Goal: Task Accomplishment & Management: Use online tool/utility

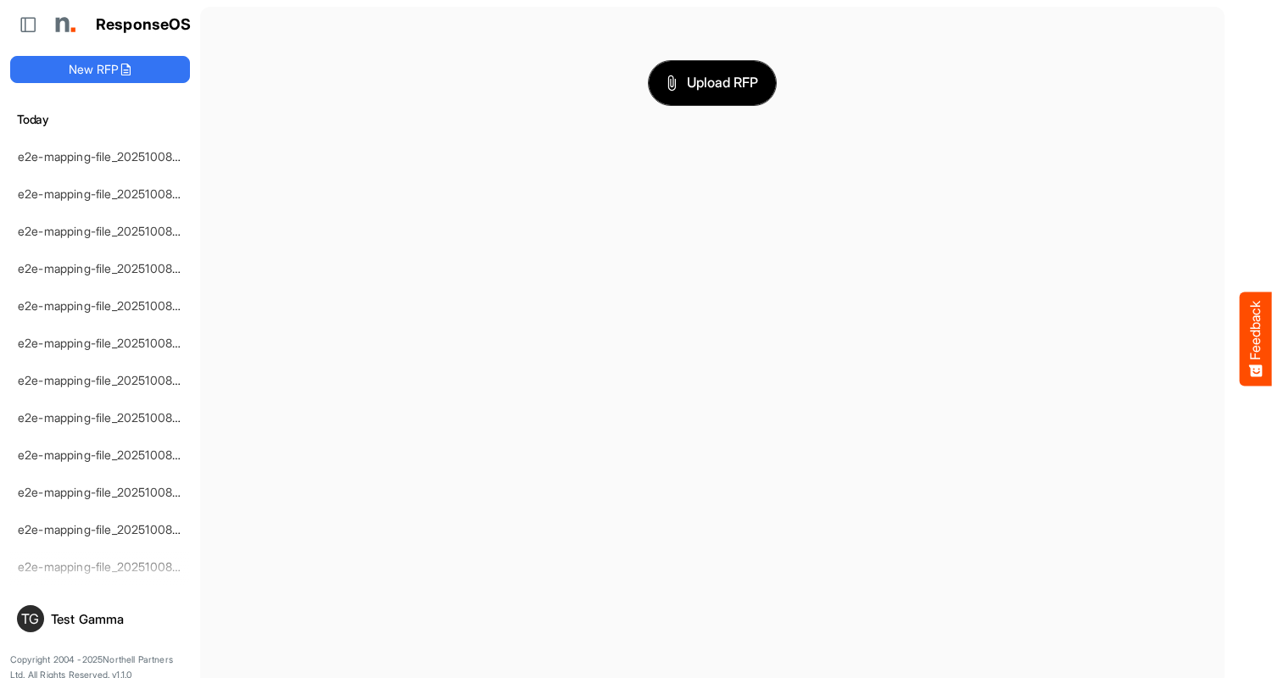
click at [712, 82] on span "Upload RFP" at bounding box center [712, 83] width 92 height 22
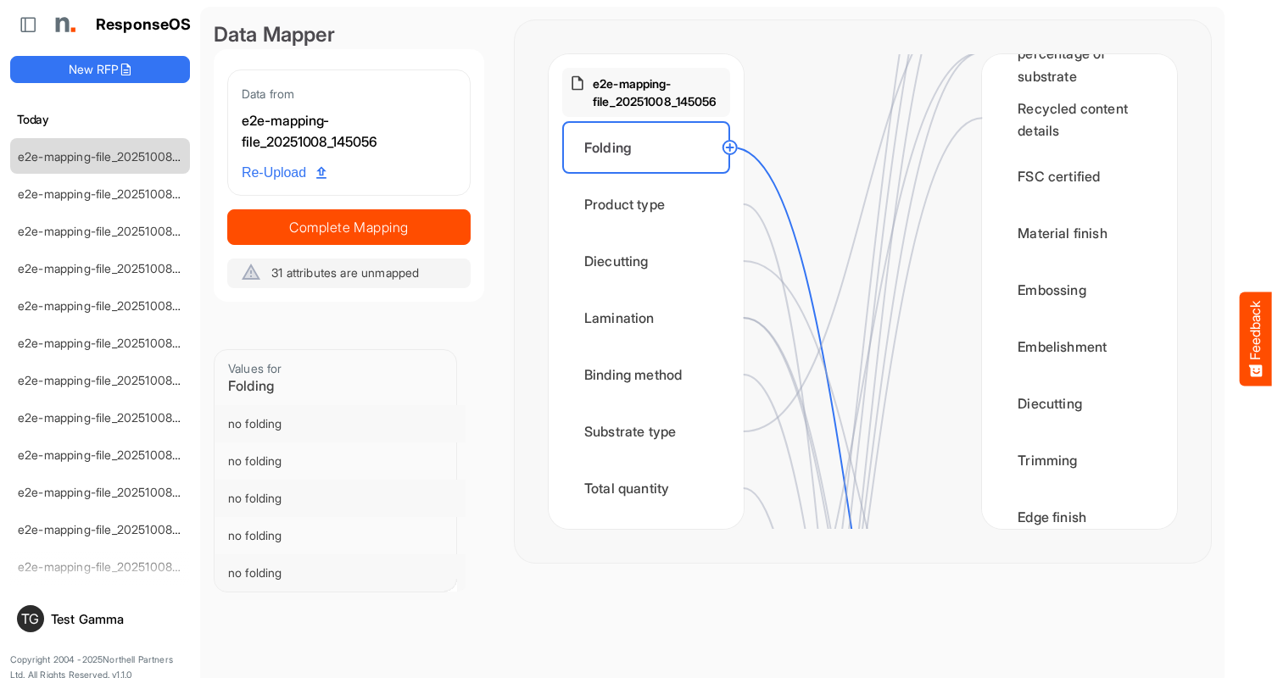
scroll to position [848, 0]
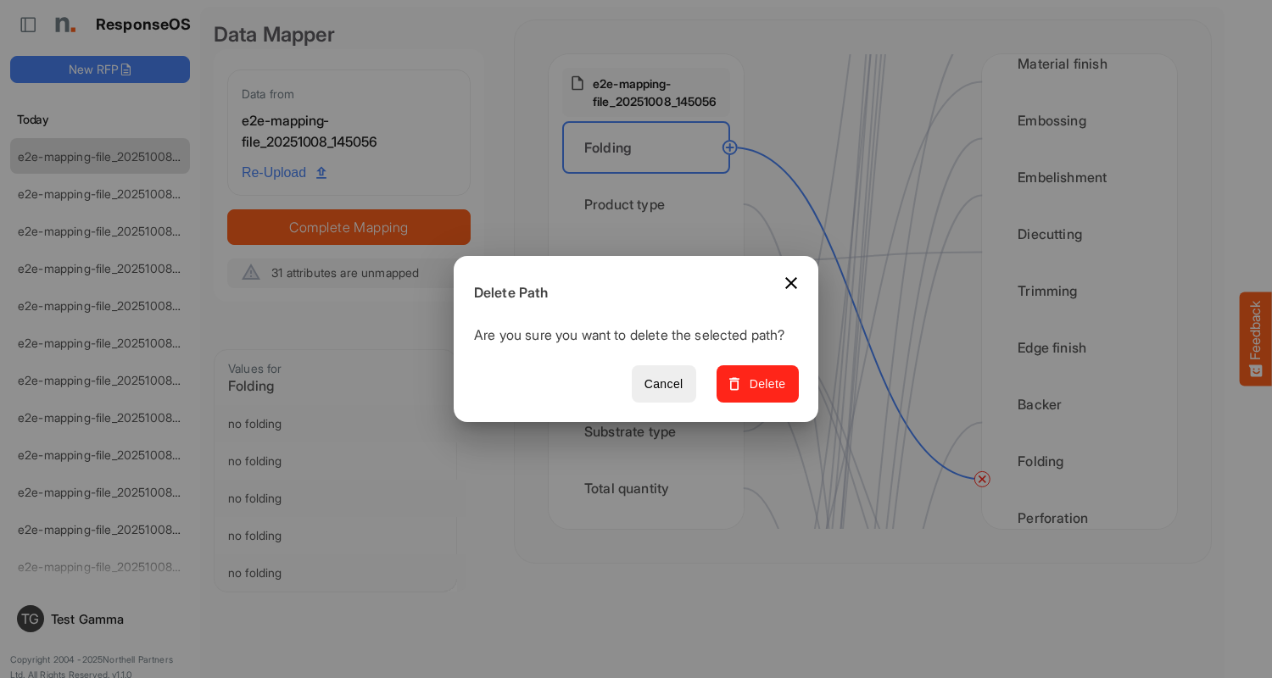
click at [763, 393] on span "Delete" at bounding box center [757, 384] width 57 height 21
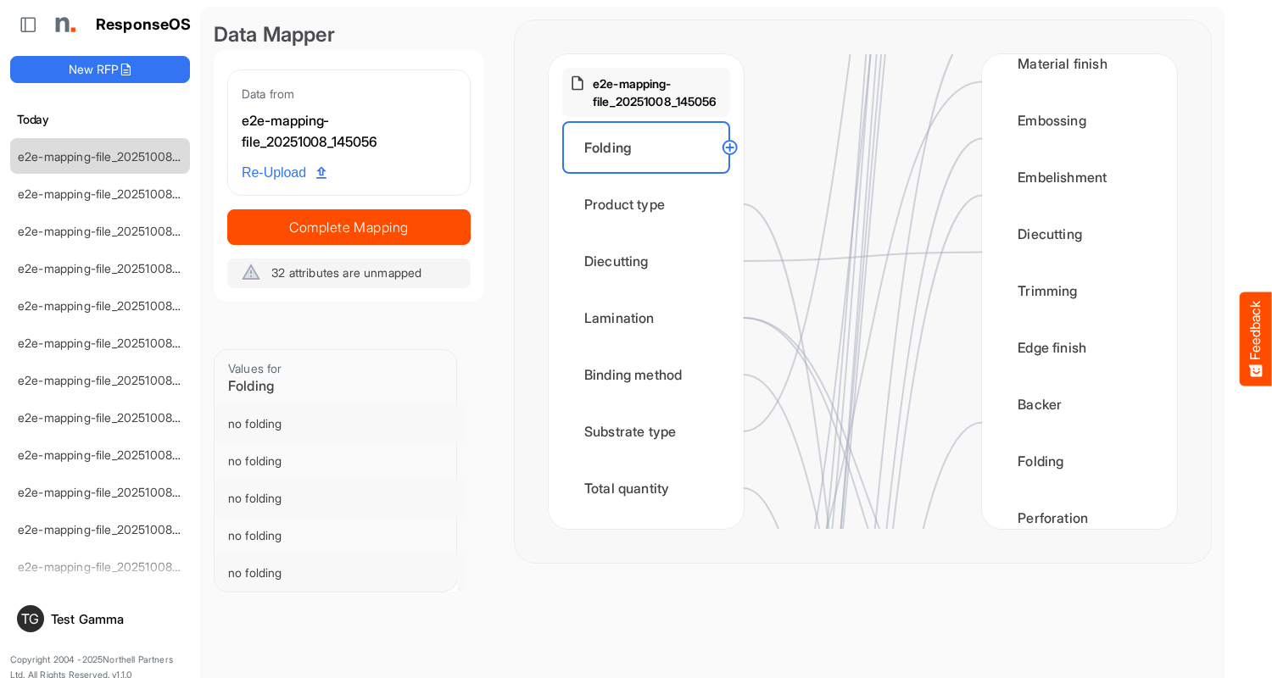
click at [650, 204] on div "Product type" at bounding box center [646, 204] width 168 height 53
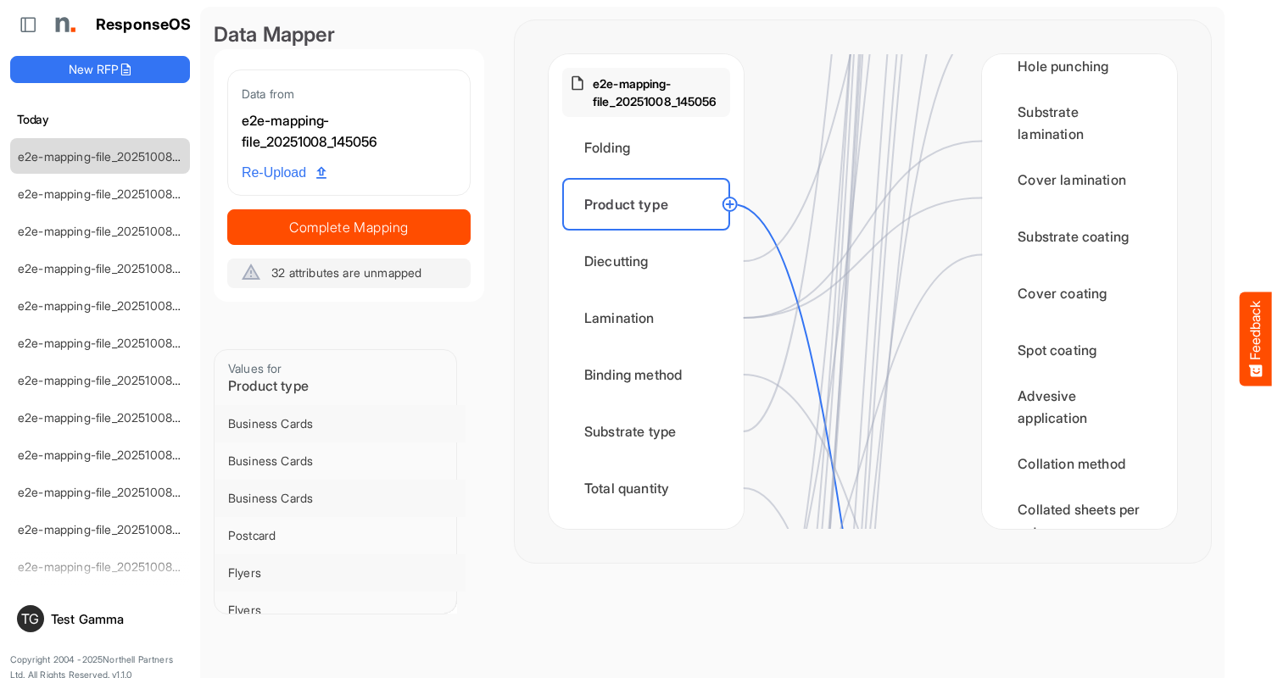
scroll to position [2035, 0]
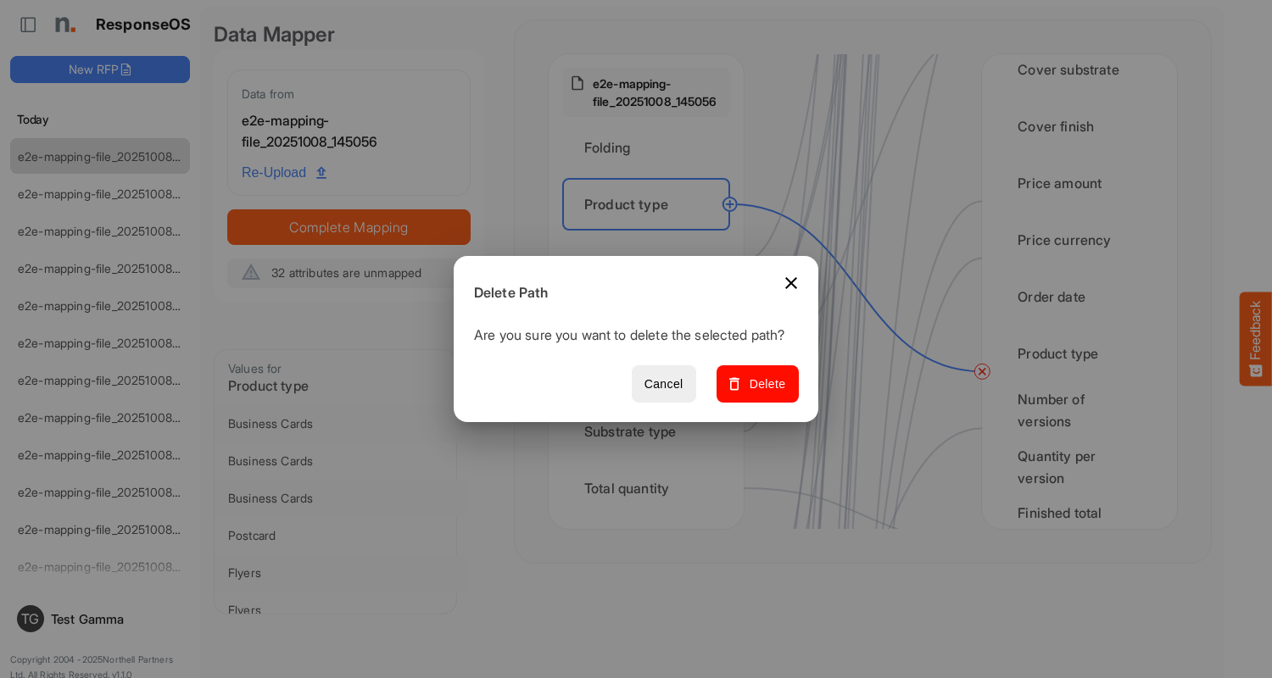
click at [763, 393] on span "Delete" at bounding box center [757, 384] width 57 height 21
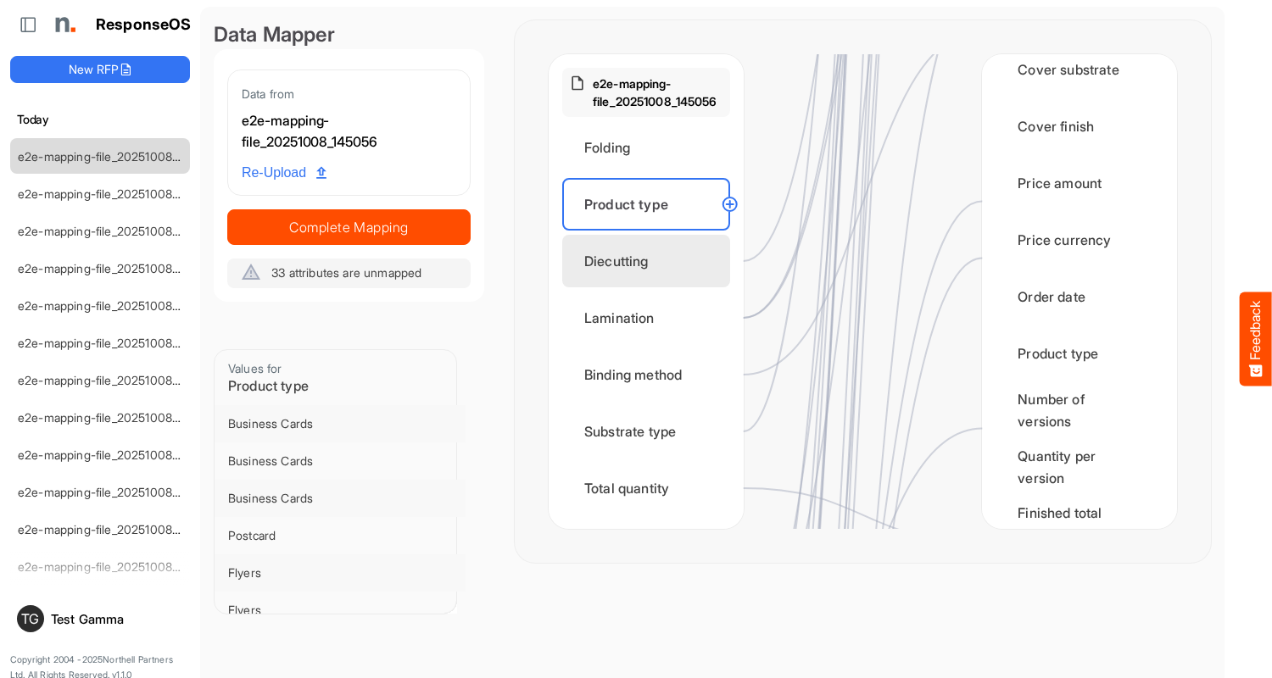
click at [650, 261] on div "Diecutting" at bounding box center [646, 261] width 168 height 53
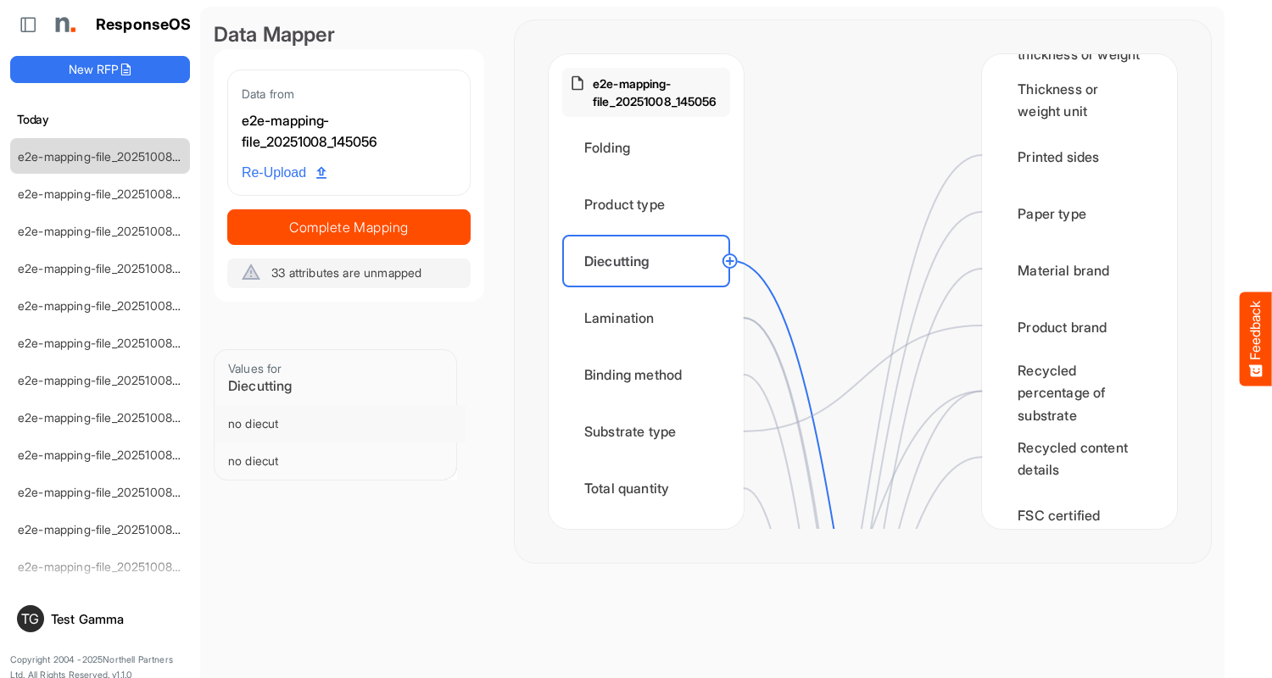
scroll to position [678, 0]
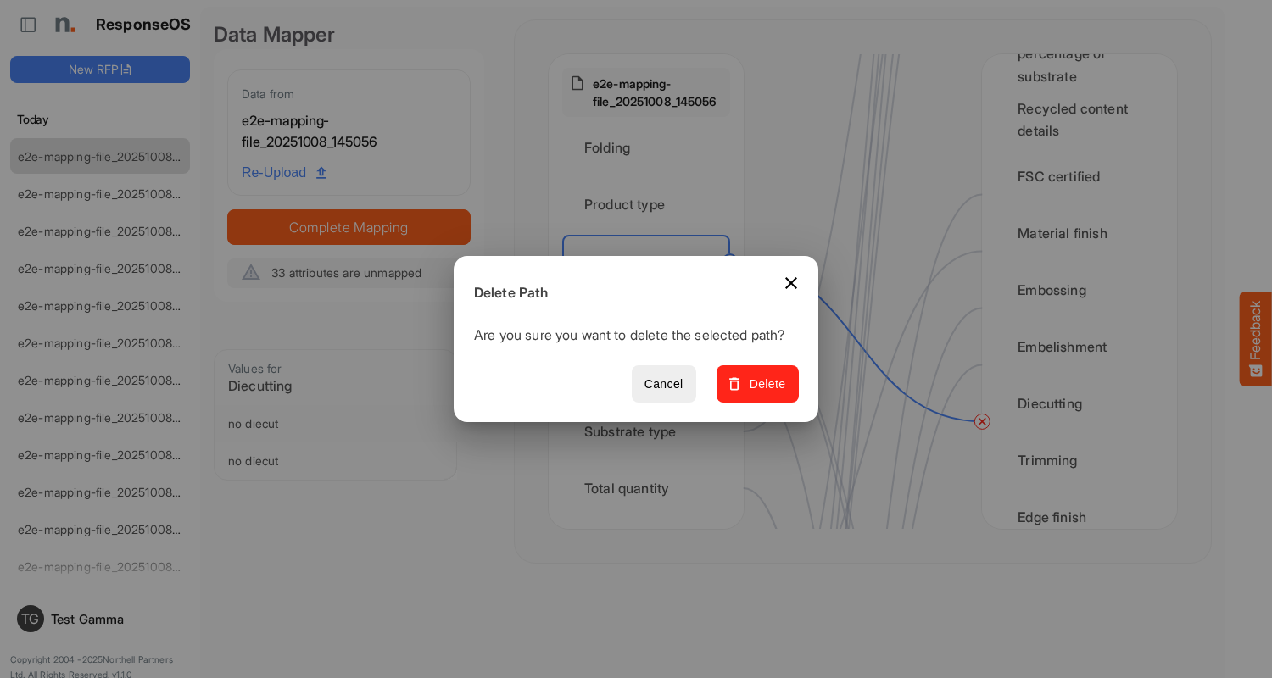
click at [763, 393] on span "Delete" at bounding box center [757, 384] width 57 height 21
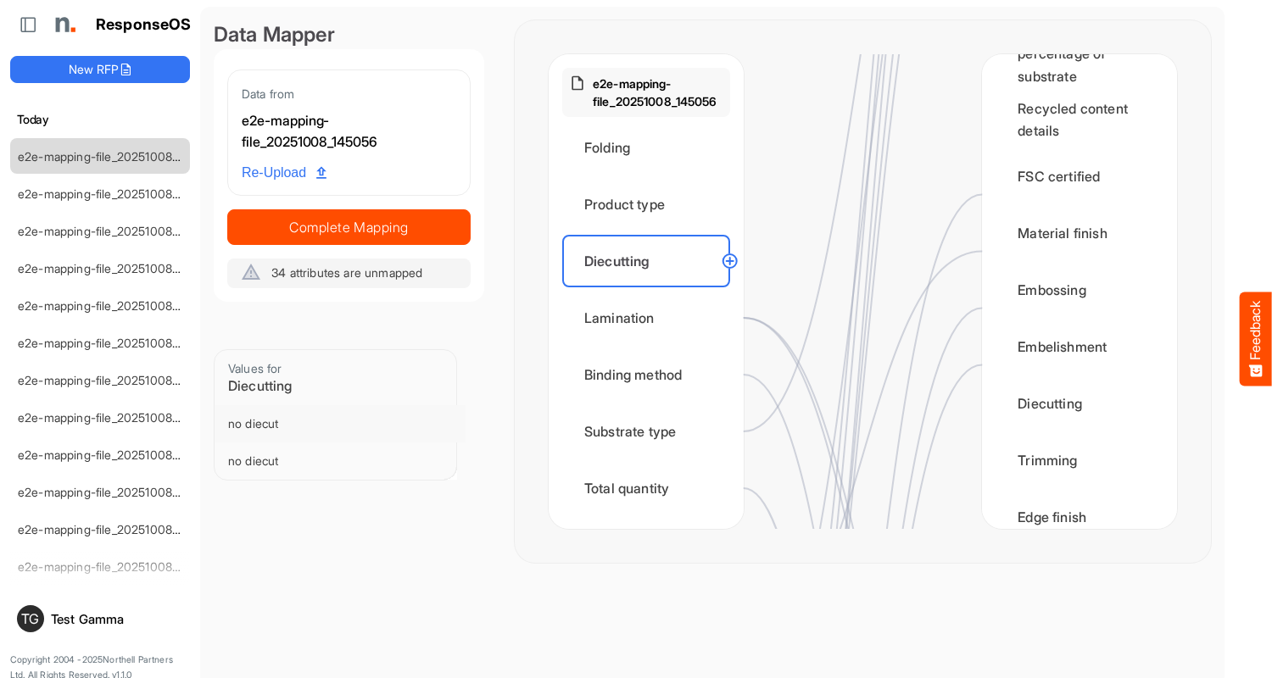
click at [650, 318] on div "Lamination" at bounding box center [646, 318] width 168 height 53
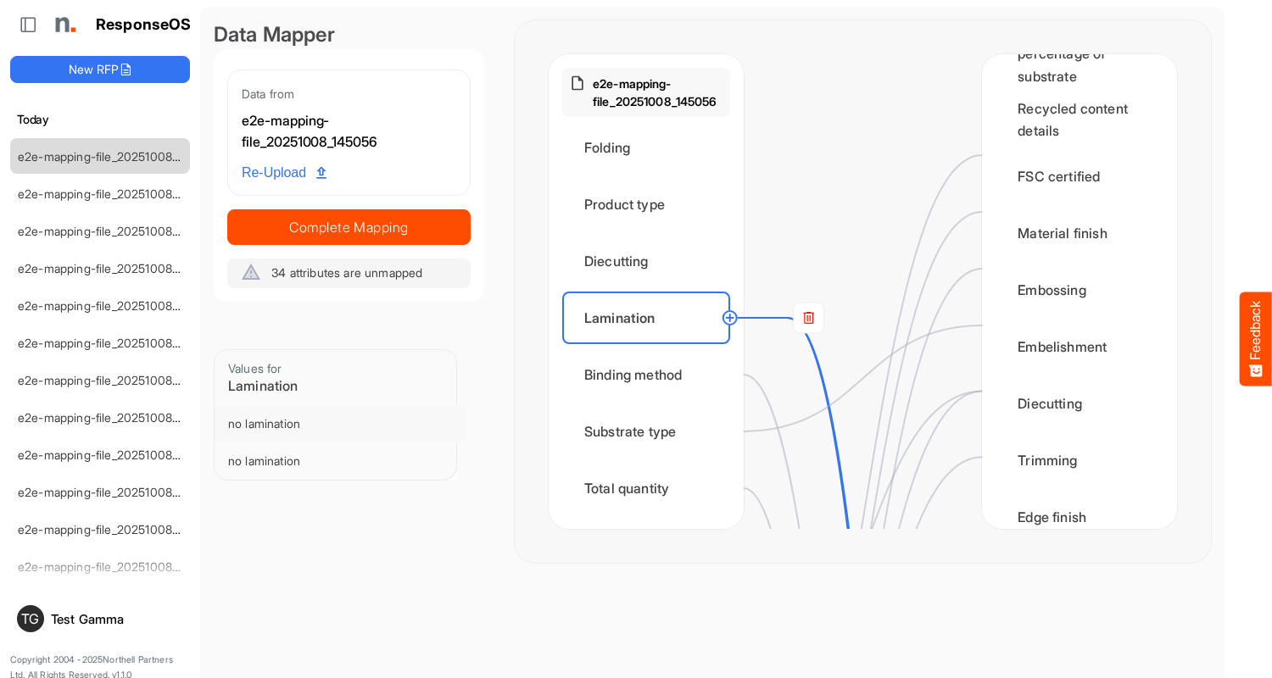
scroll to position [0, 0]
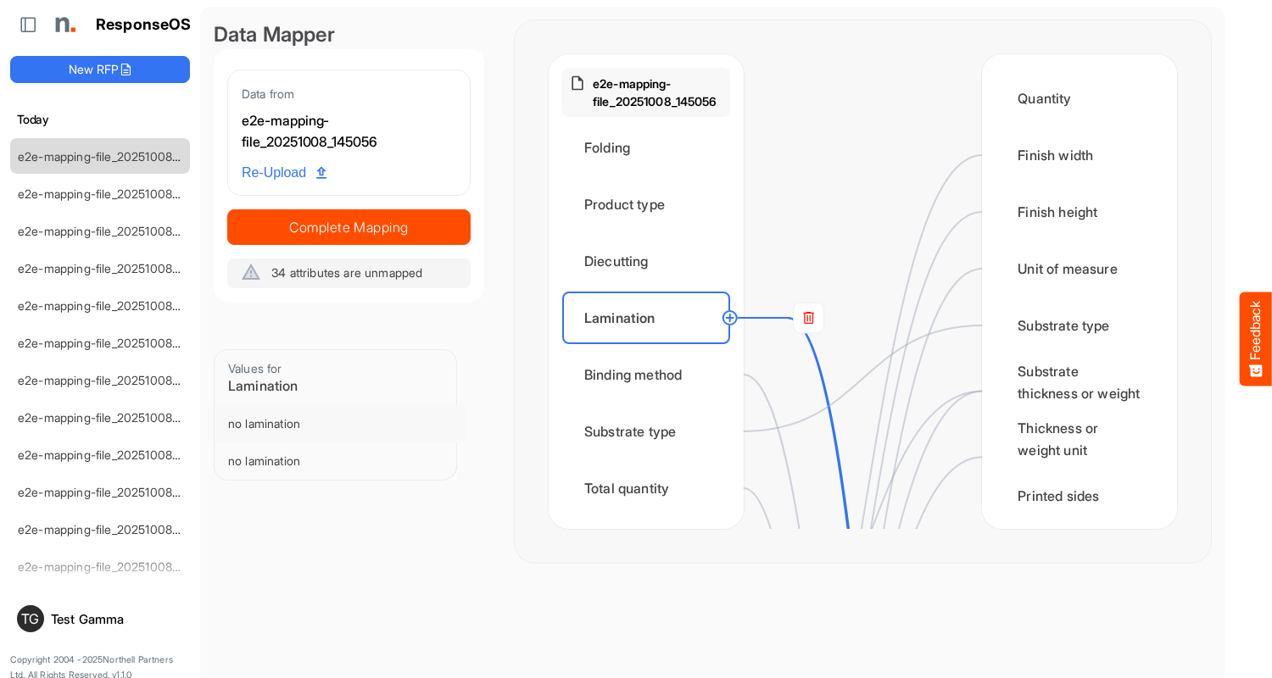
click at [808, 318] on rect at bounding box center [809, 318] width 31 height 31
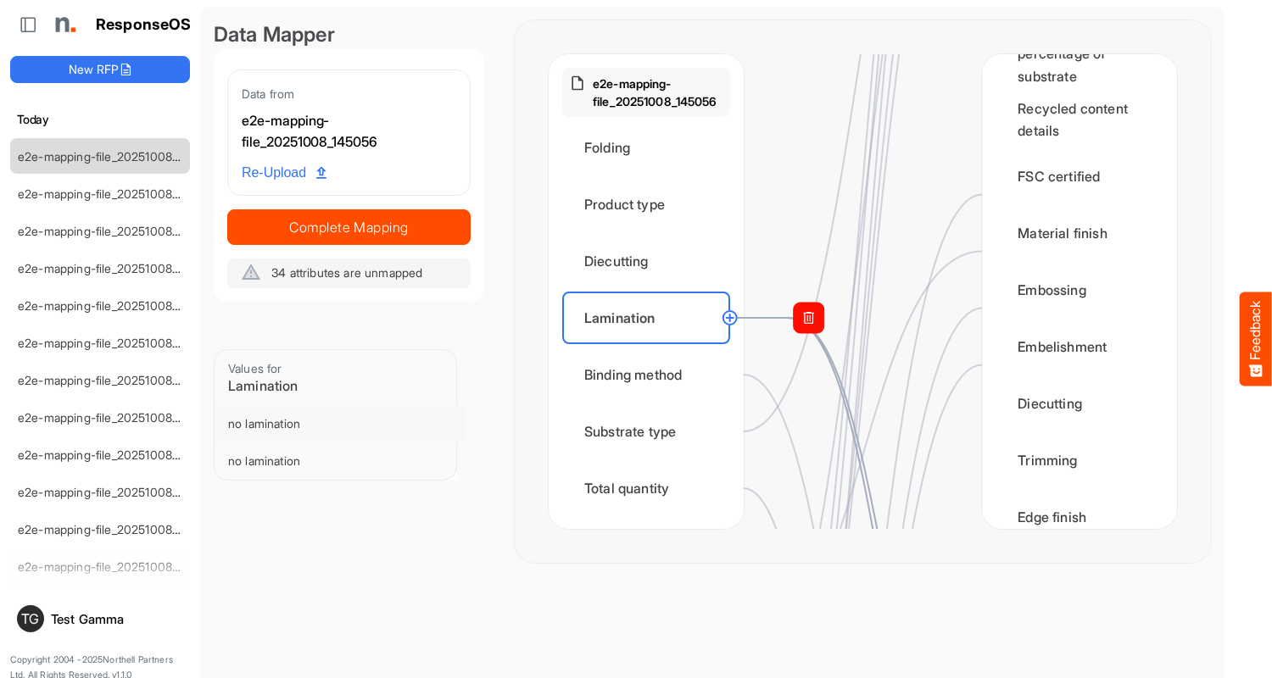
scroll to position [1187, 0]
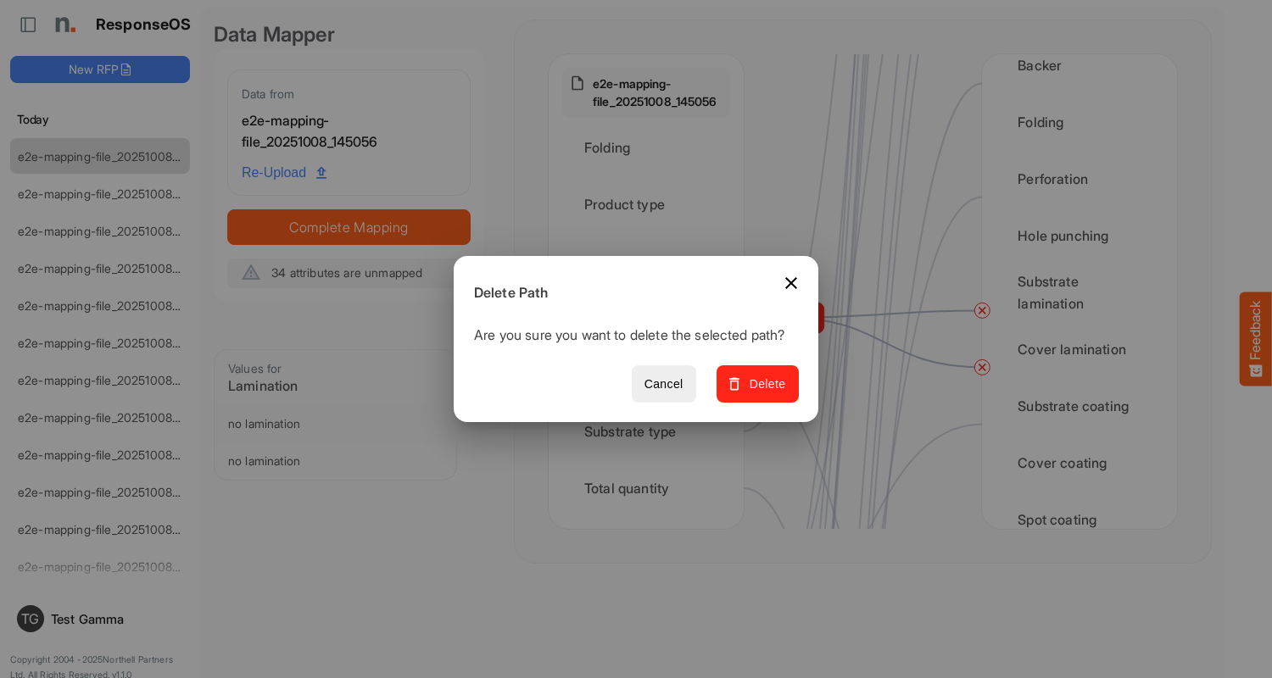
click at [763, 393] on span "Delete" at bounding box center [757, 384] width 57 height 21
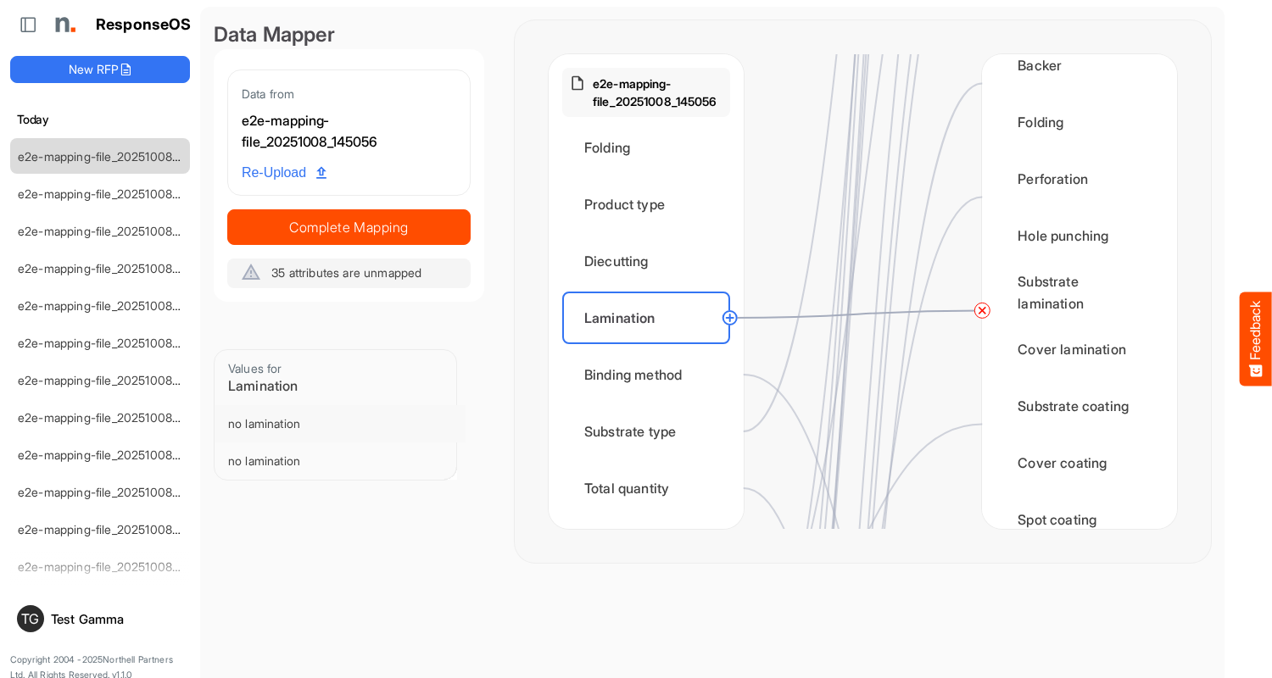
scroll to position [0, 0]
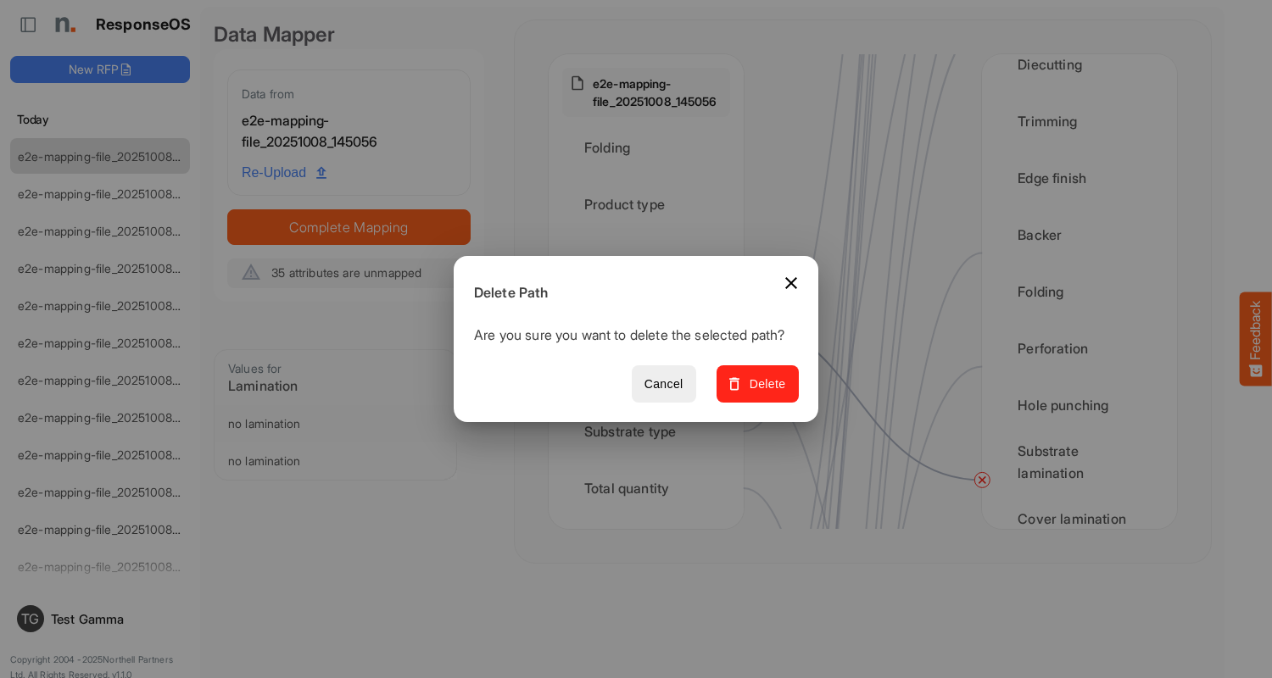
click at [763, 393] on span "Delete" at bounding box center [757, 384] width 57 height 21
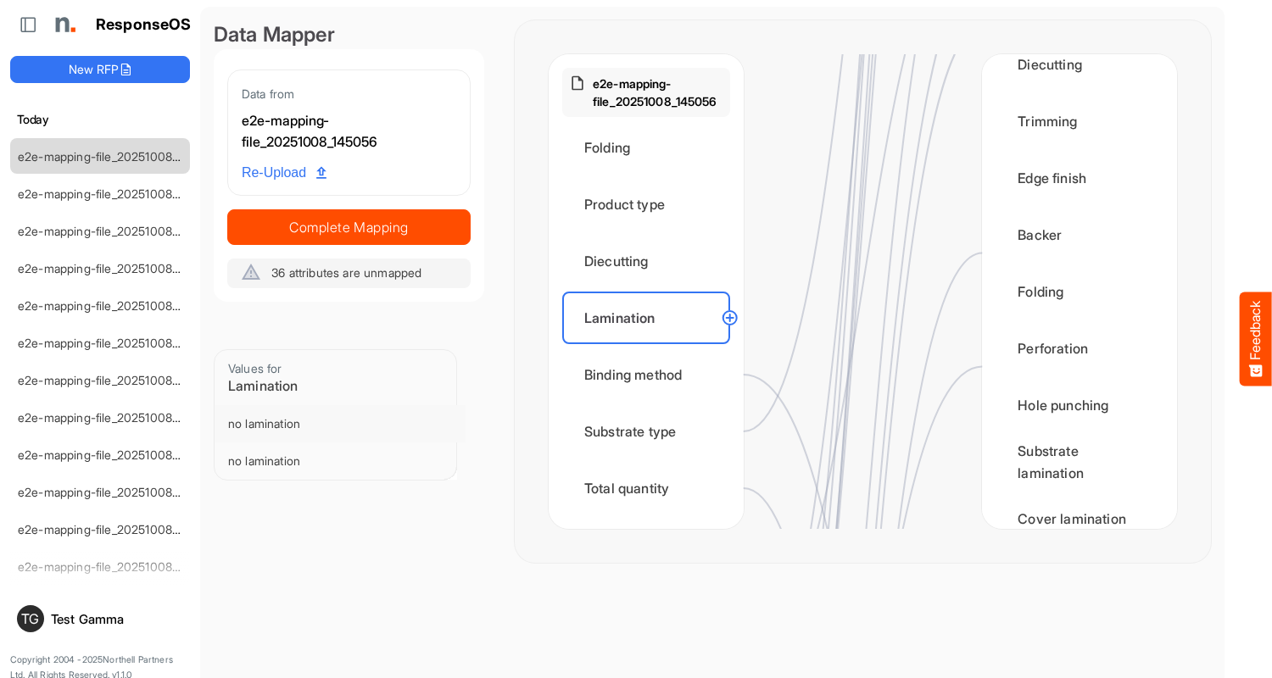
click at [650, 375] on div "Binding method" at bounding box center [646, 374] width 168 height 53
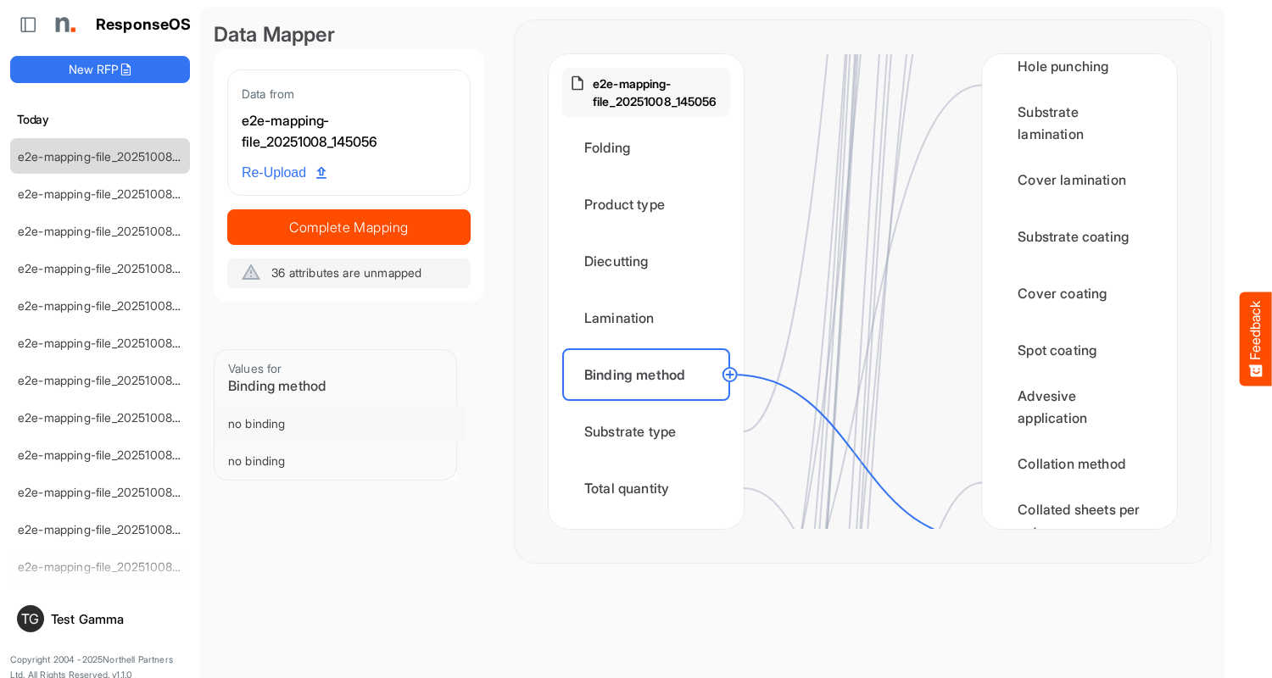
scroll to position [1696, 0]
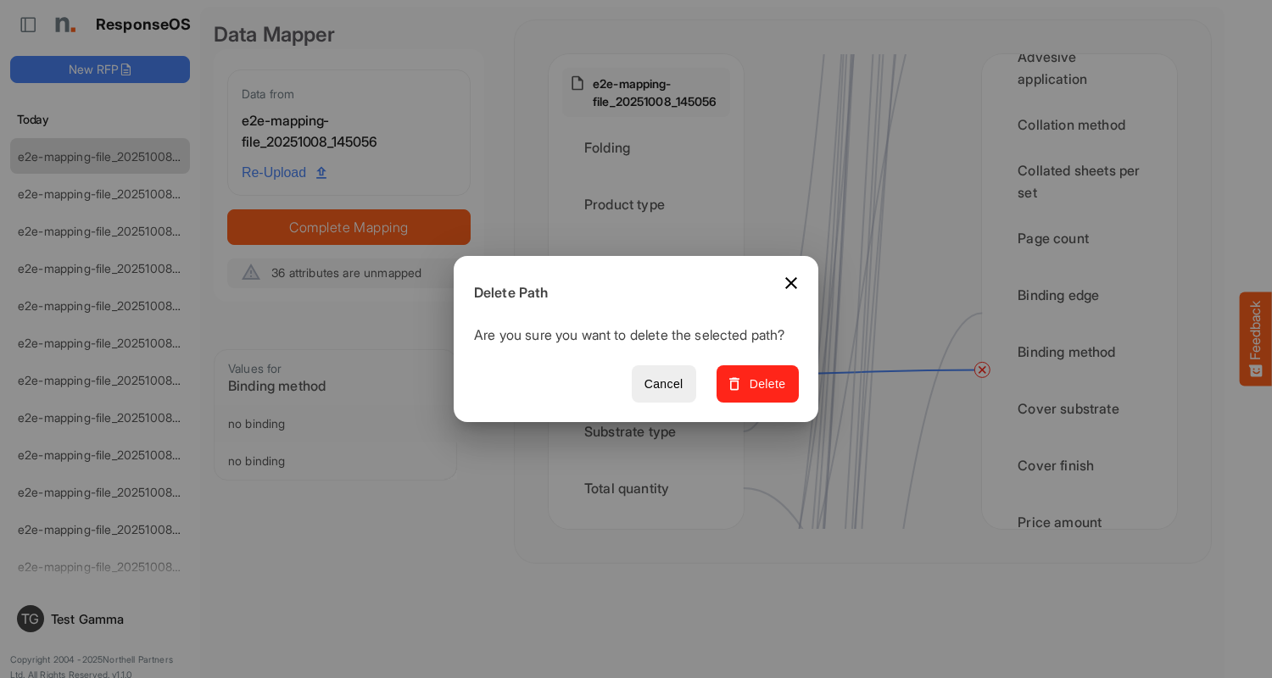
click at [763, 393] on span "Delete" at bounding box center [757, 384] width 57 height 21
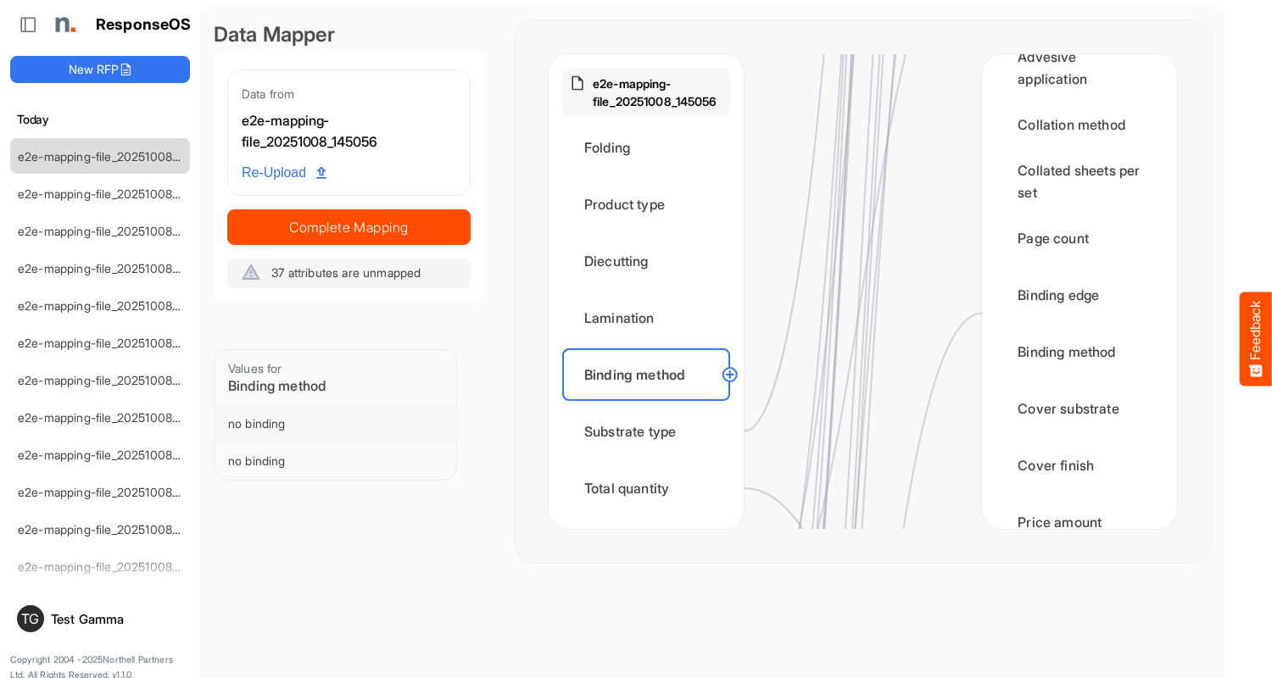
click at [650, 432] on div "Substrate type" at bounding box center [646, 431] width 168 height 53
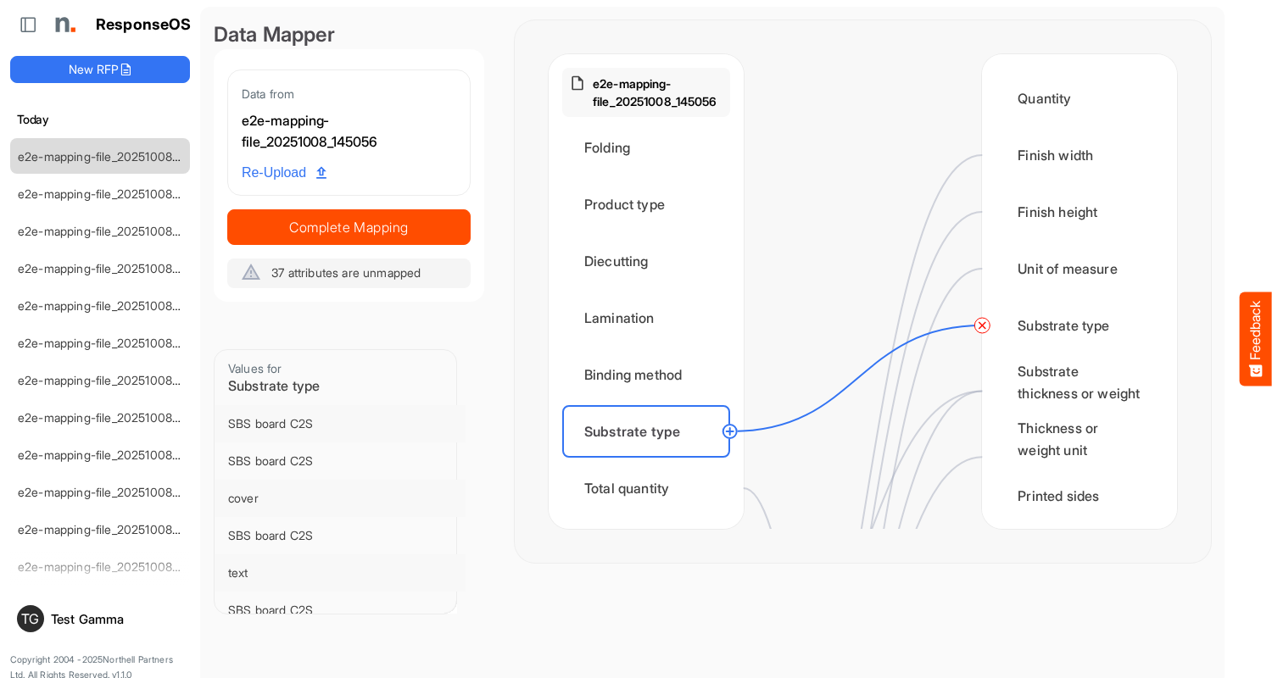
click at [982, 326] on circle at bounding box center [982, 325] width 20 height 20
click at [650, 488] on div "Total quantity" at bounding box center [646, 488] width 168 height 53
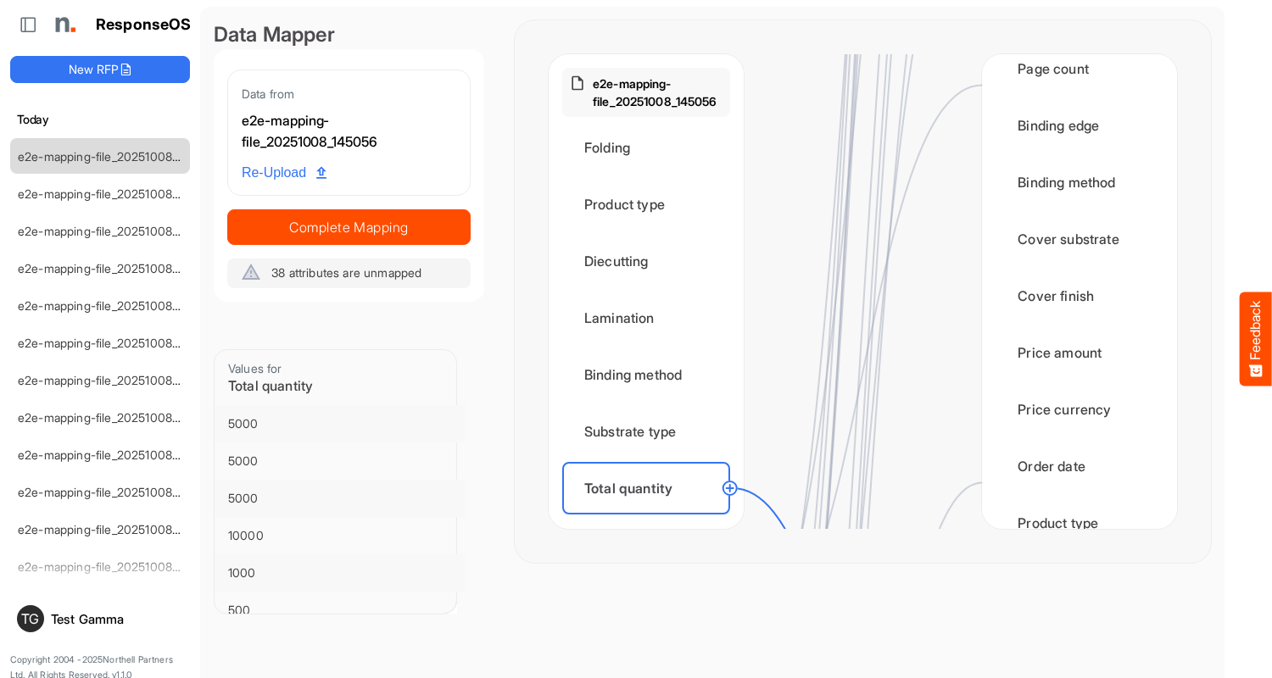
scroll to position [2205, 0]
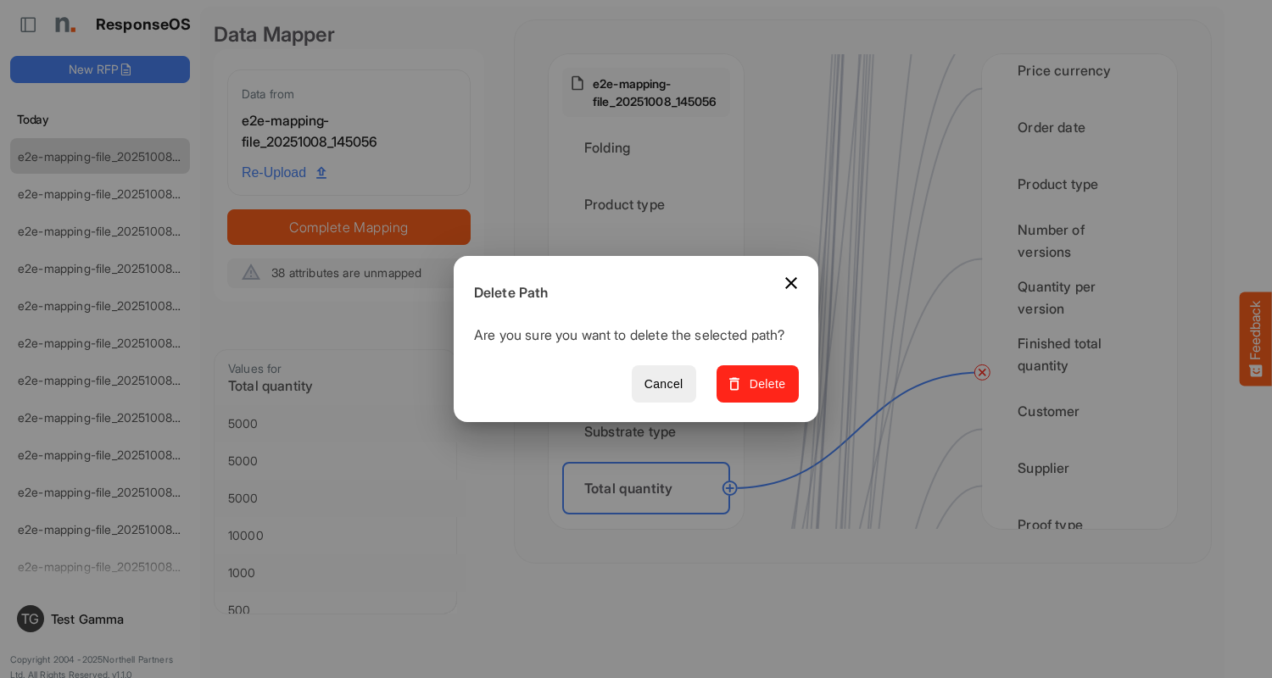
click at [763, 393] on span "Delete" at bounding box center [757, 384] width 57 height 21
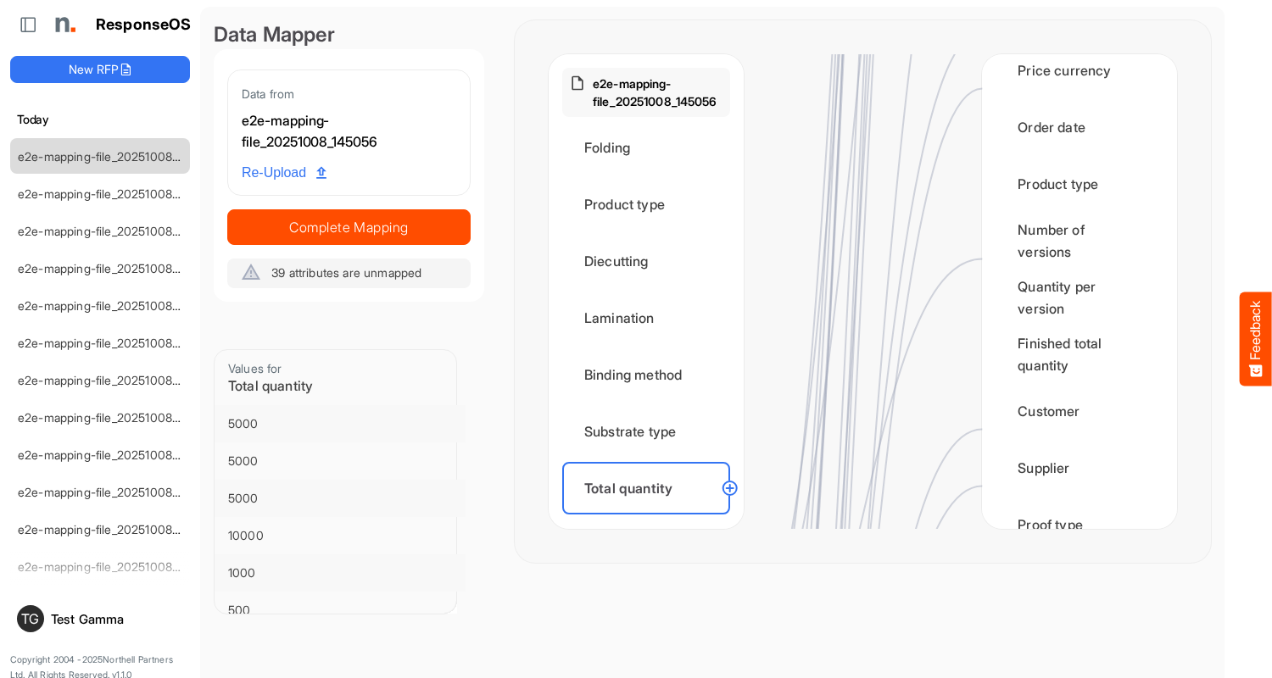
click at [650, 519] on div "Flat size width" at bounding box center [646, 545] width 168 height 53
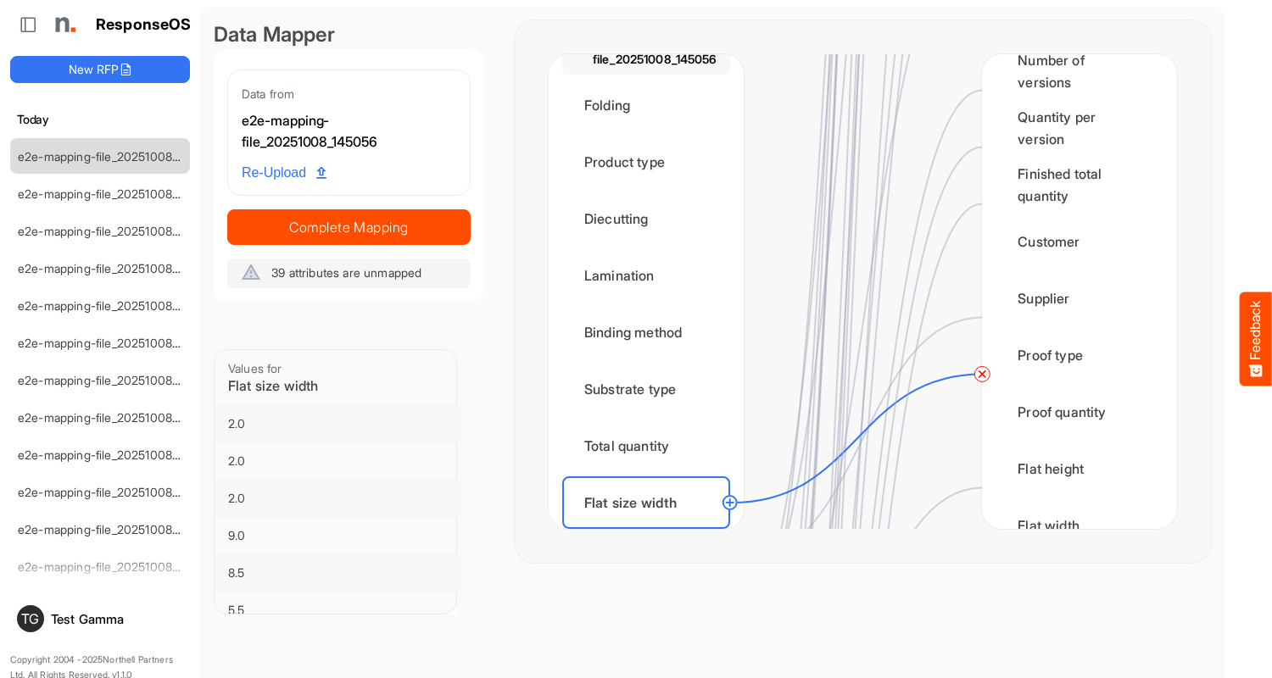
scroll to position [2544, 0]
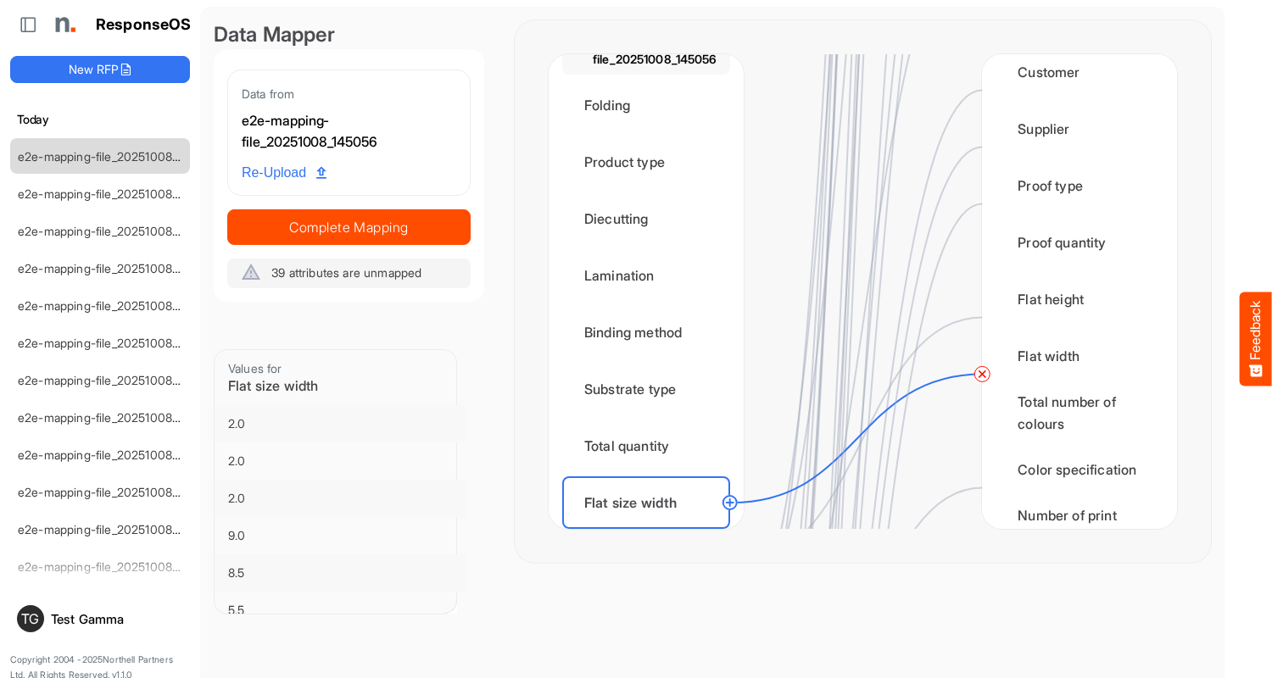
click at [982, 374] on circle at bounding box center [982, 374] width 20 height 20
click at [650, 533] on div "Flat size height" at bounding box center [646, 559] width 168 height 53
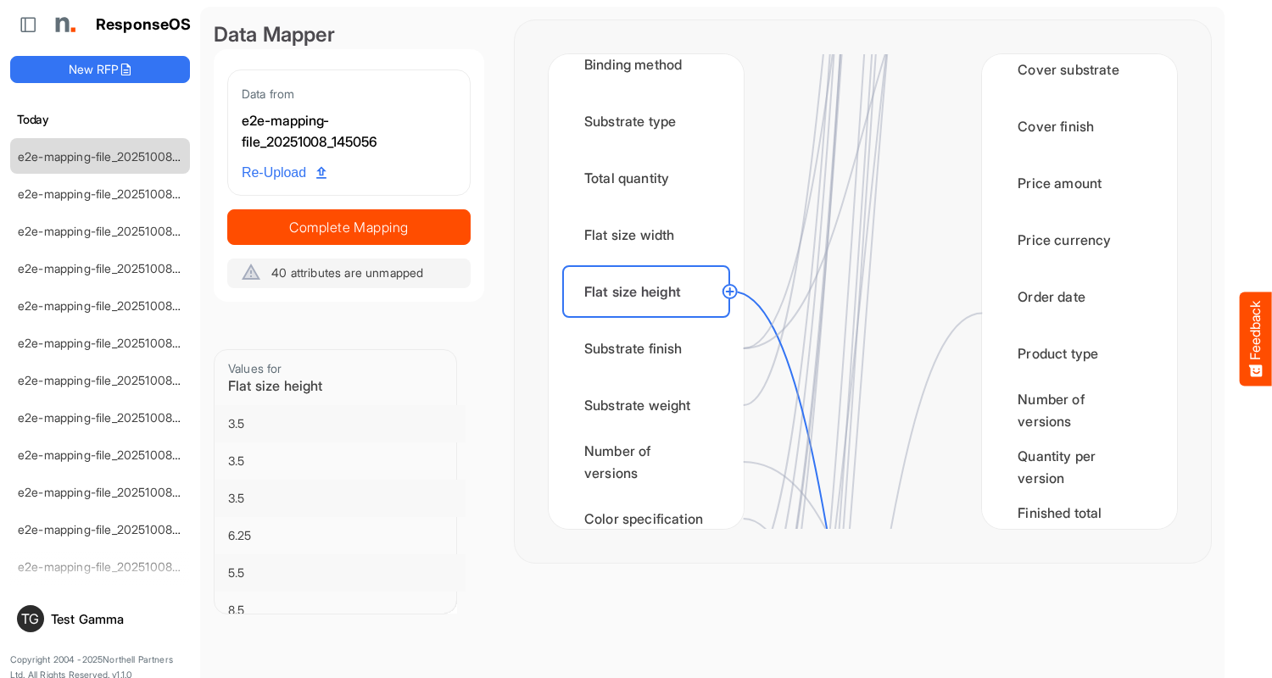
scroll to position [2374, 0]
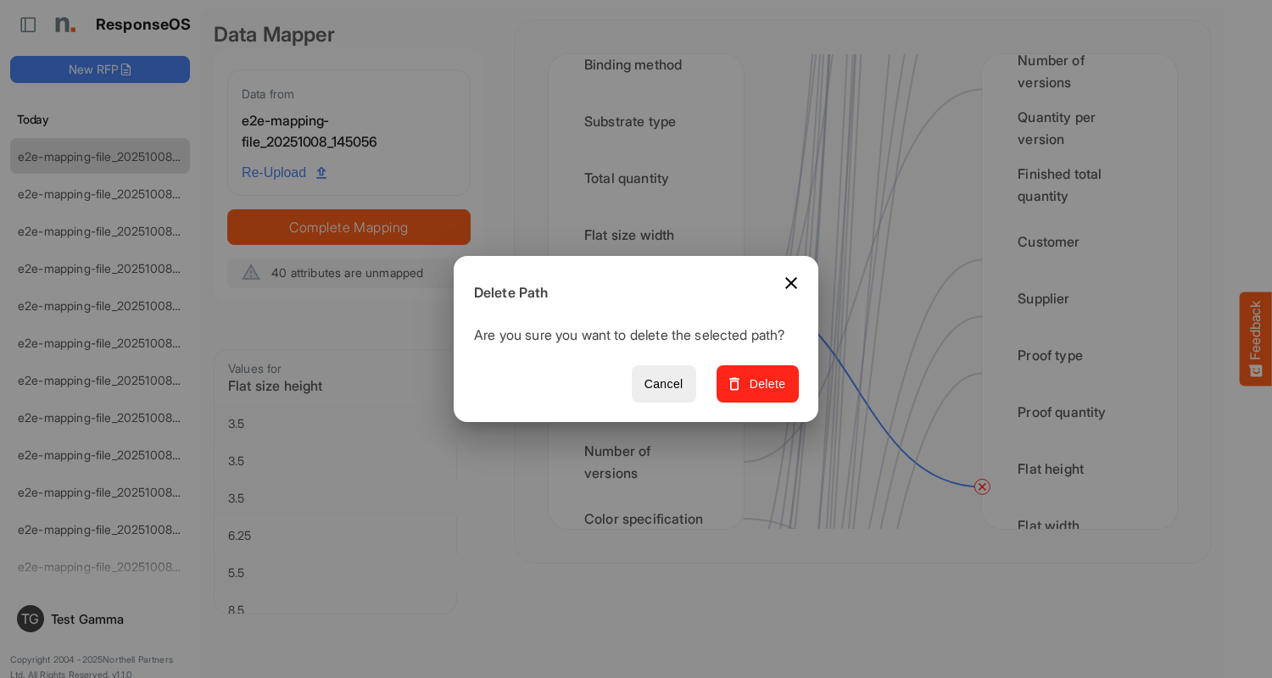
click at [763, 393] on span "Delete" at bounding box center [757, 384] width 57 height 21
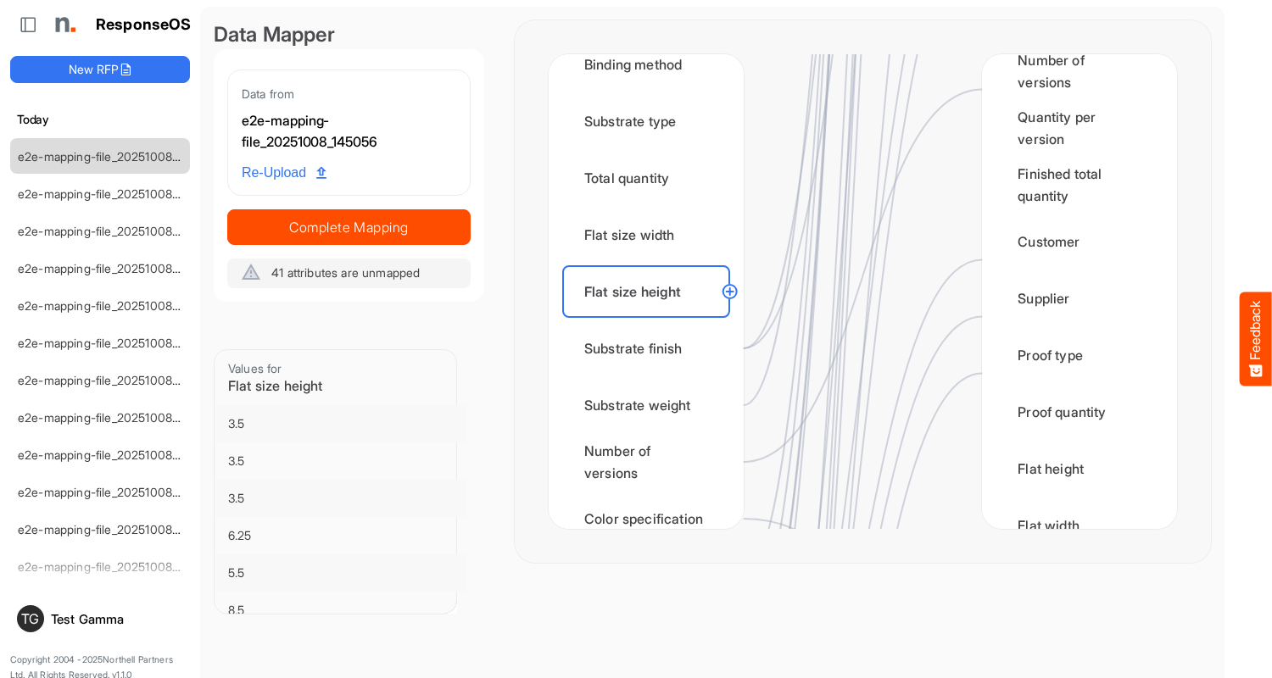
click at [650, 348] on div "Substrate finish" at bounding box center [646, 348] width 168 height 53
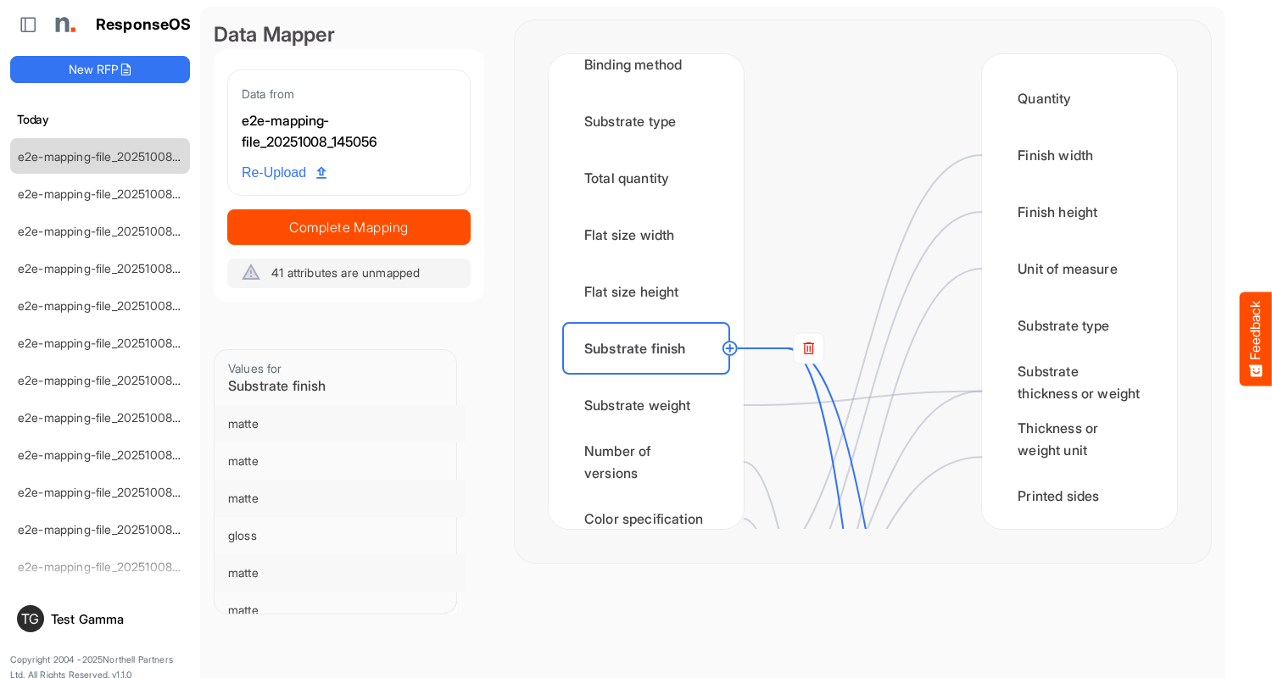
click at [808, 348] on rect at bounding box center [809, 348] width 31 height 31
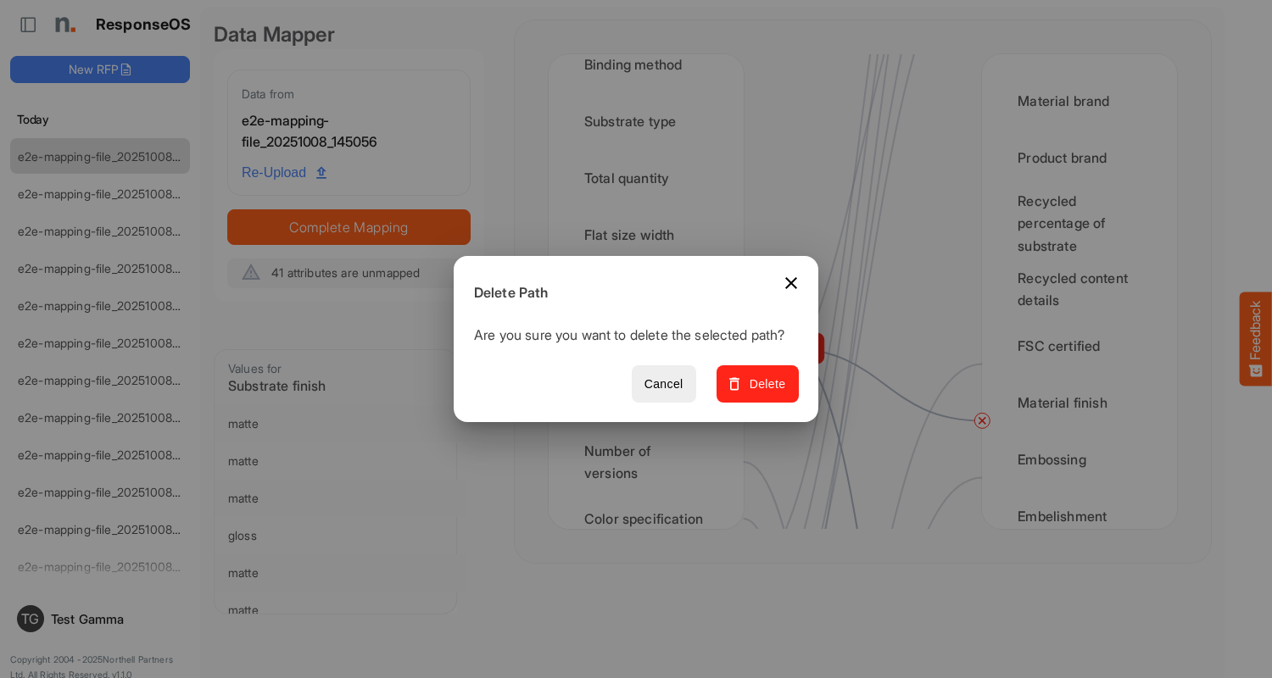
click at [763, 393] on span "Delete" at bounding box center [757, 384] width 57 height 21
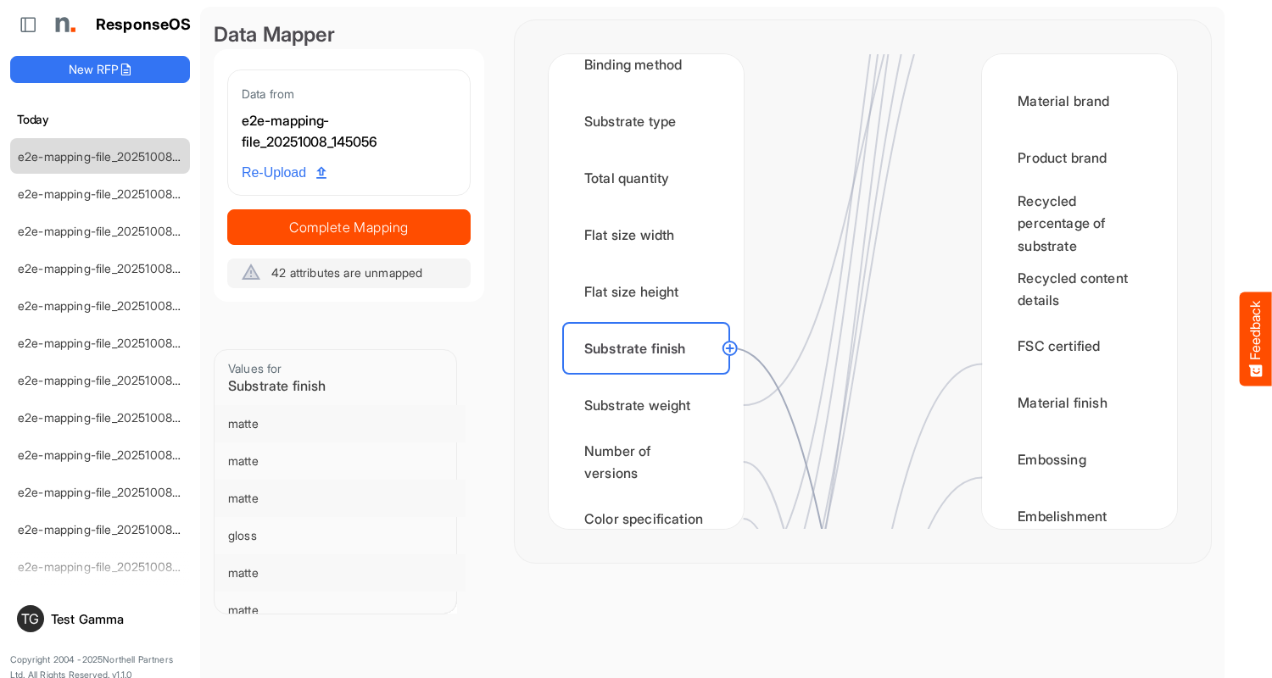
scroll to position [0, 0]
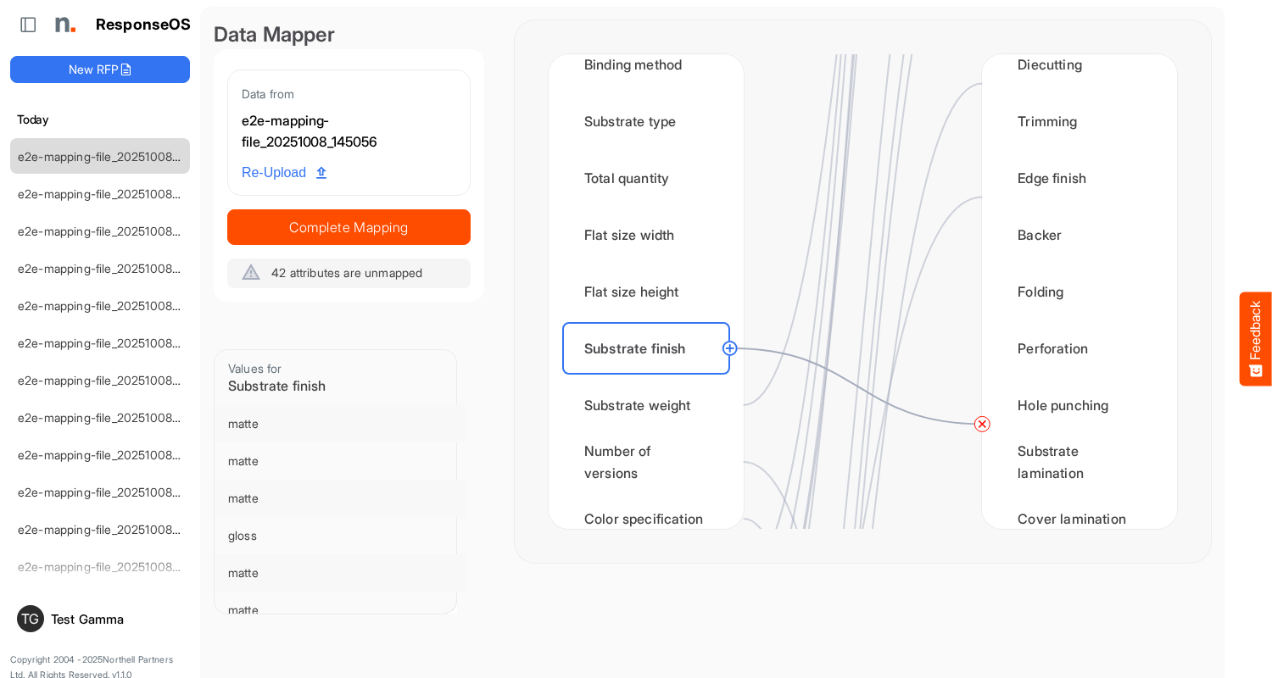
click at [982, 424] on circle at bounding box center [982, 424] width 20 height 20
click at [650, 405] on div "Substrate weight" at bounding box center [646, 405] width 168 height 53
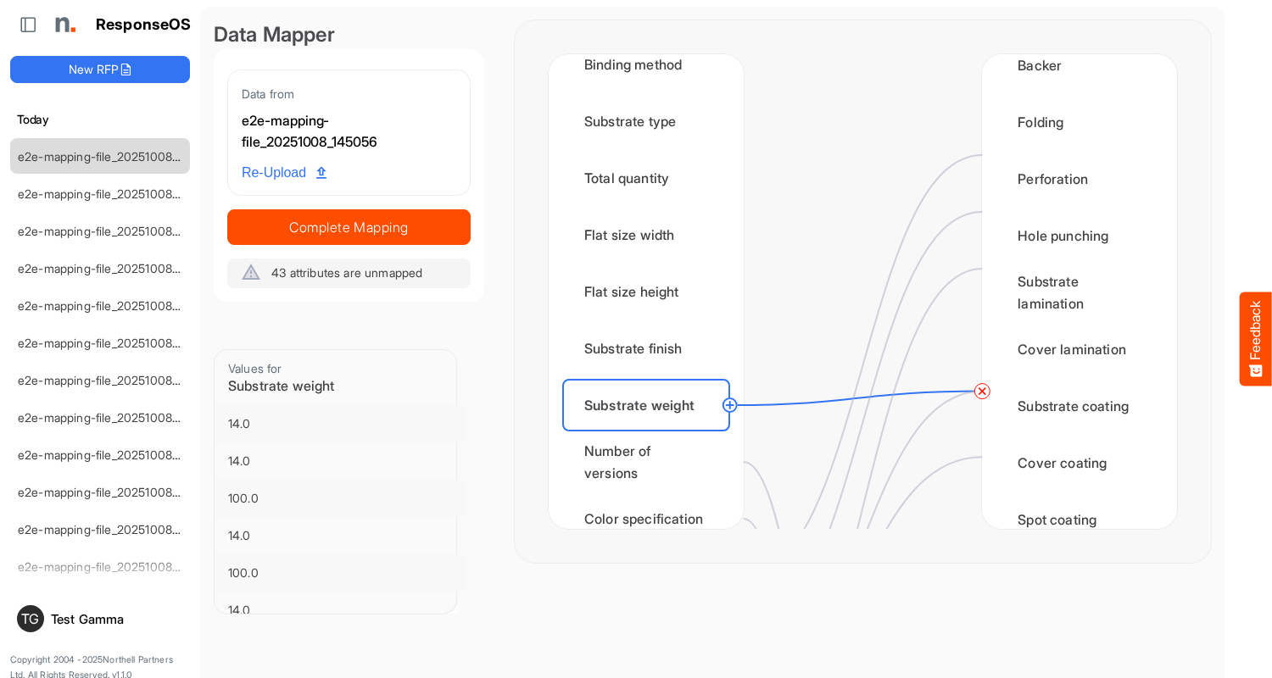
scroll to position [0, 0]
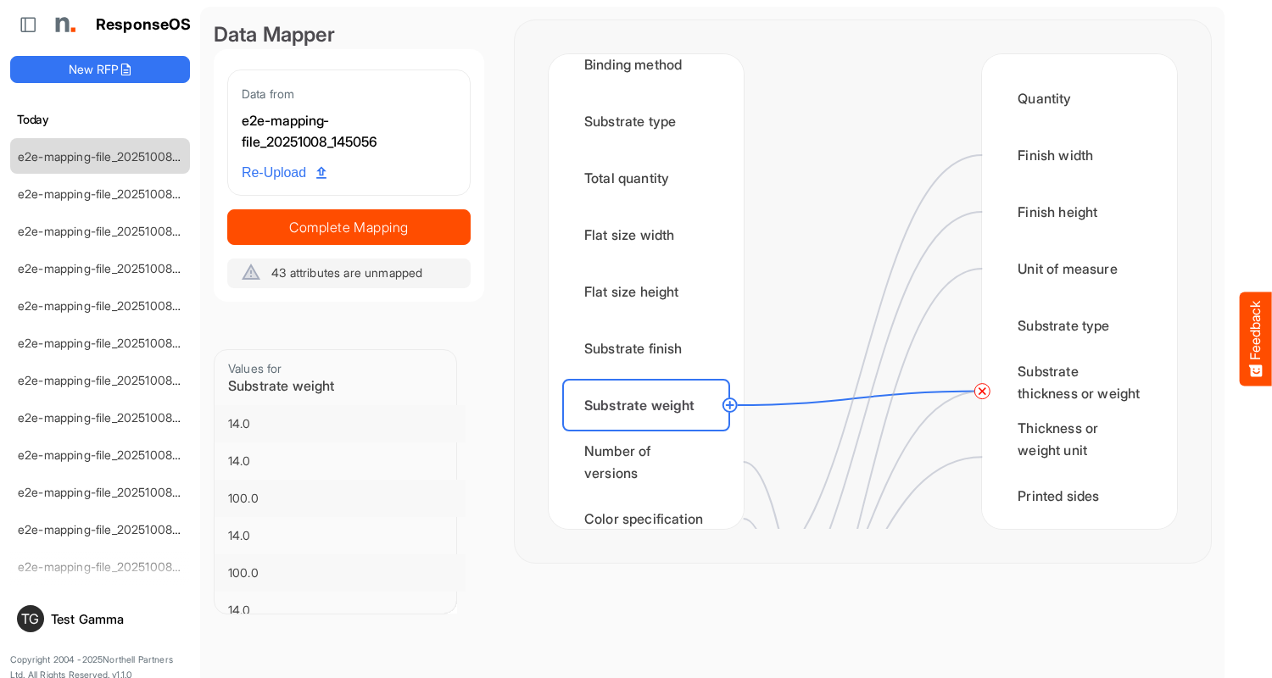
click at [982, 391] on circle at bounding box center [982, 392] width 20 height 20
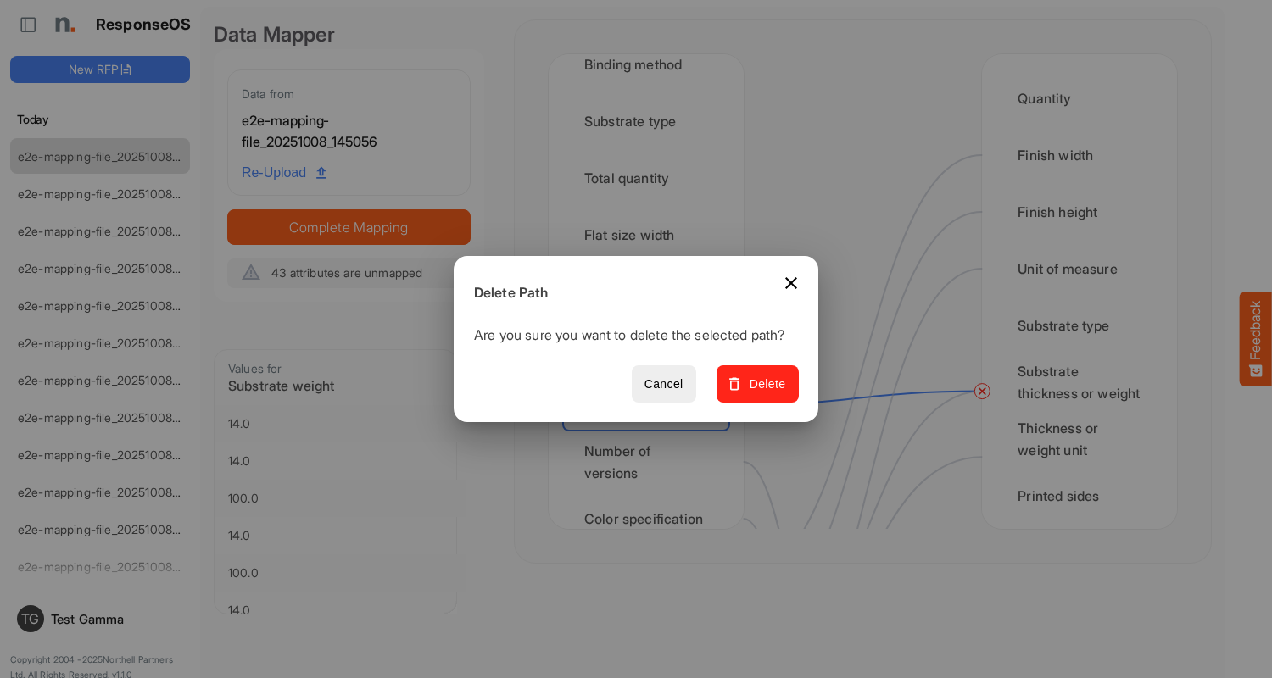
click at [763, 393] on span "Delete" at bounding box center [757, 384] width 57 height 21
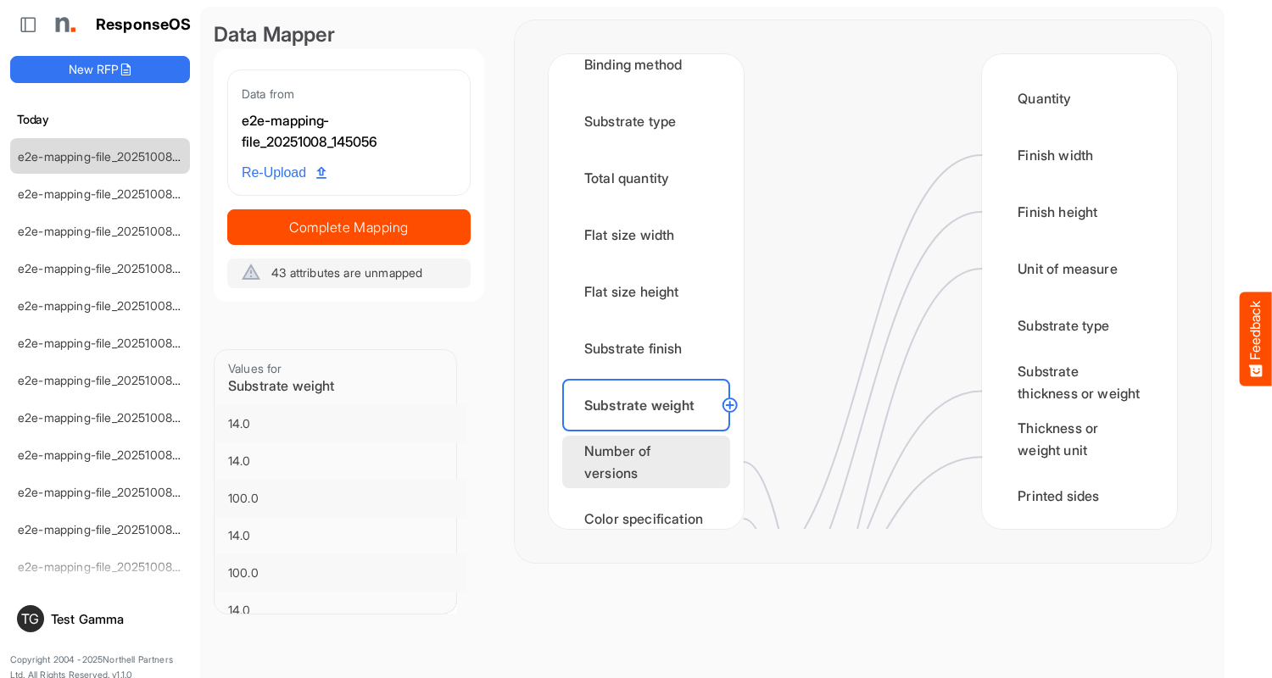
click at [650, 462] on div "Number of versions" at bounding box center [646, 462] width 168 height 53
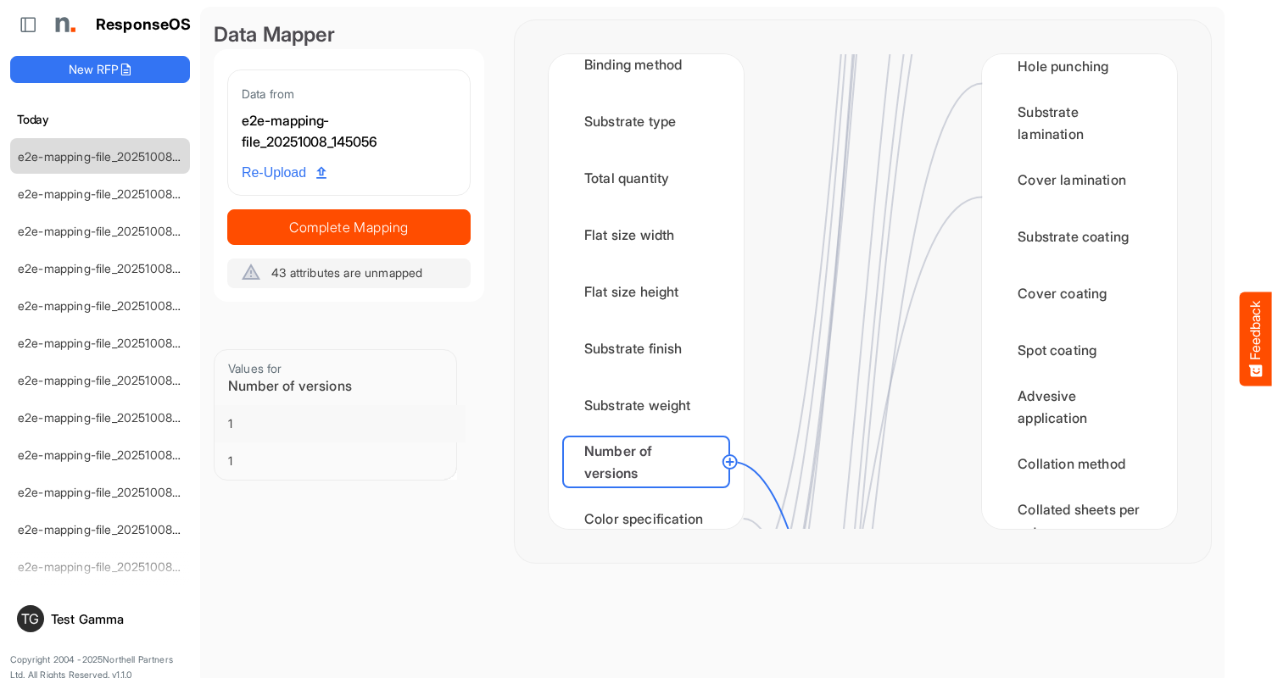
scroll to position [2035, 0]
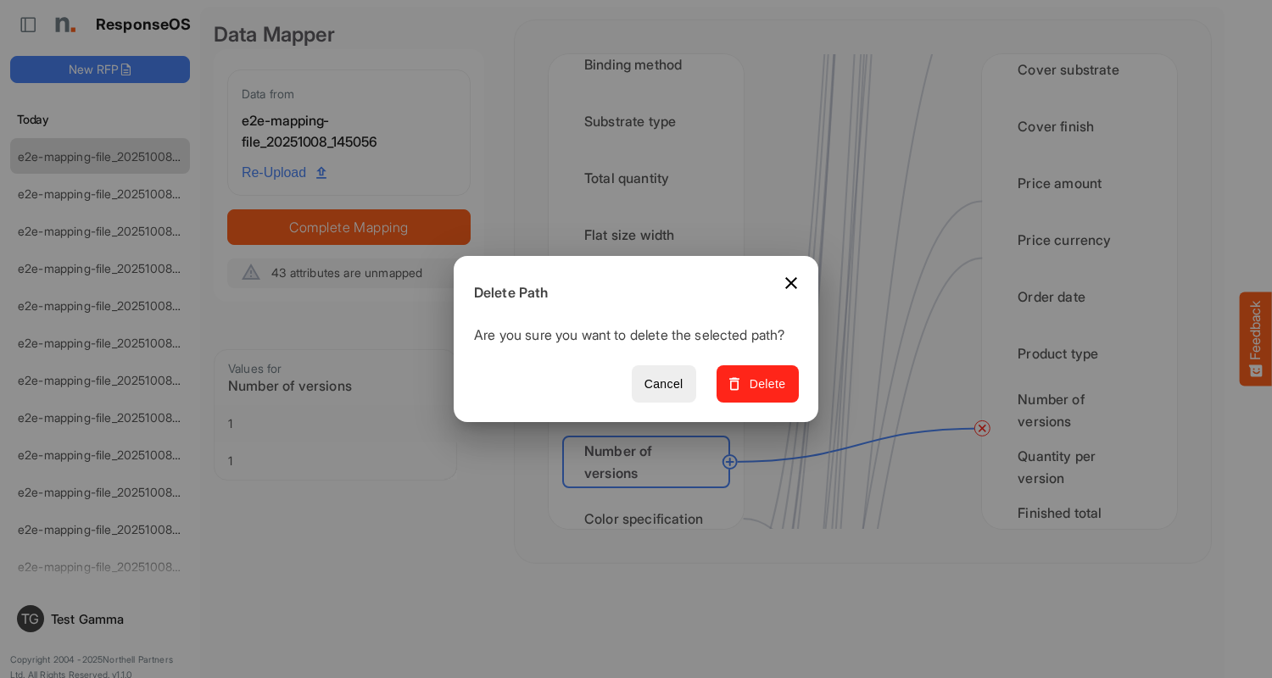
click at [763, 393] on span "Delete" at bounding box center [757, 384] width 57 height 21
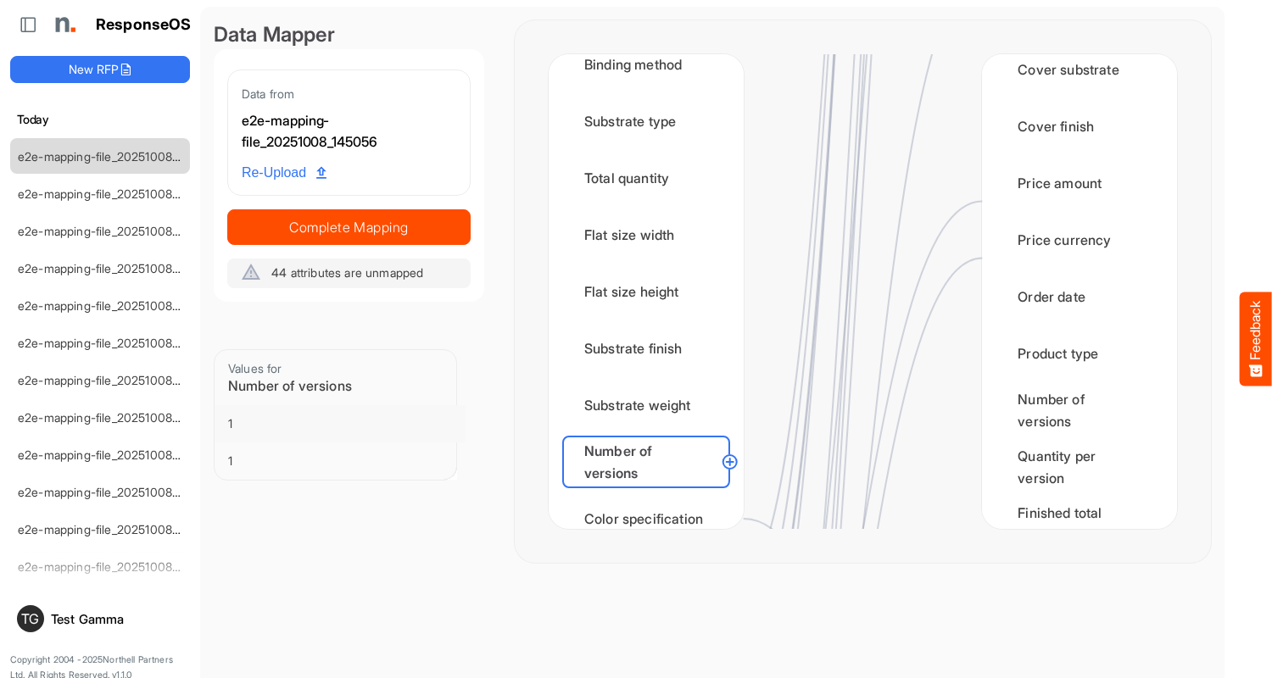
click at [650, 503] on div "Color specification" at bounding box center [646, 519] width 168 height 53
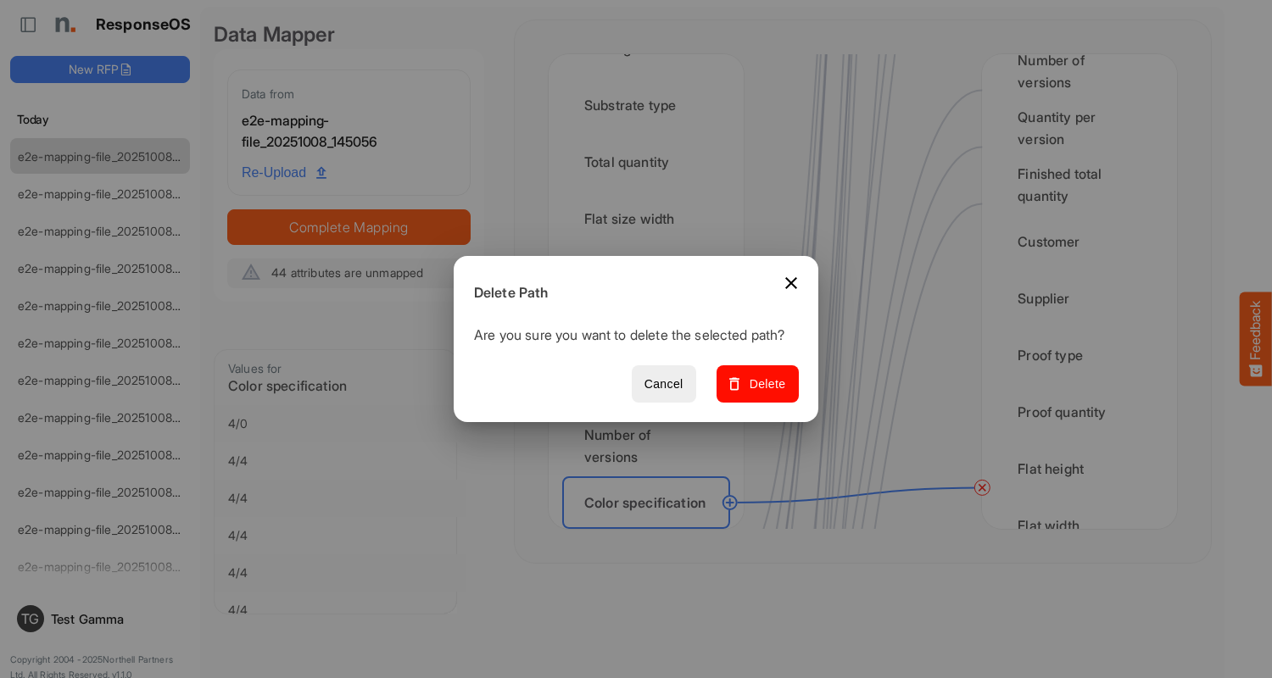
scroll to position [2544, 0]
click at [763, 393] on span "Delete" at bounding box center [757, 384] width 57 height 21
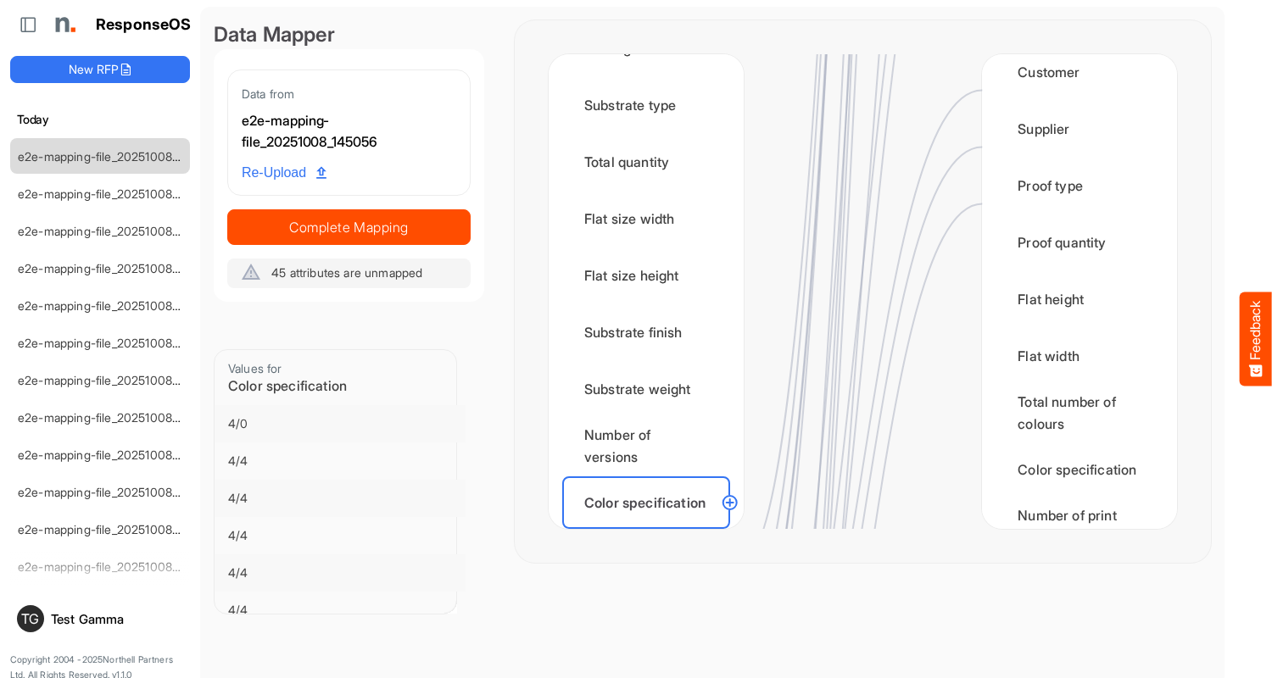
click at [650, 533] on div "Finished size width" at bounding box center [646, 559] width 168 height 53
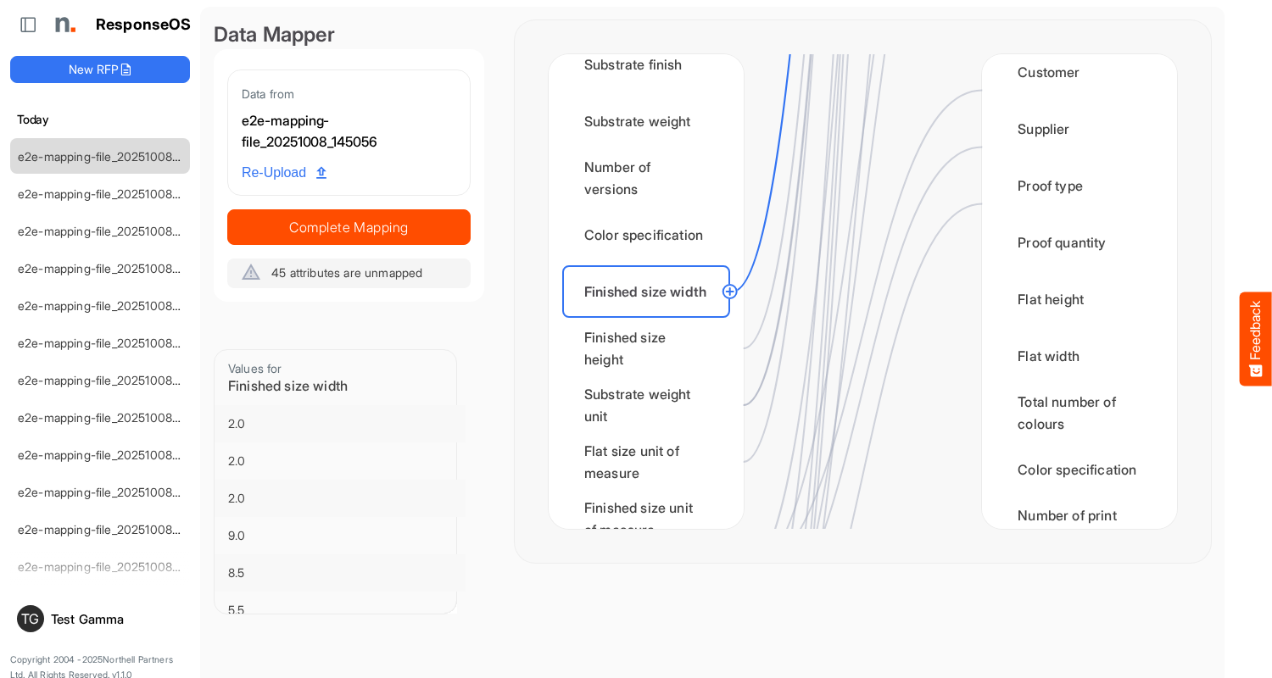
scroll to position [0, 0]
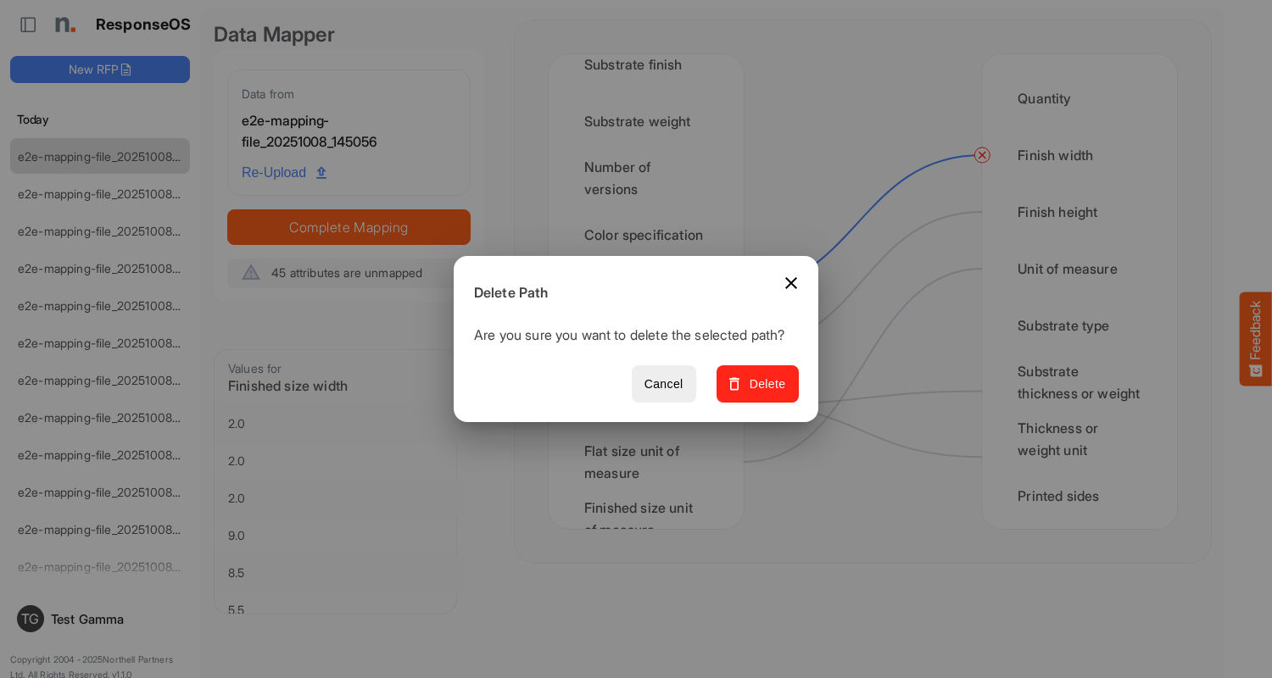
click at [763, 393] on span "Delete" at bounding box center [757, 384] width 57 height 21
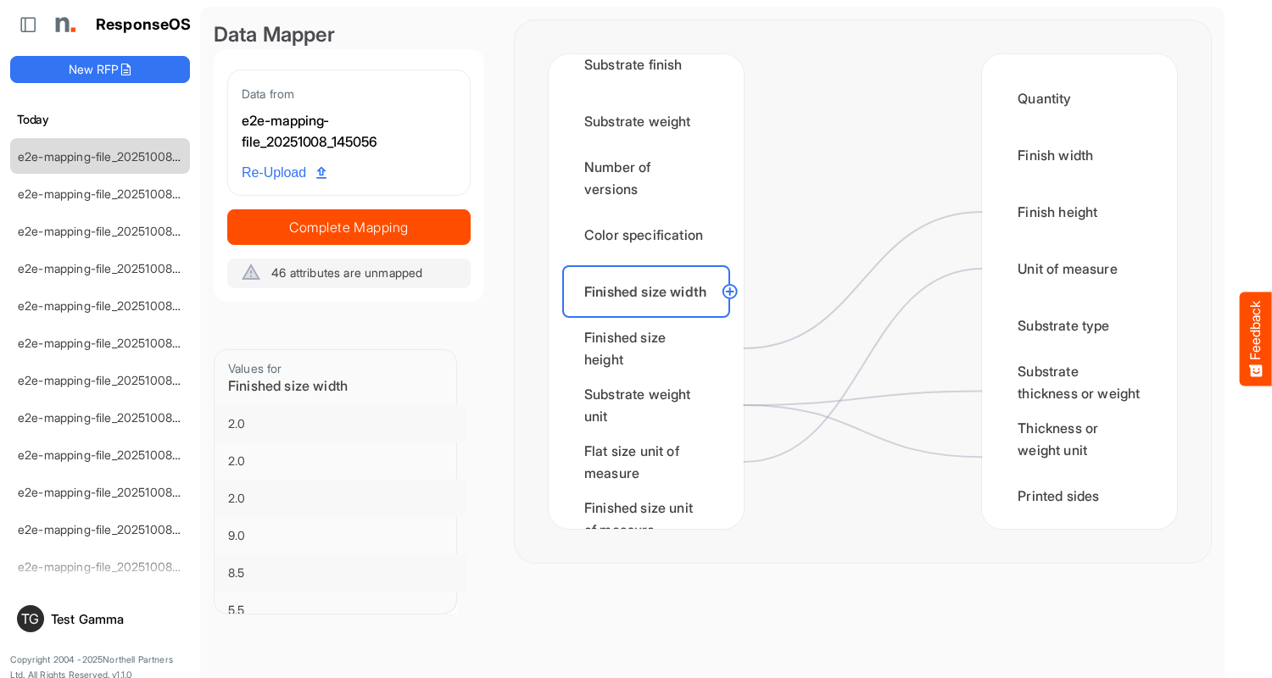
click at [650, 348] on div "Finished size height" at bounding box center [646, 348] width 168 height 53
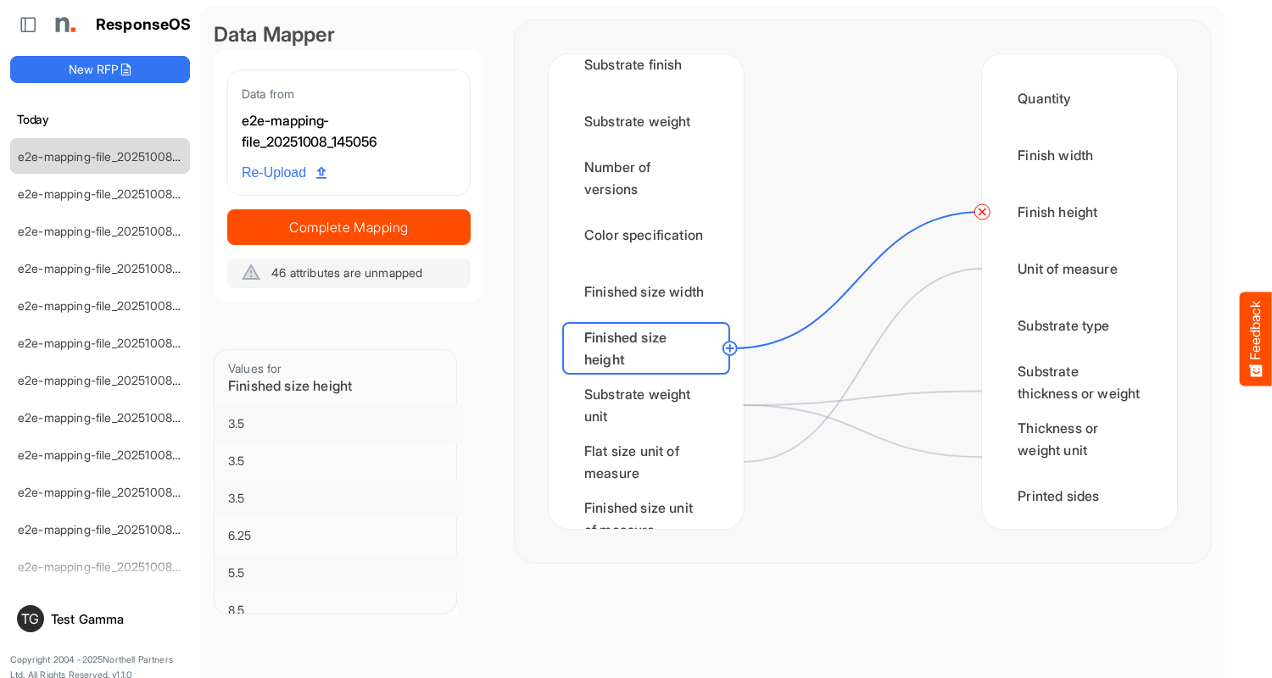
click at [982, 212] on circle at bounding box center [982, 212] width 20 height 20
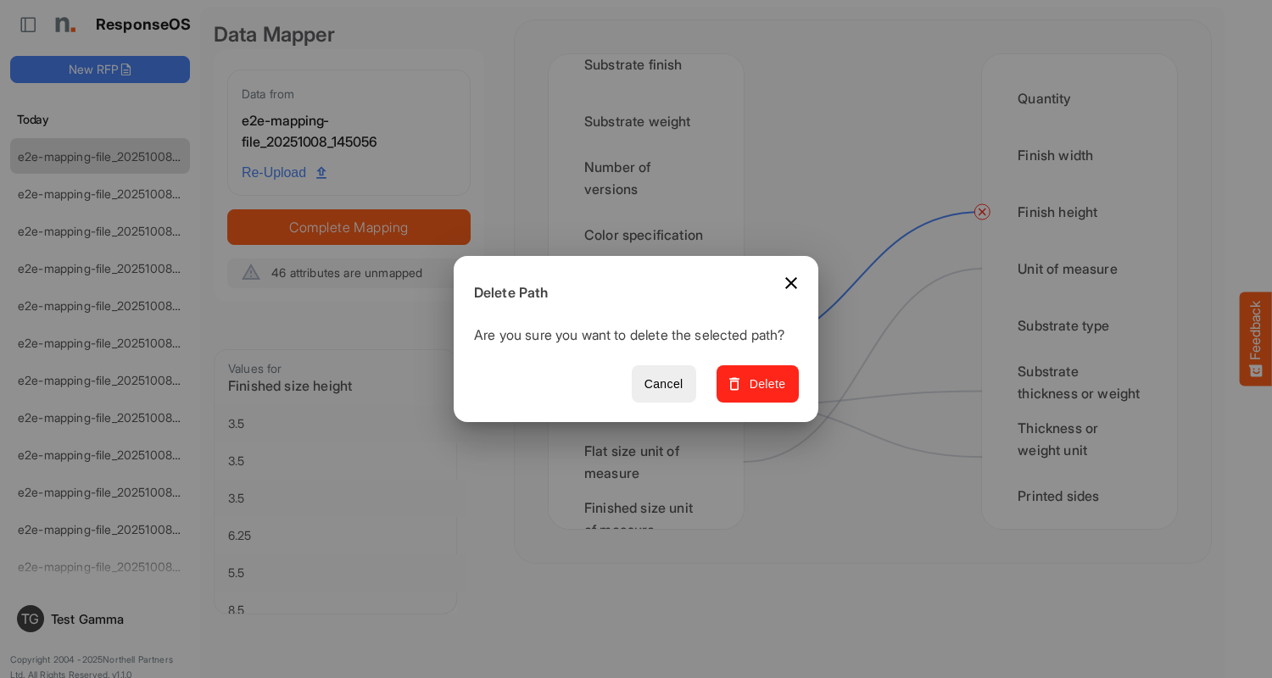
click at [763, 393] on span "Delete" at bounding box center [757, 384] width 57 height 21
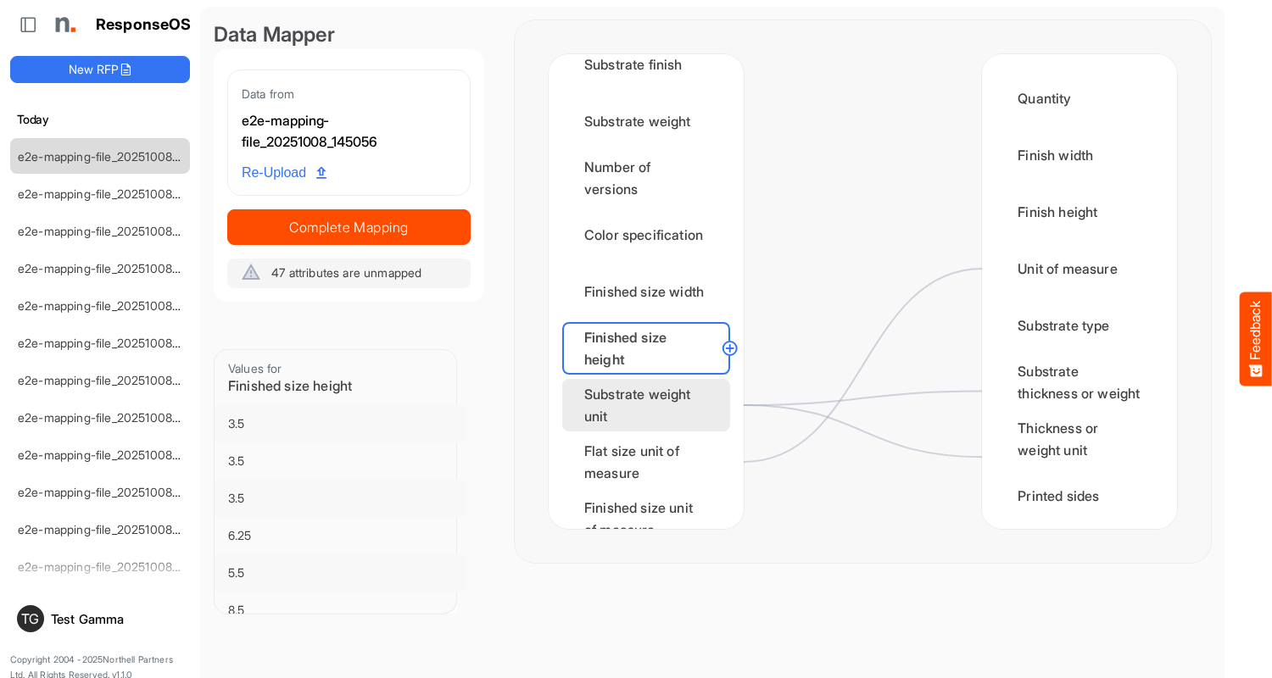
click at [650, 405] on div "Substrate weight unit" at bounding box center [646, 405] width 168 height 53
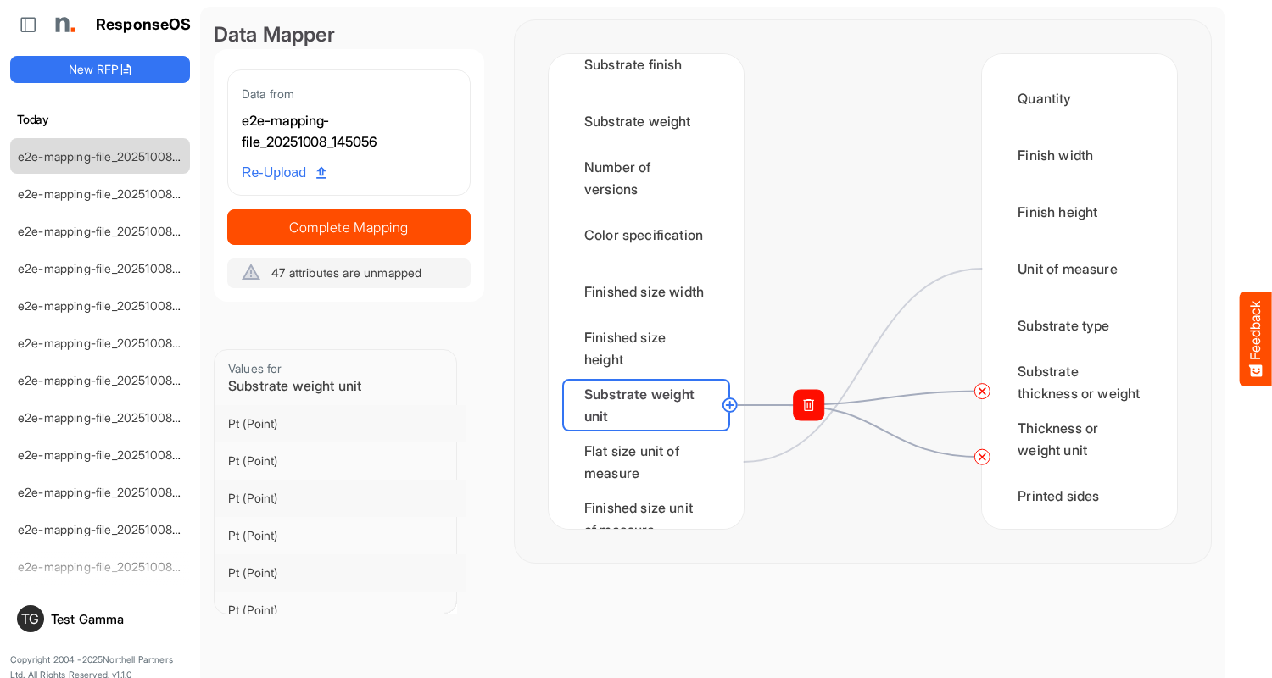
click at [982, 391] on circle at bounding box center [982, 392] width 20 height 20
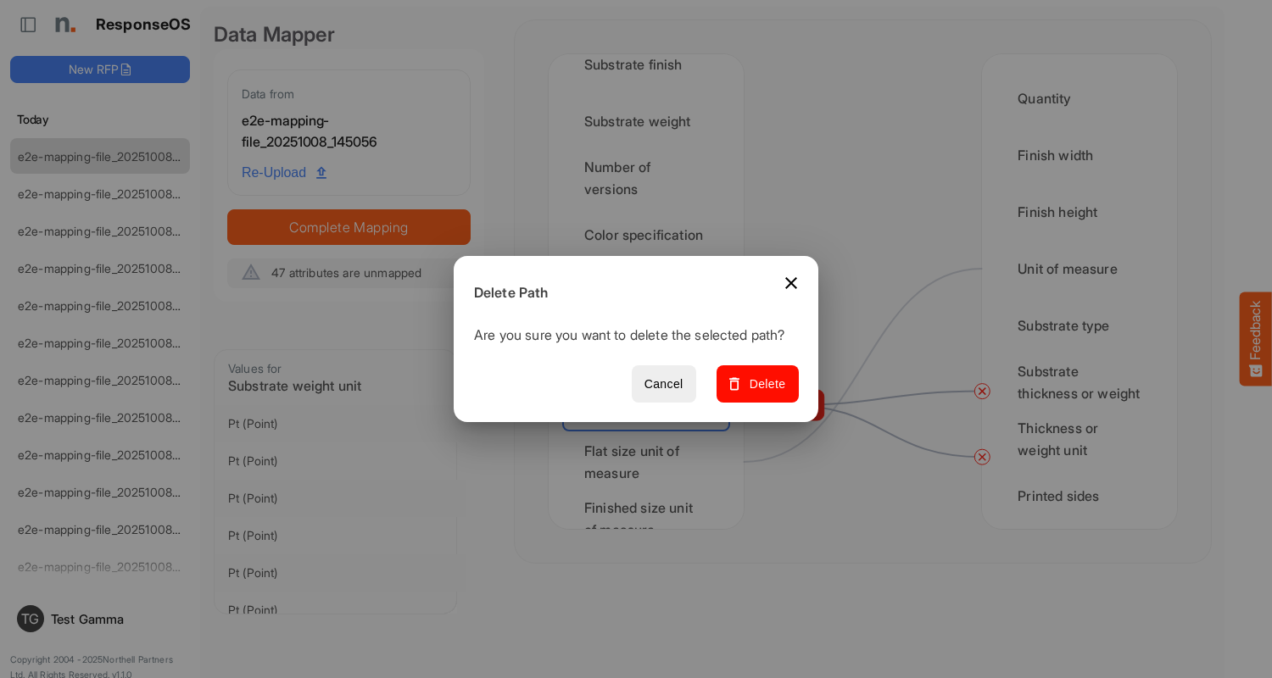
click at [763, 393] on span "Delete" at bounding box center [757, 384] width 57 height 21
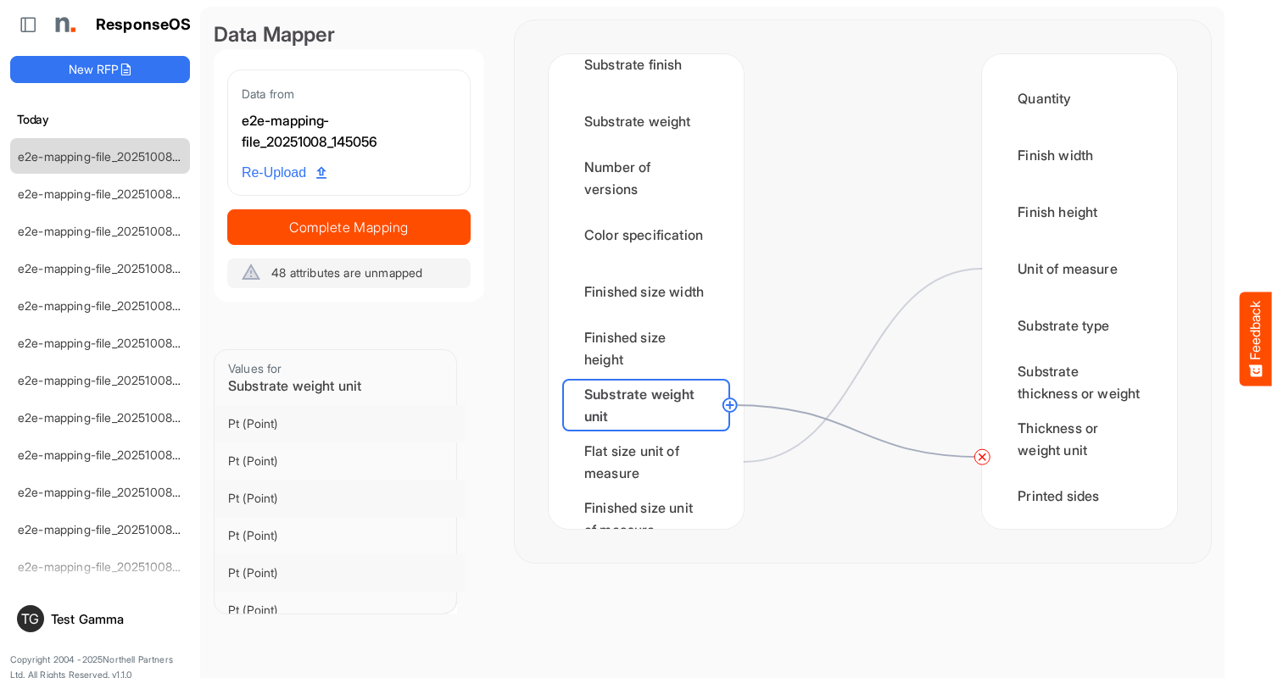
click at [982, 457] on circle at bounding box center [982, 457] width 20 height 20
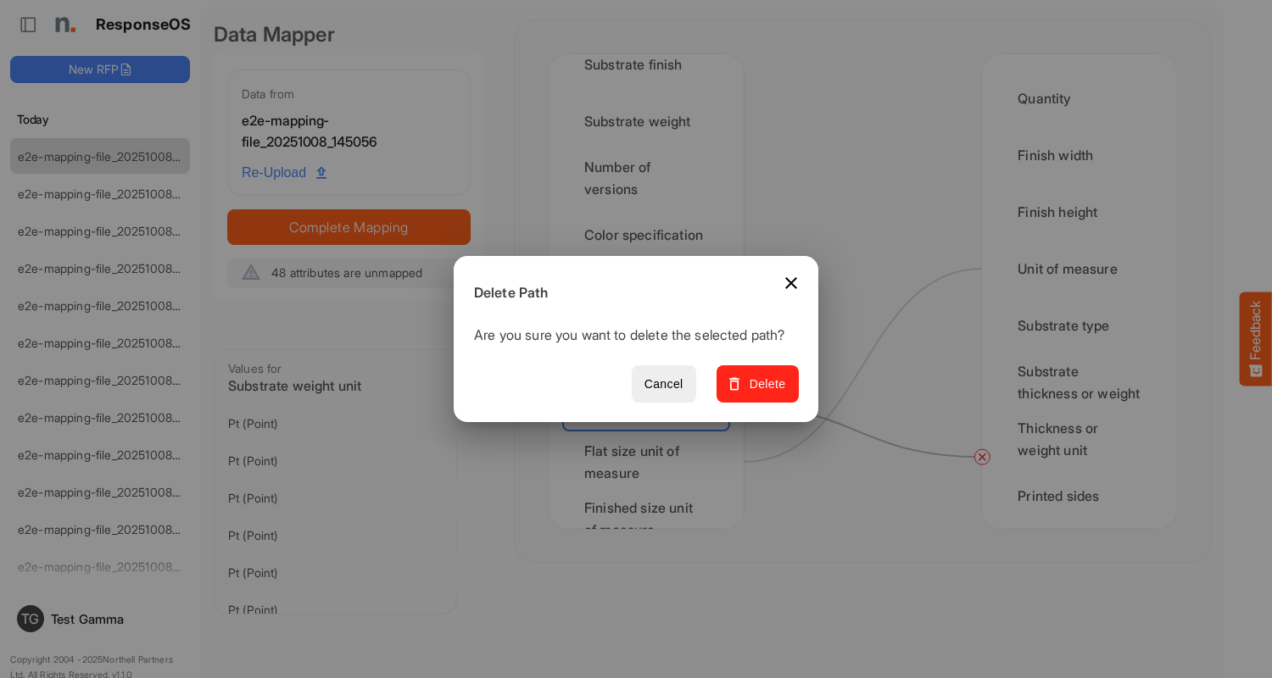
click at [763, 393] on span "Delete" at bounding box center [757, 384] width 57 height 21
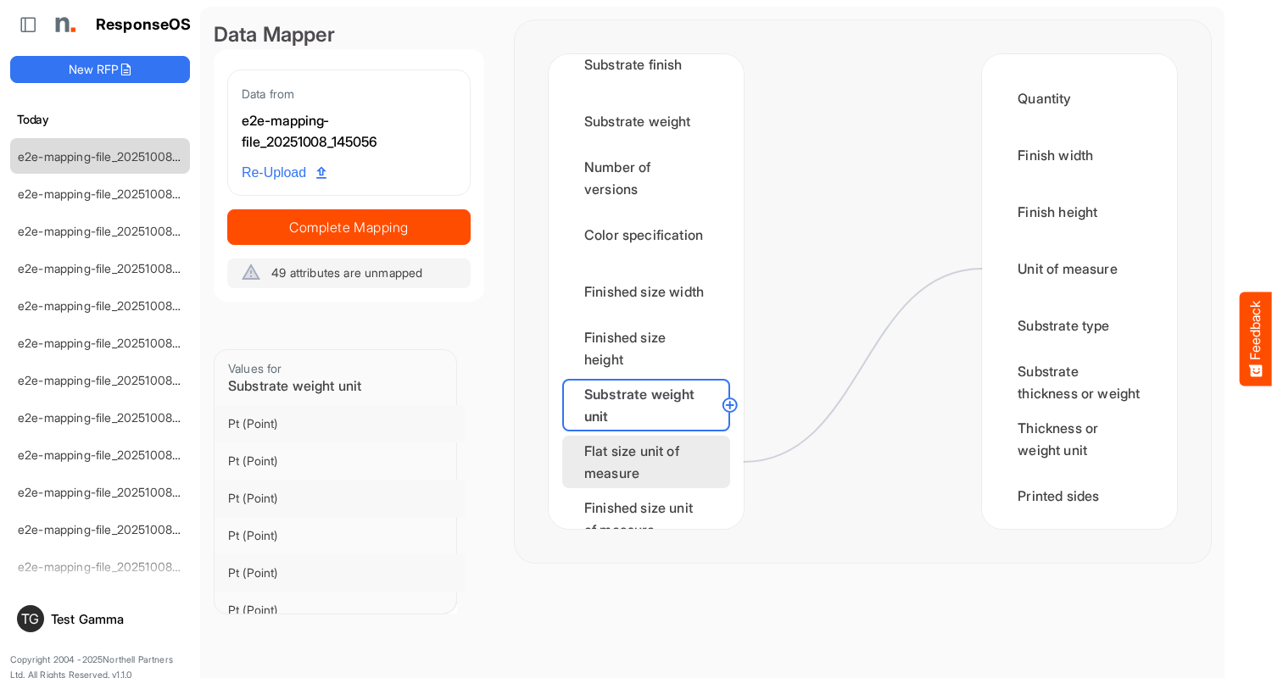
click at [650, 462] on div "Flat size unit of measure" at bounding box center [646, 462] width 168 height 53
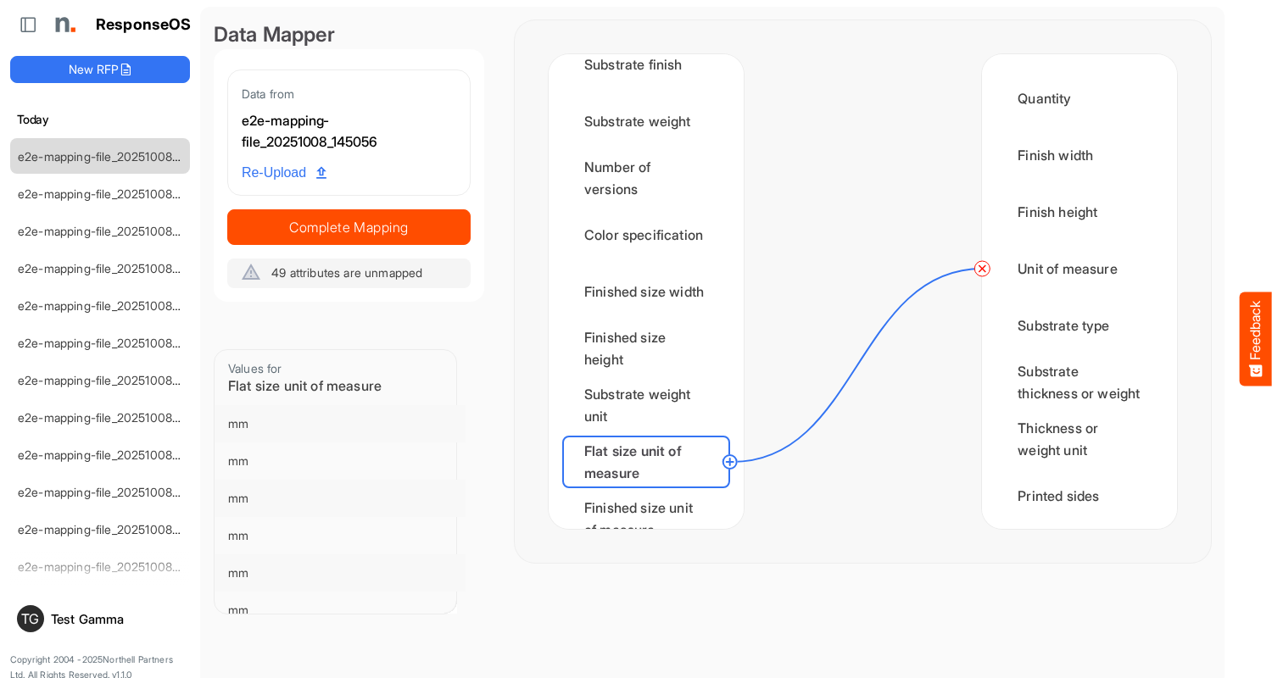
click at [982, 269] on circle at bounding box center [982, 269] width 20 height 20
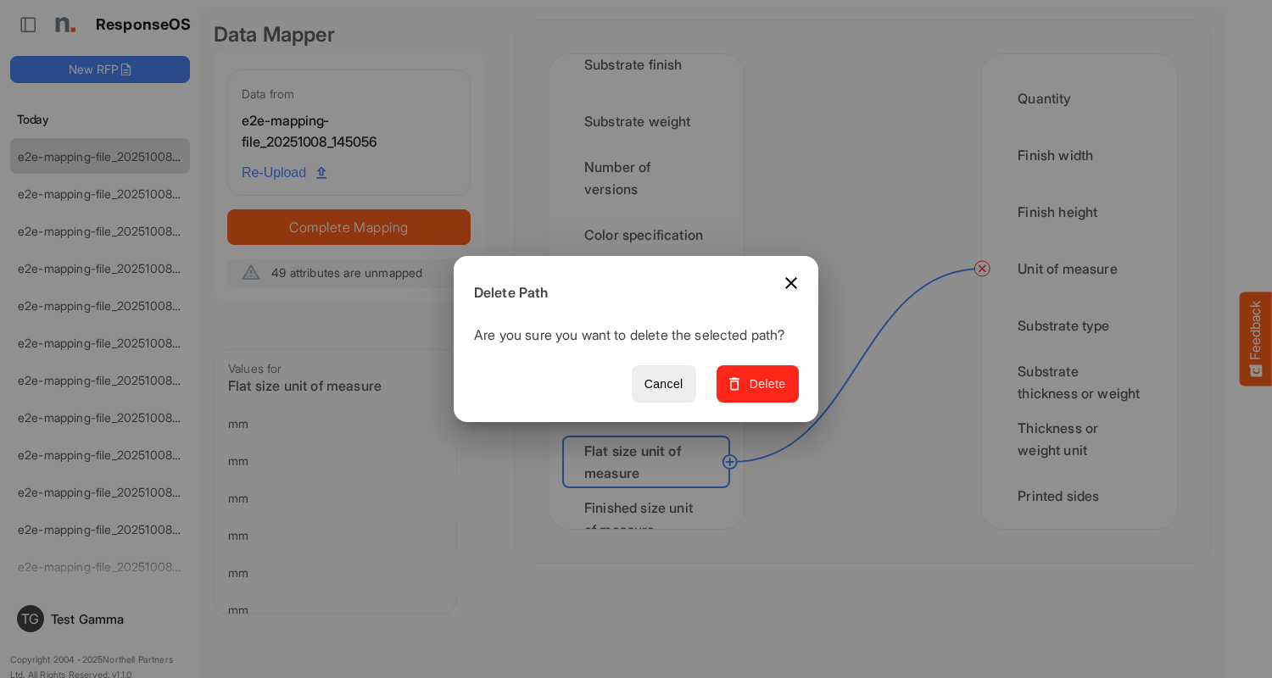
click at [763, 393] on span "Delete" at bounding box center [757, 384] width 57 height 21
click at [650, 503] on div "Finished size unit of measure" at bounding box center [646, 519] width 168 height 53
click at [650, 549] on div "Min CPP" at bounding box center [646, 575] width 168 height 53
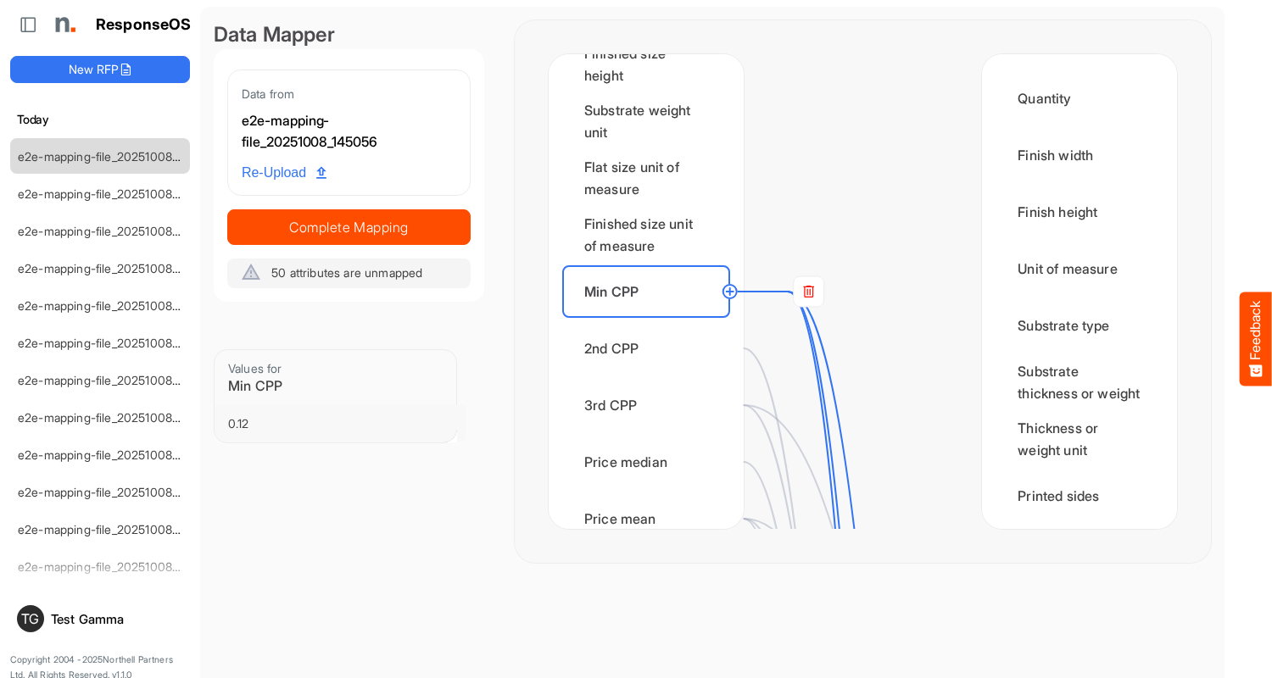
click at [808, 292] on rect at bounding box center [809, 291] width 31 height 31
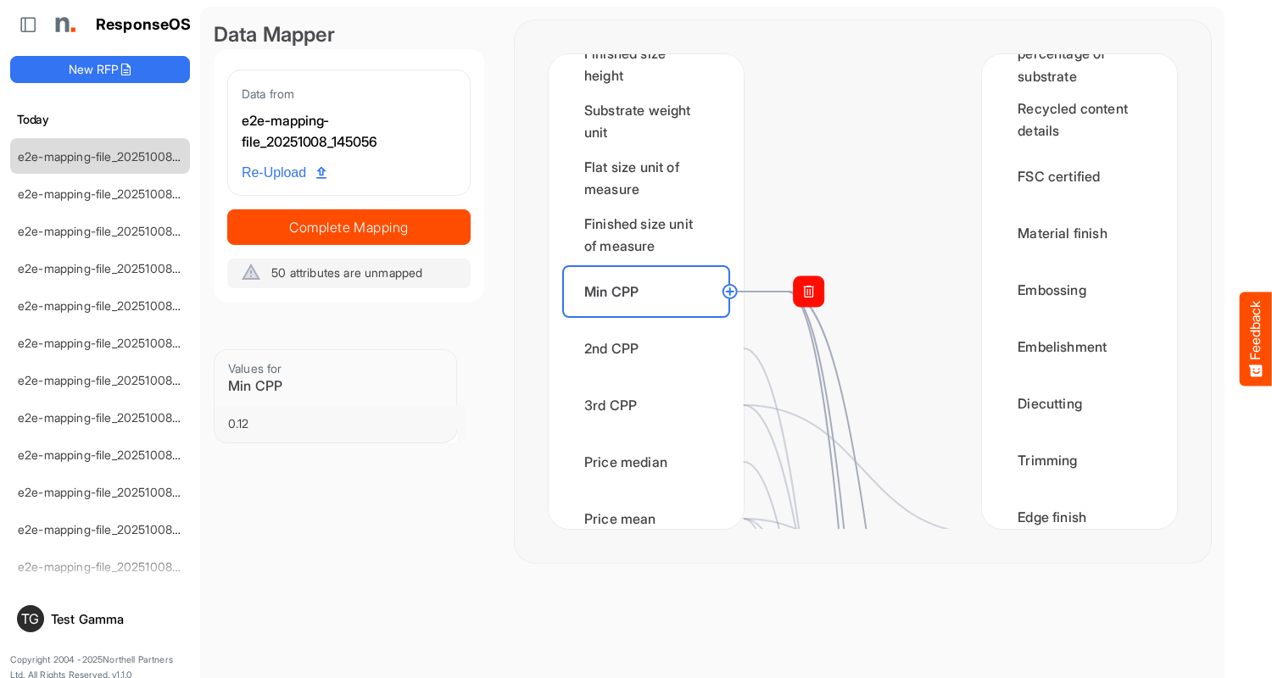
scroll to position [1017, 0]
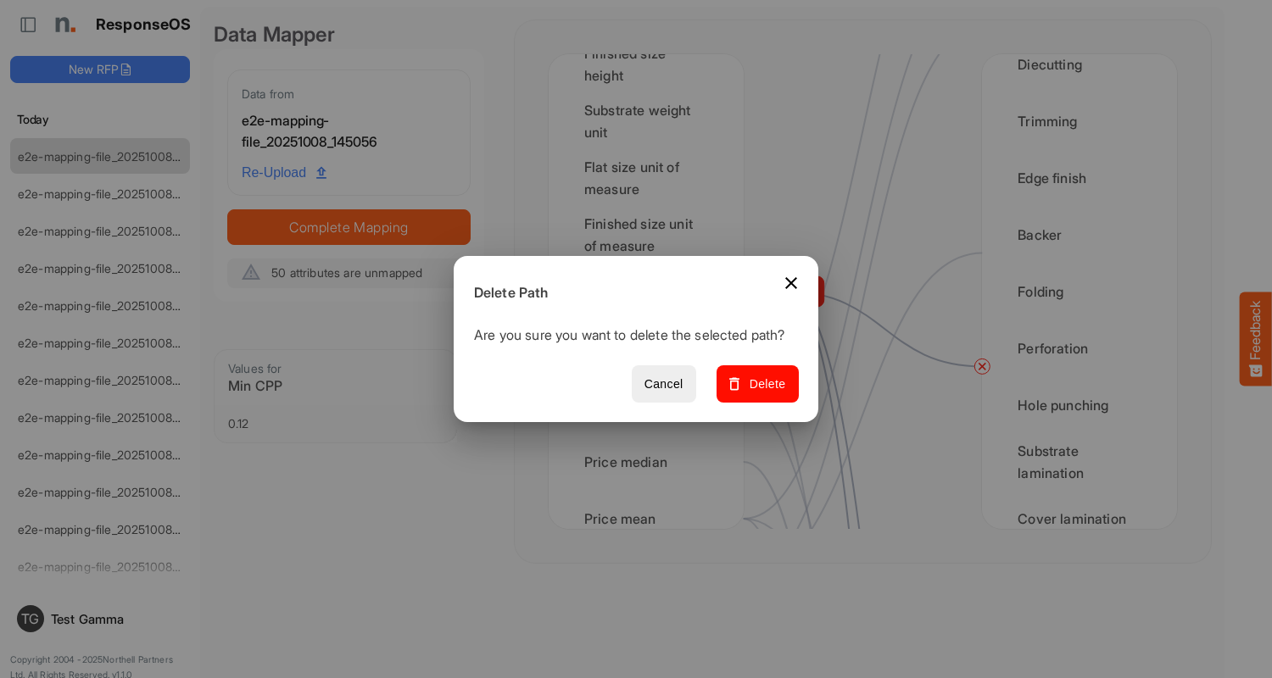
click at [763, 393] on span "Delete" at bounding box center [757, 384] width 57 height 21
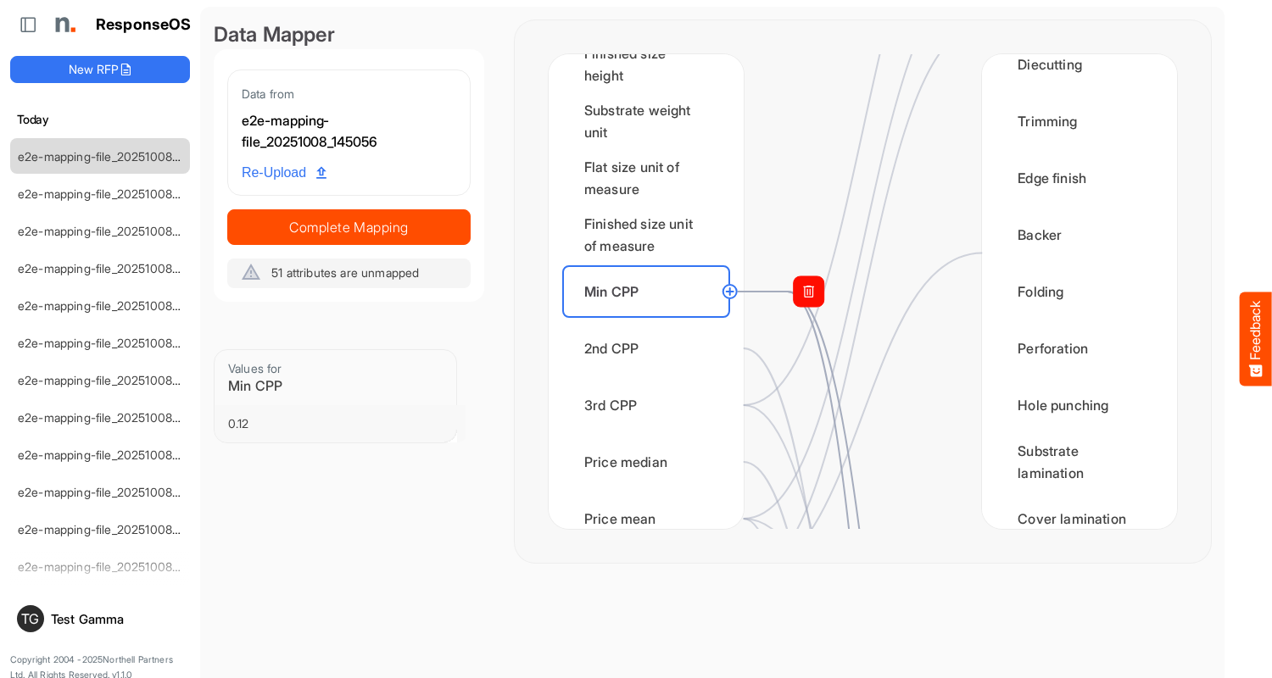
scroll to position [0, 0]
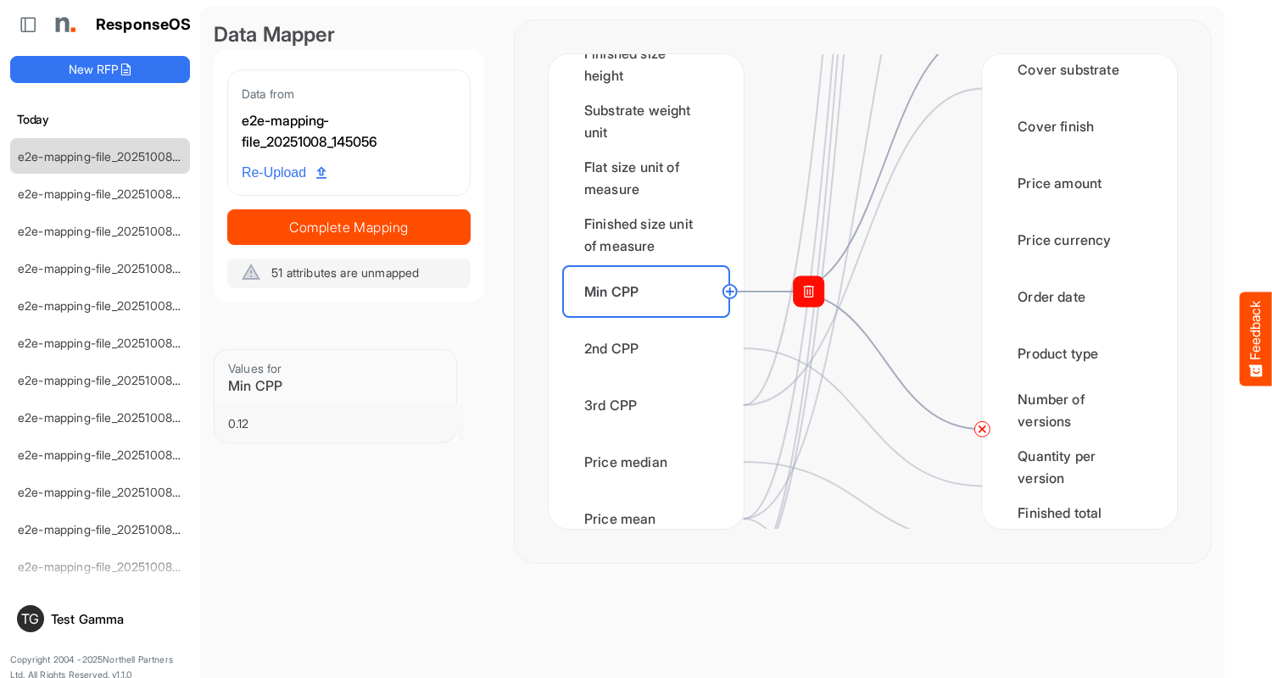
click at [982, 429] on circle at bounding box center [982, 429] width 20 height 20
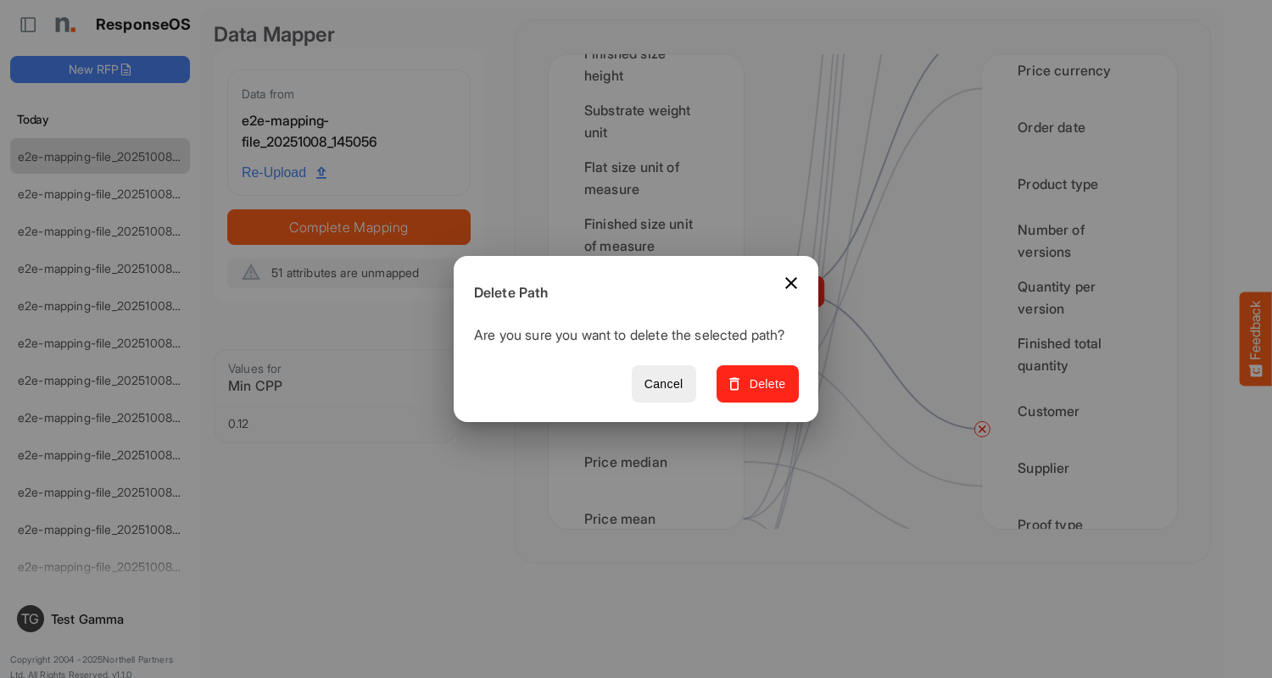
click at [763, 393] on span "Delete" at bounding box center [757, 384] width 57 height 21
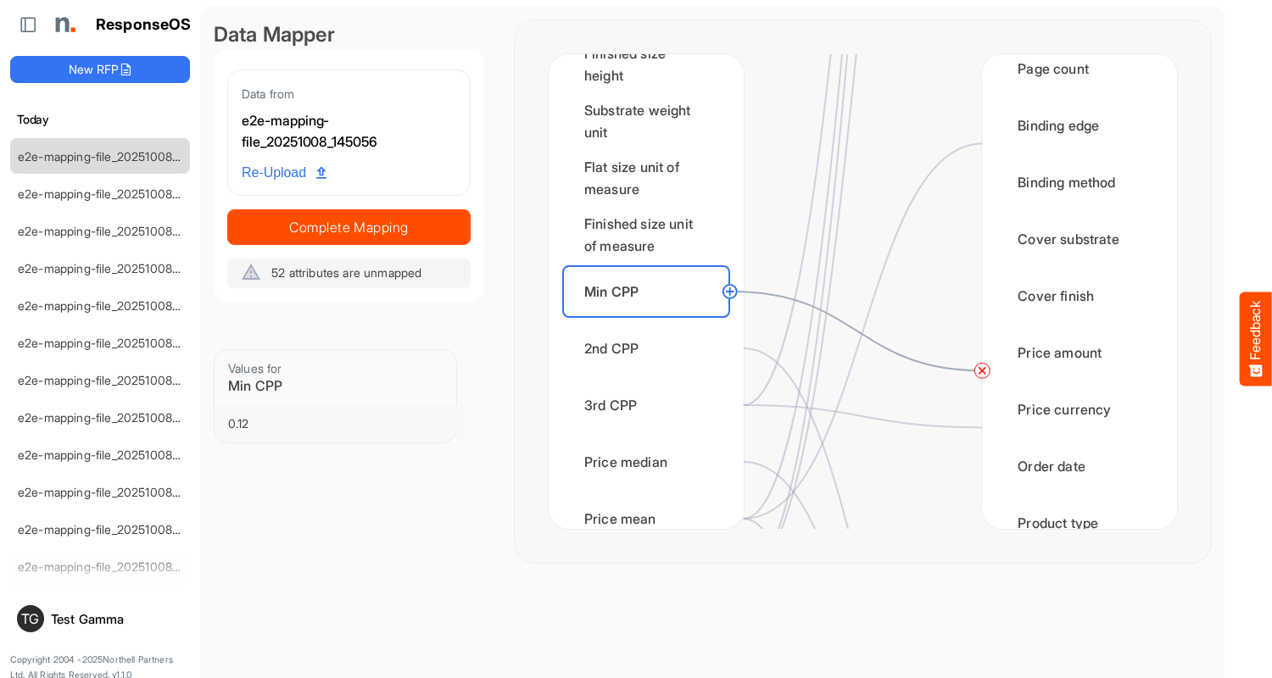
click at [982, 371] on circle at bounding box center [982, 370] width 20 height 20
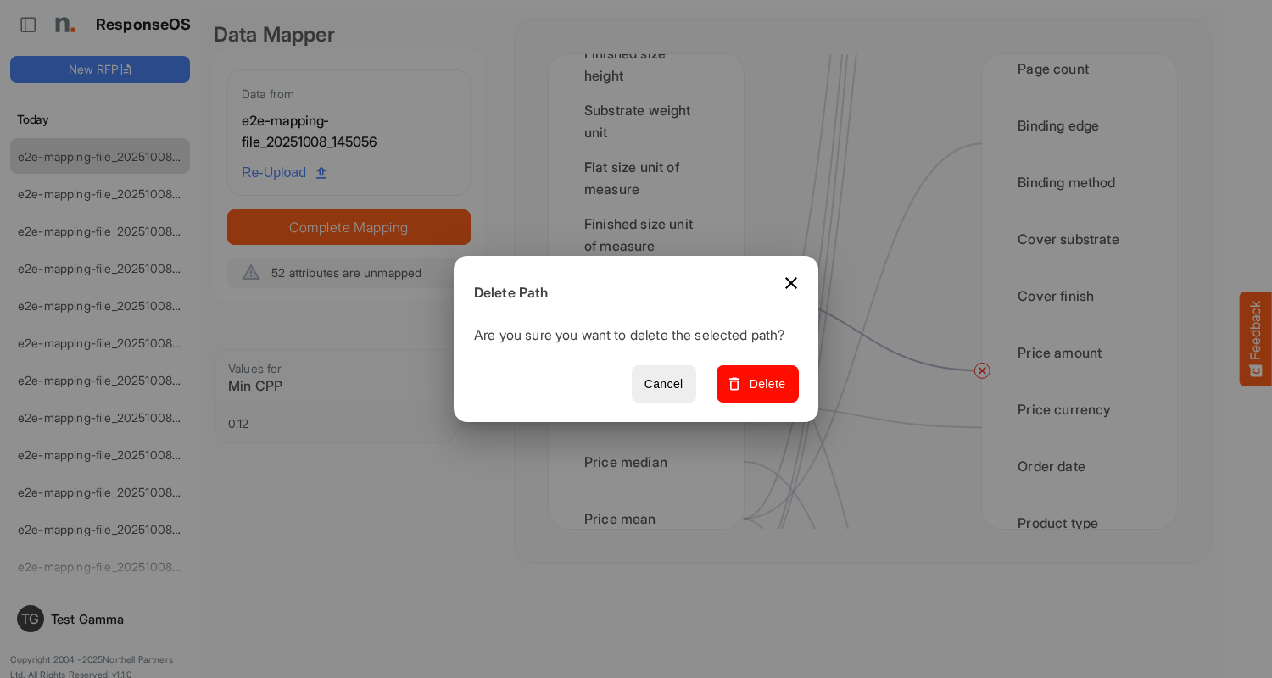
click at [763, 393] on span "Delete" at bounding box center [757, 384] width 57 height 21
click at [650, 348] on div "2nd CPP" at bounding box center [646, 348] width 168 height 53
click at [763, 393] on span "Delete" at bounding box center [757, 384] width 57 height 21
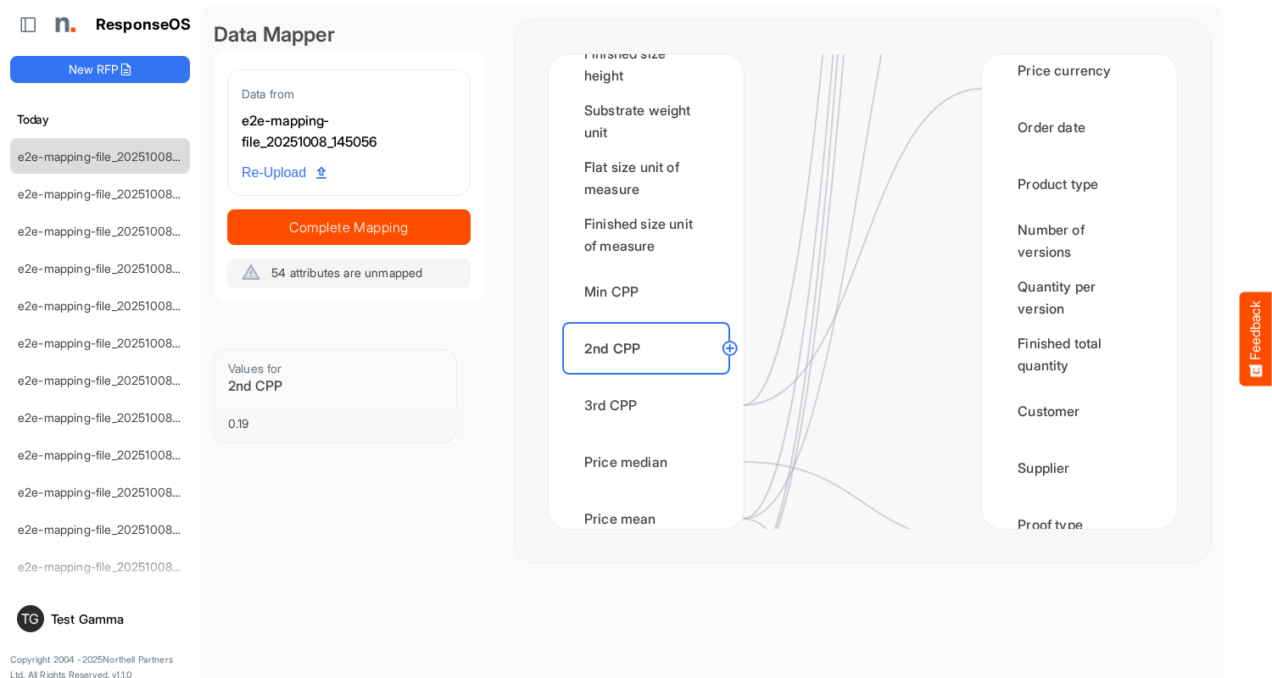
click at [650, 405] on div "3rd CPP" at bounding box center [646, 405] width 168 height 53
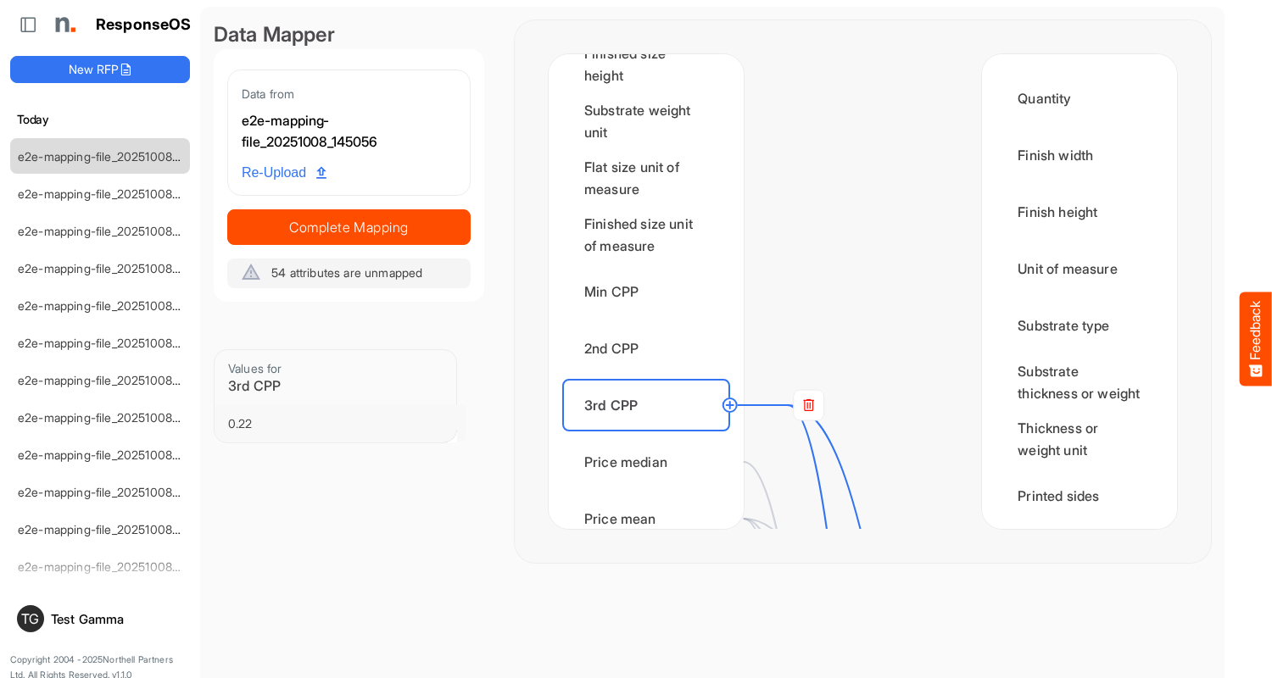
click at [808, 405] on rect at bounding box center [809, 405] width 31 height 31
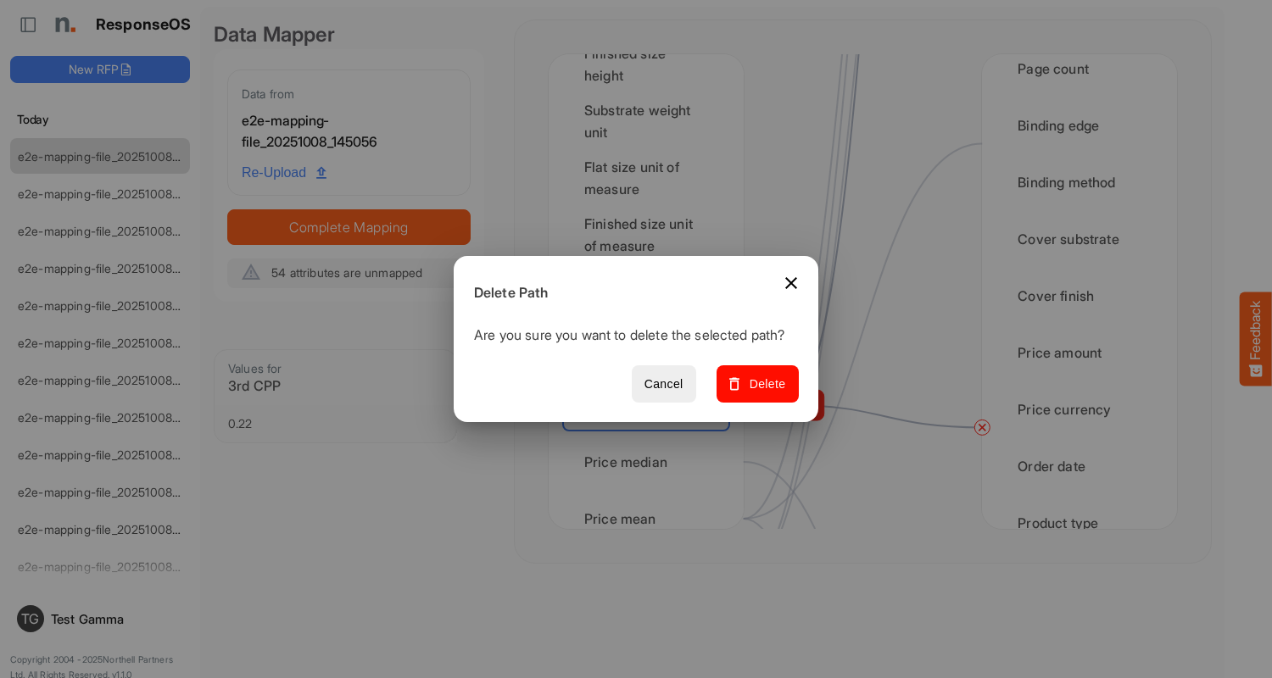
click at [763, 393] on span "Delete" at bounding box center [757, 384] width 57 height 21
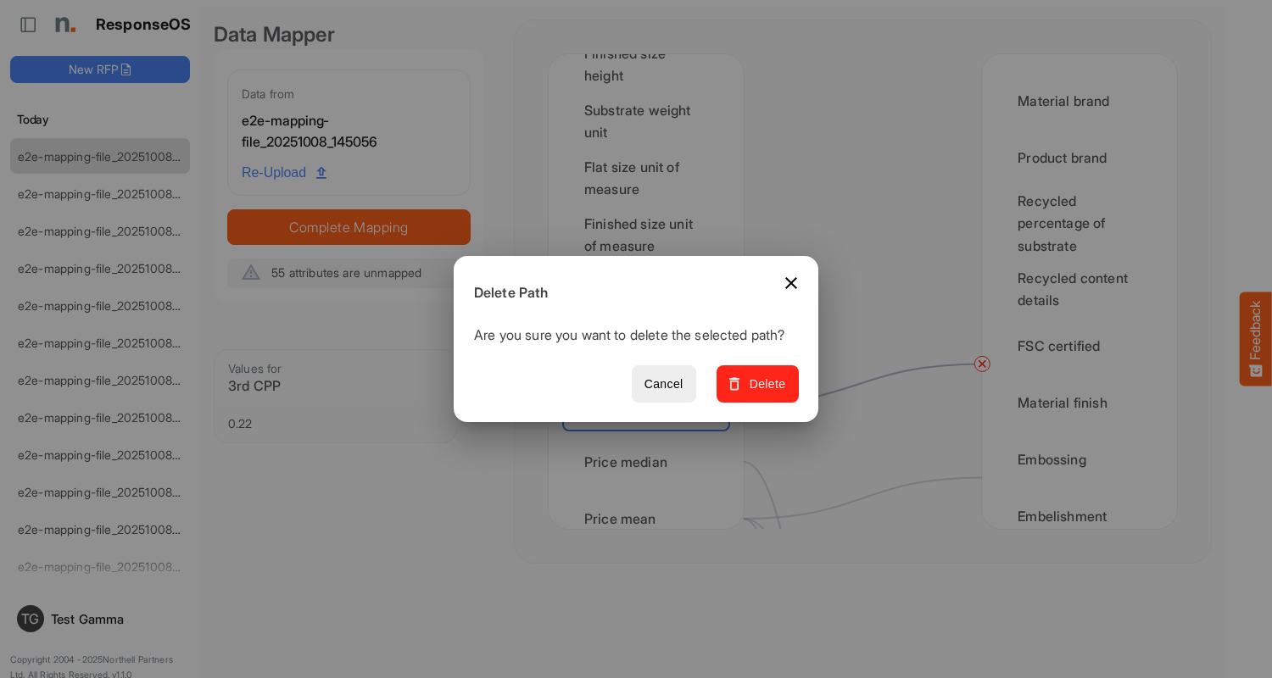
click at [763, 393] on span "Delete" at bounding box center [757, 384] width 57 height 21
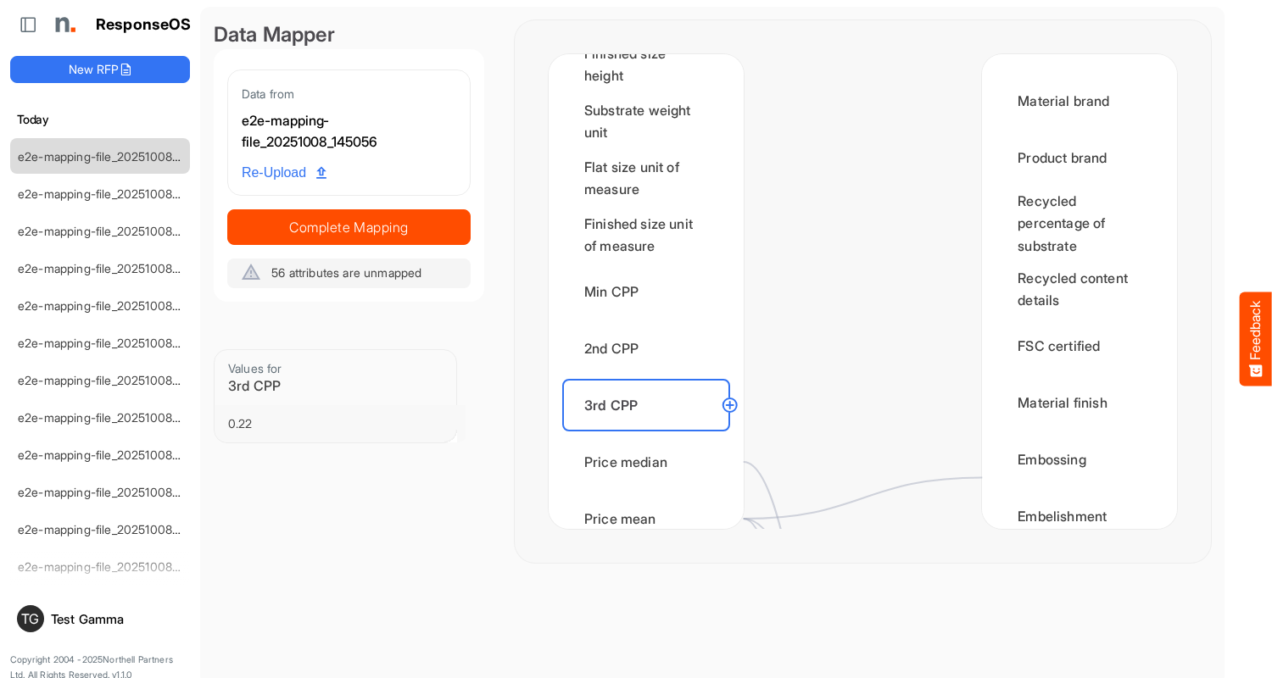
click at [650, 462] on div "Price median" at bounding box center [646, 462] width 168 height 53
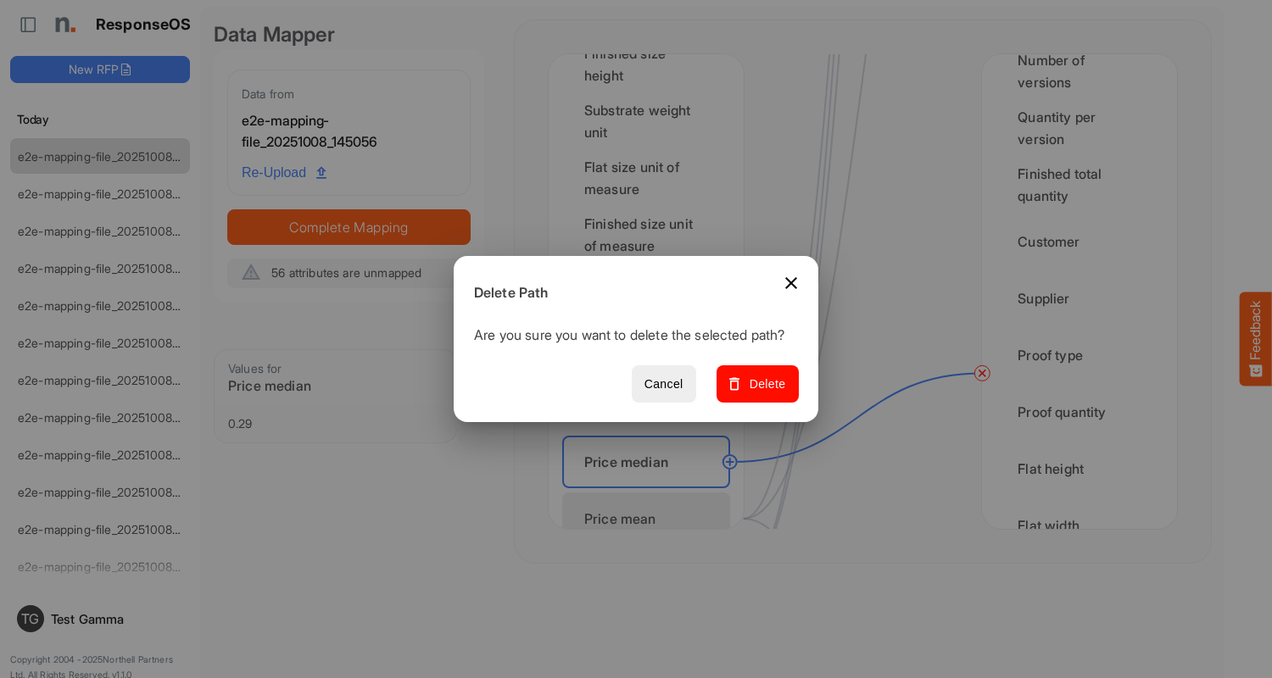
click at [763, 393] on span "Delete" at bounding box center [757, 384] width 57 height 21
click at [650, 503] on div "Price mean" at bounding box center [646, 519] width 168 height 53
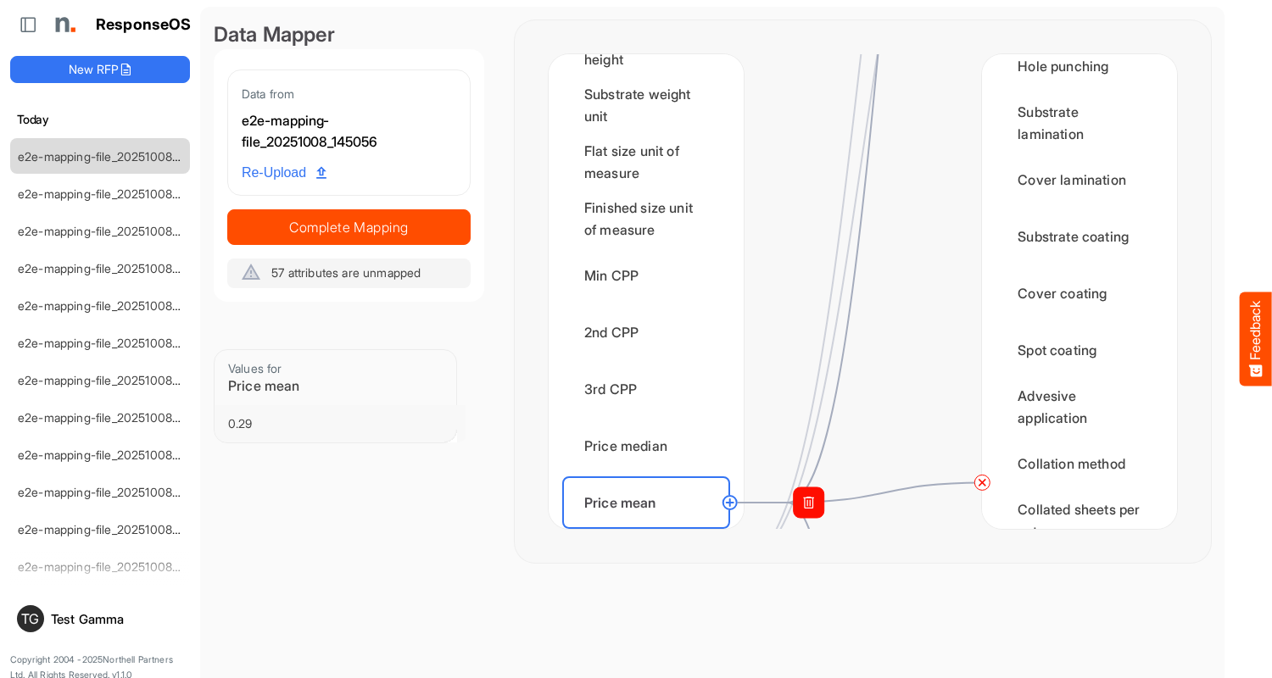
click at [982, 482] on circle at bounding box center [982, 482] width 20 height 20
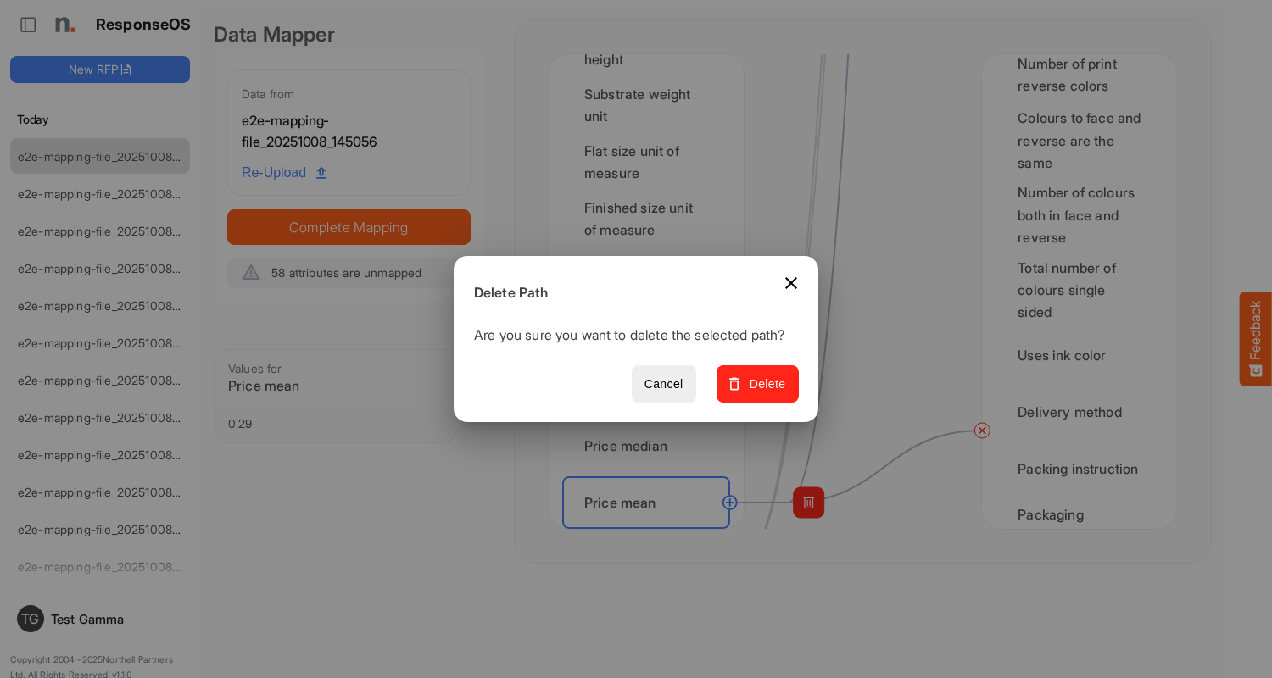
click at [763, 393] on span "Delete" at bounding box center [757, 384] width 57 height 21
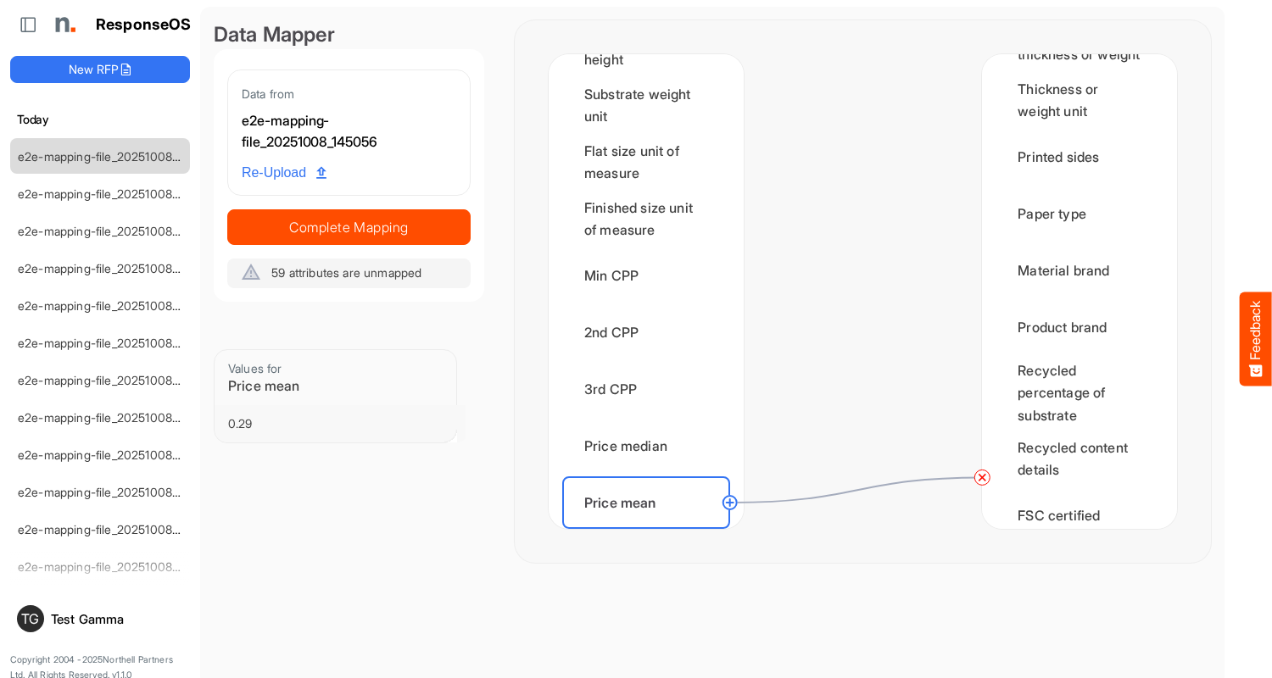
click at [982, 477] on circle at bounding box center [982, 477] width 20 height 20
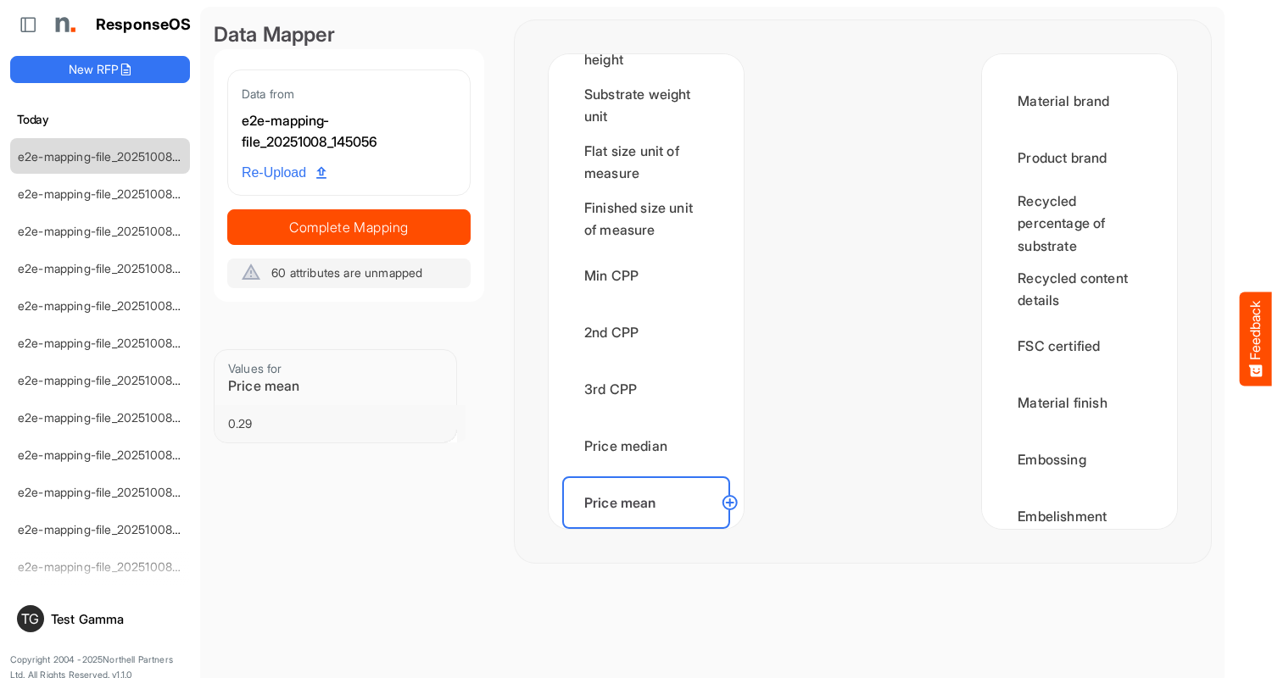
click at [650, 533] on div "Order count" at bounding box center [646, 559] width 168 height 53
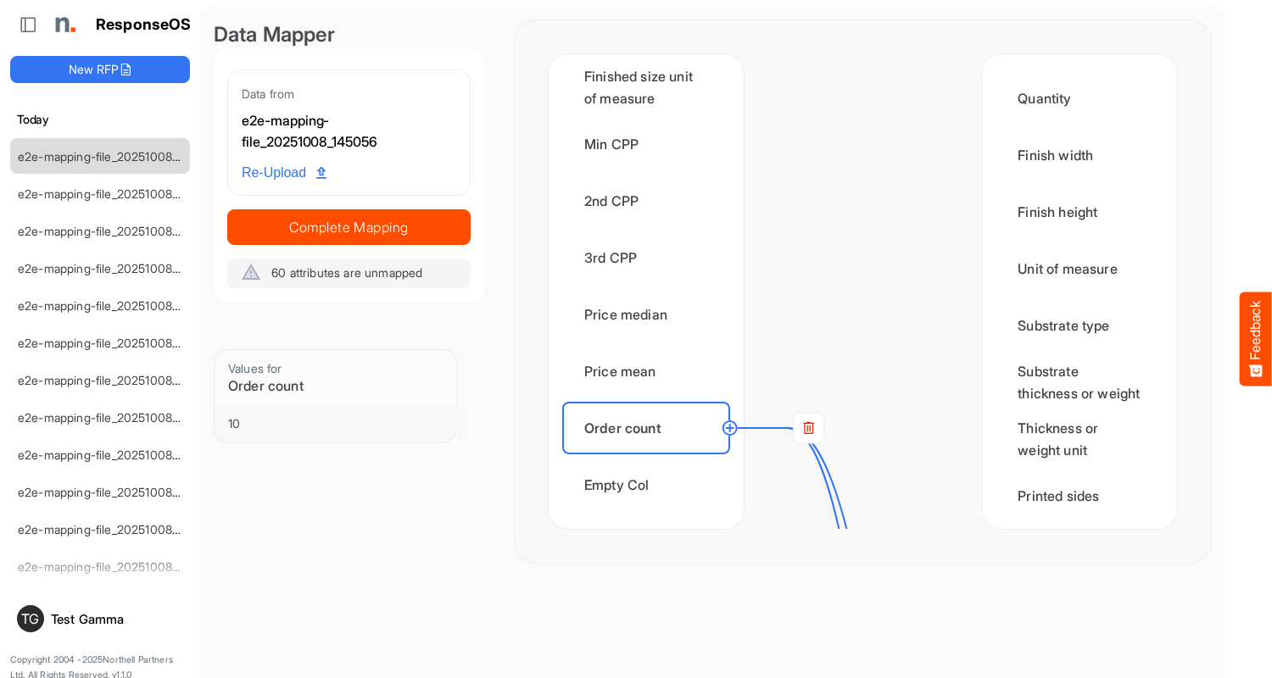
click at [808, 428] on rect at bounding box center [809, 428] width 31 height 31
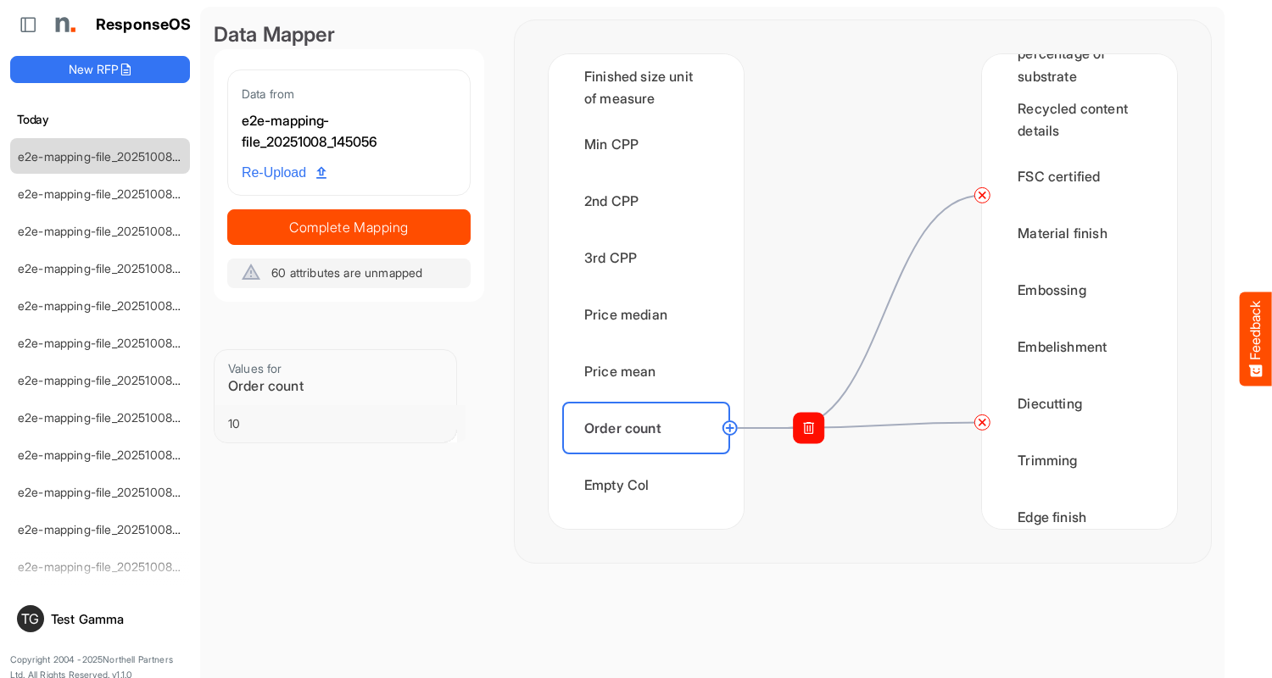
click at [982, 422] on circle at bounding box center [982, 422] width 20 height 20
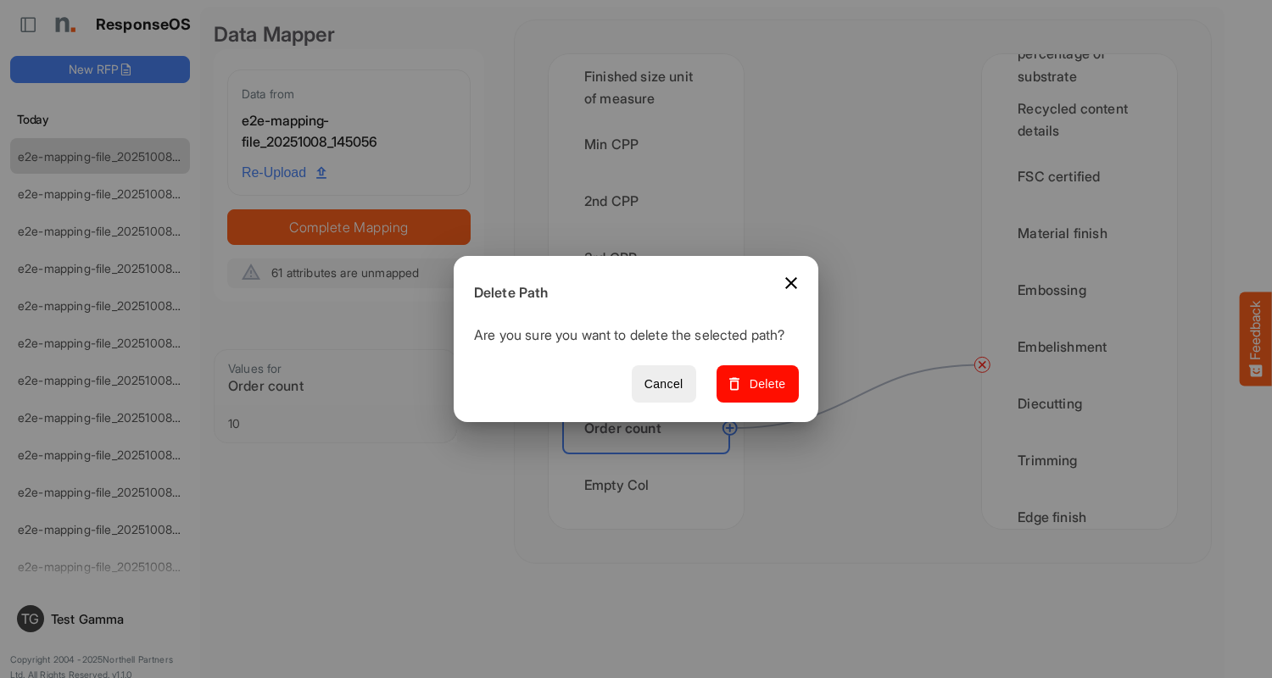
click at [763, 393] on span "Delete" at bounding box center [757, 384] width 57 height 21
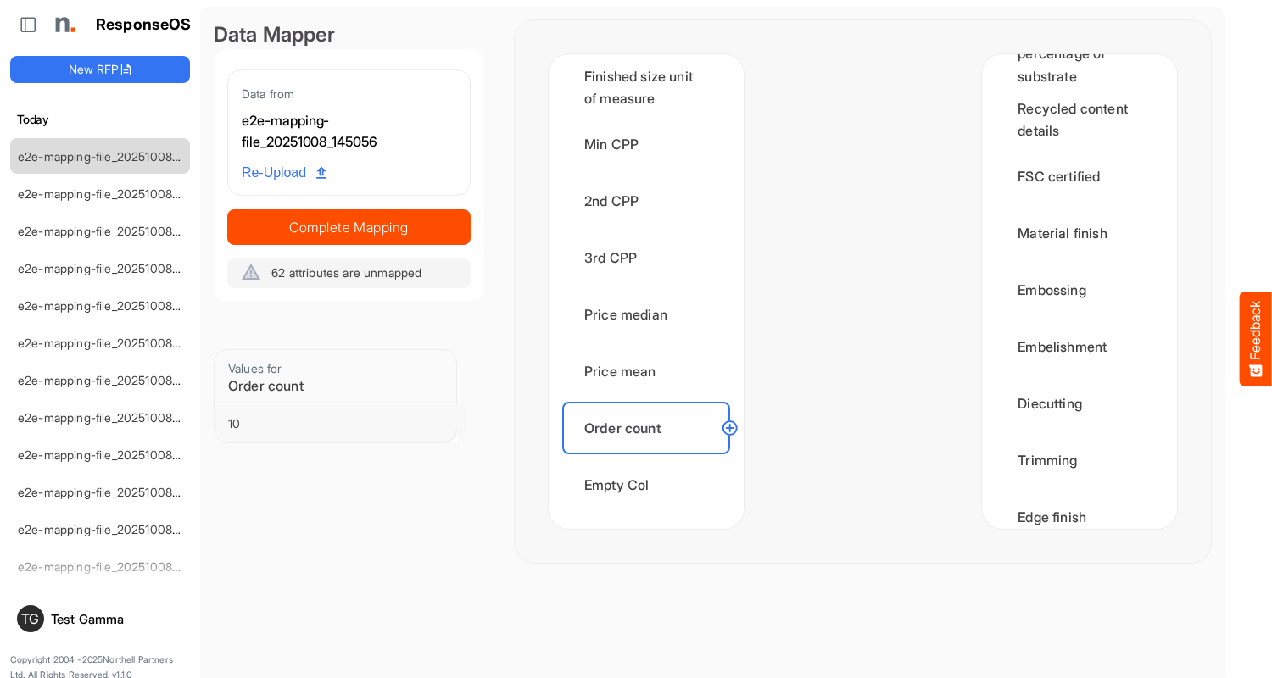
click at [650, 485] on div "Empty Col" at bounding box center [646, 485] width 168 height 53
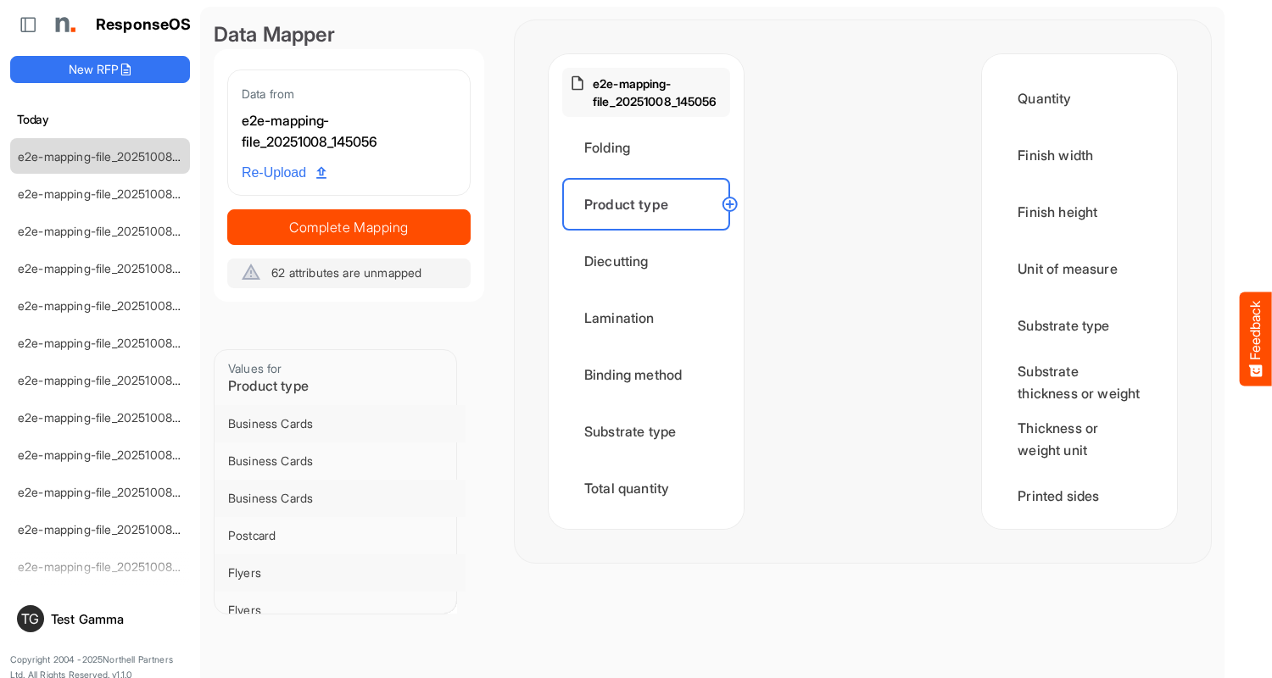
click at [729, 204] on circle at bounding box center [730, 204] width 20 height 20
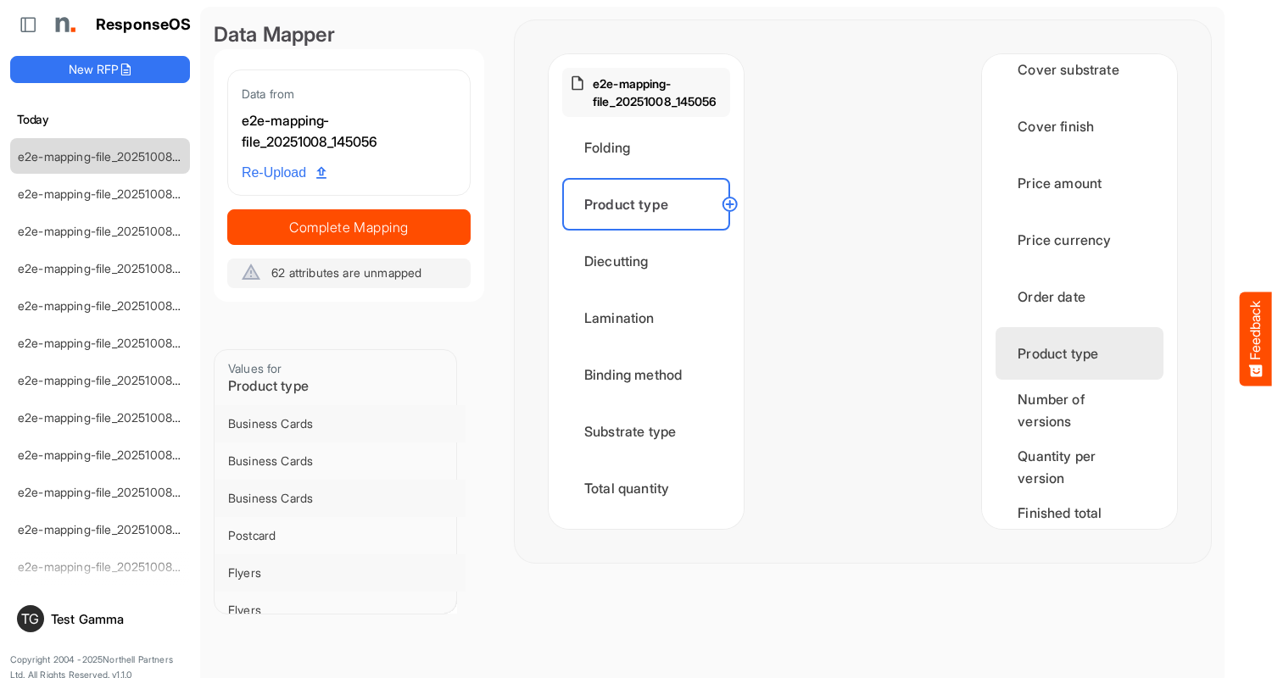
click at [1074, 371] on div "Product type" at bounding box center [1079, 353] width 168 height 53
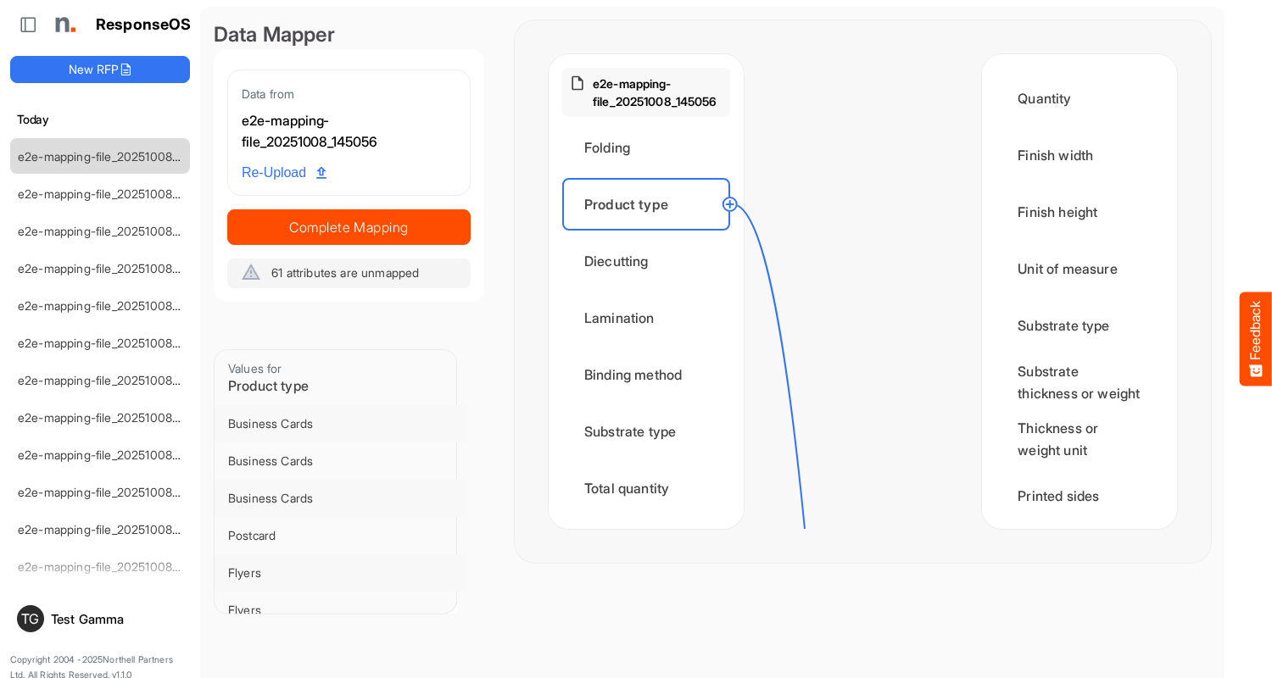
click at [729, 204] on circle at bounding box center [730, 204] width 20 height 20
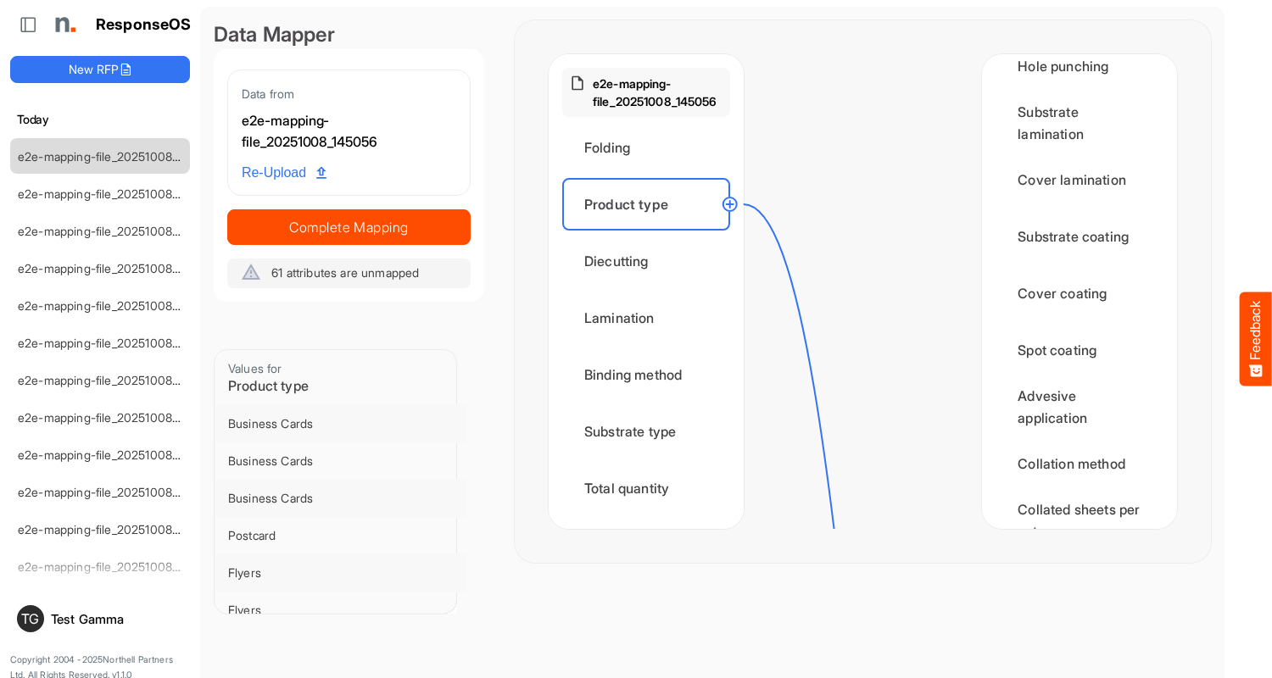
click at [1074, 551] on div "Page count" at bounding box center [1079, 577] width 168 height 53
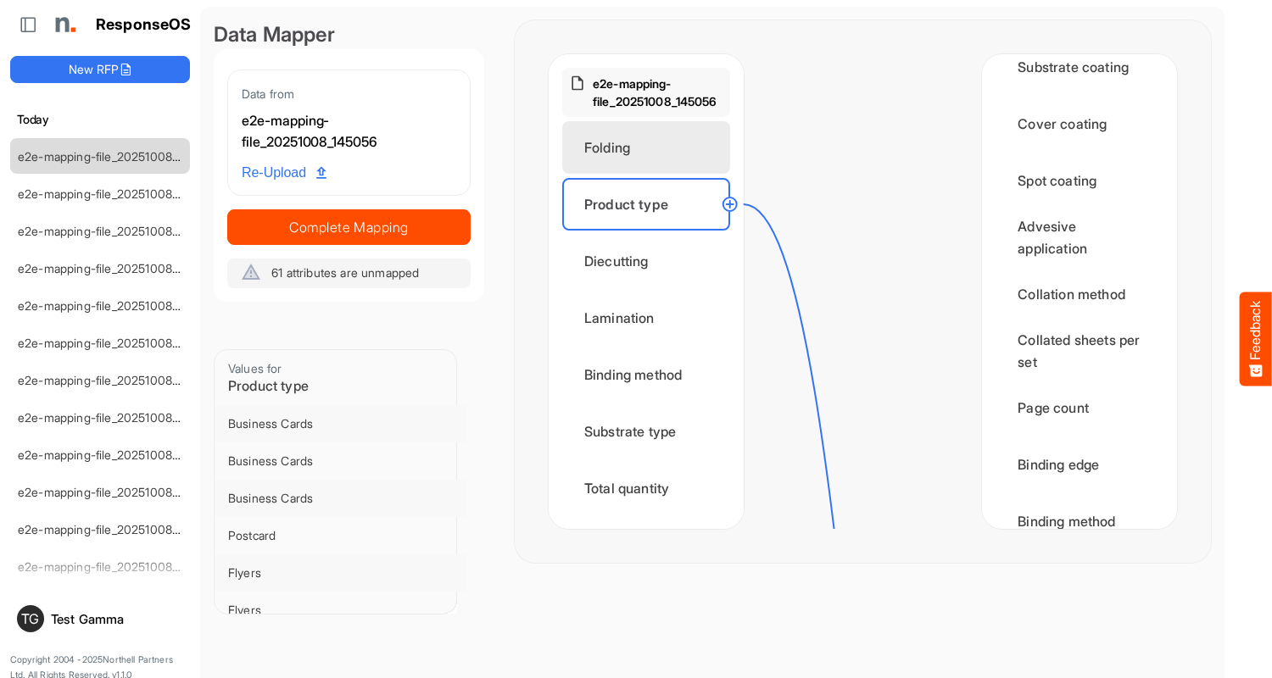
click at [650, 148] on div "Folding" at bounding box center [646, 147] width 168 height 53
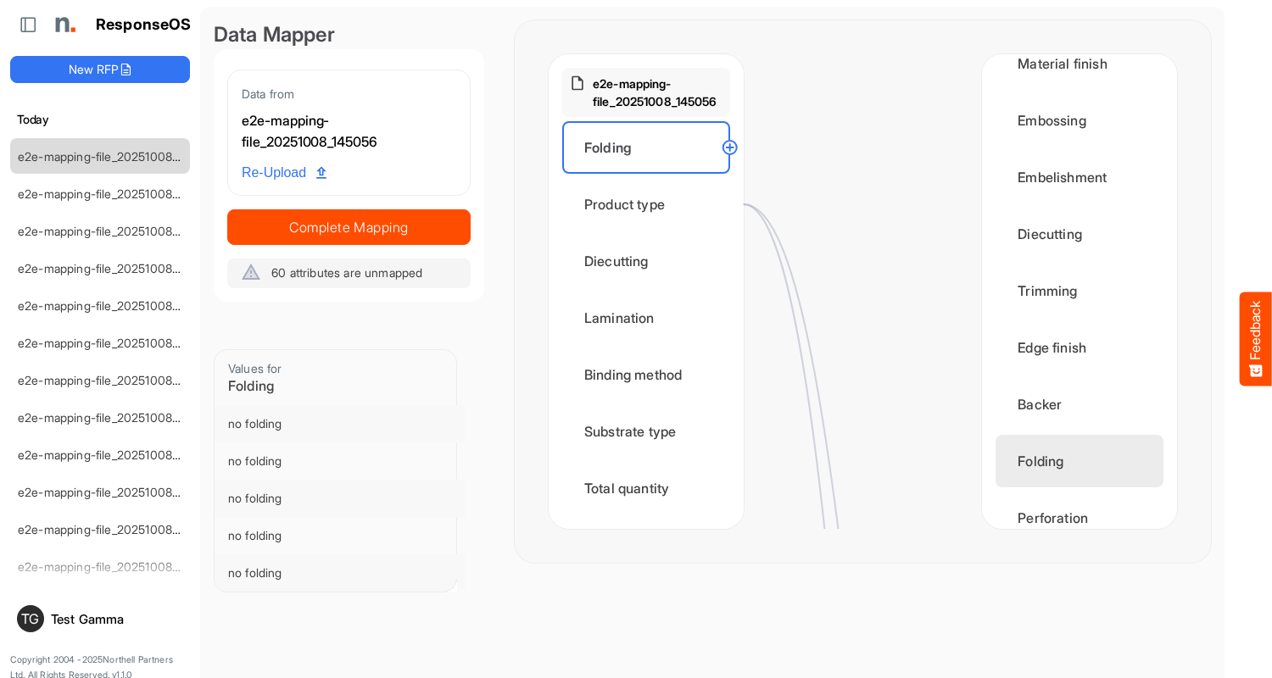
click at [1074, 479] on div "Folding" at bounding box center [1079, 461] width 168 height 53
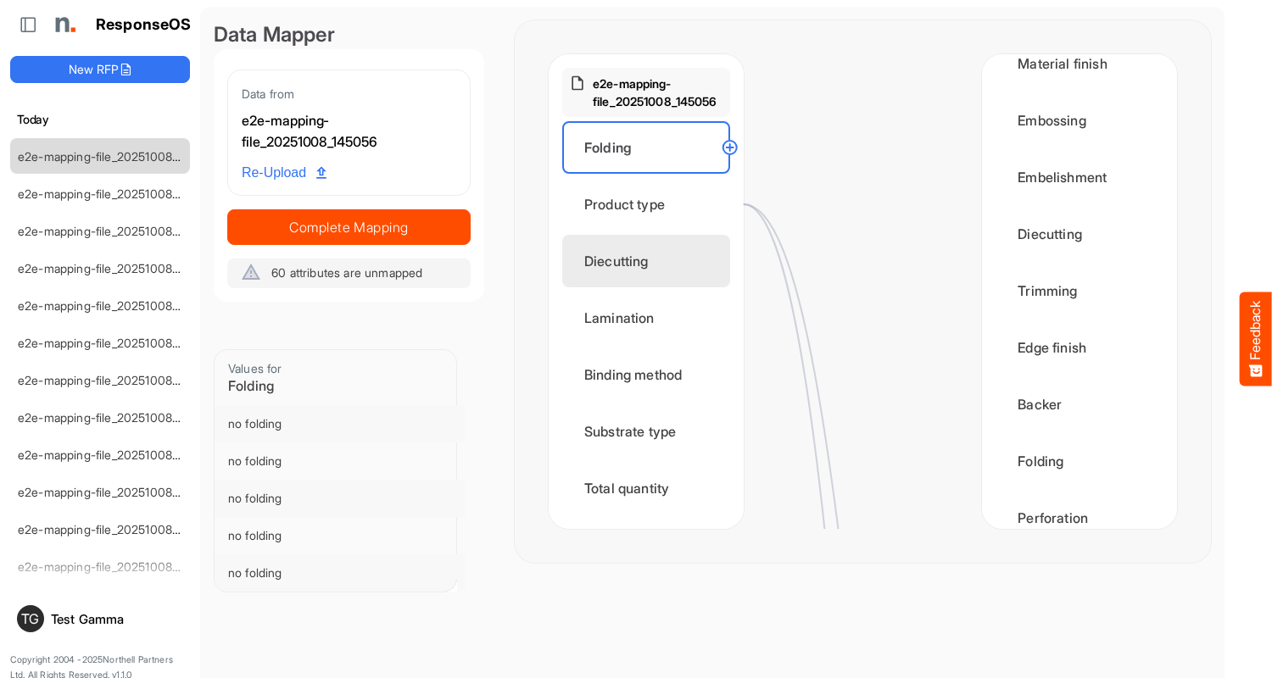
click at [650, 261] on div "Diecutting" at bounding box center [646, 261] width 168 height 53
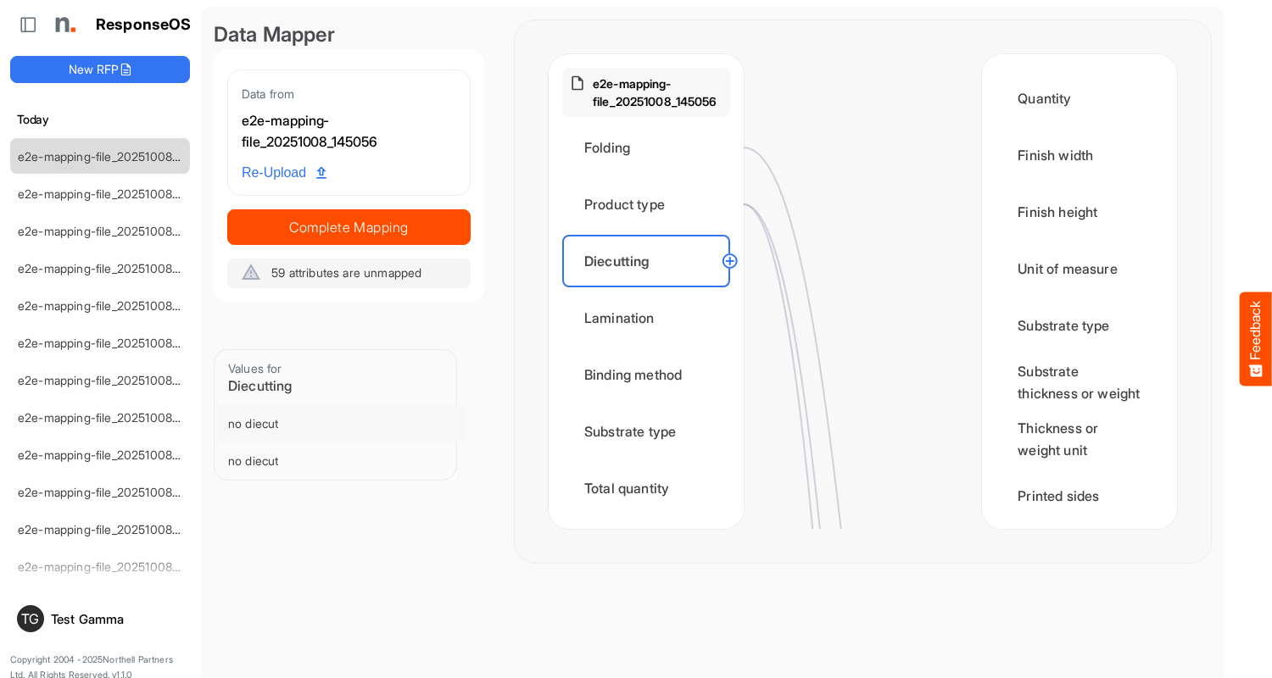
click at [729, 261] on circle at bounding box center [730, 261] width 20 height 20
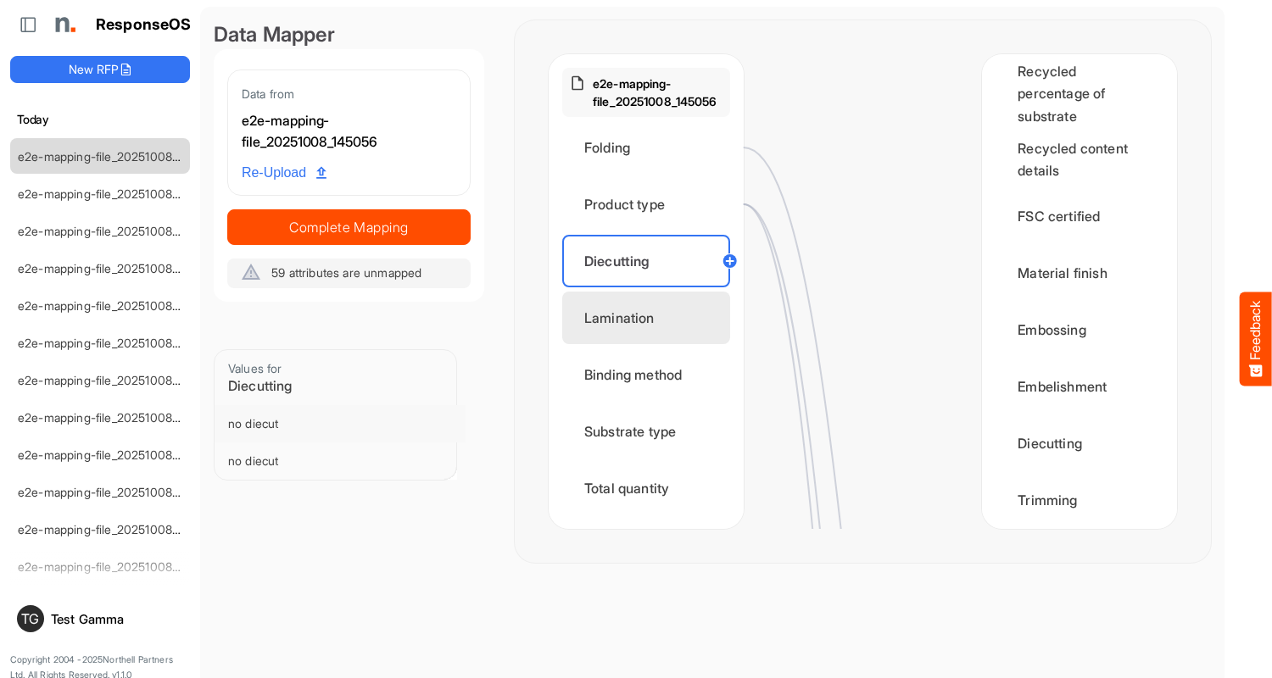
click at [1074, 421] on div "Diecutting" at bounding box center [1079, 443] width 168 height 53
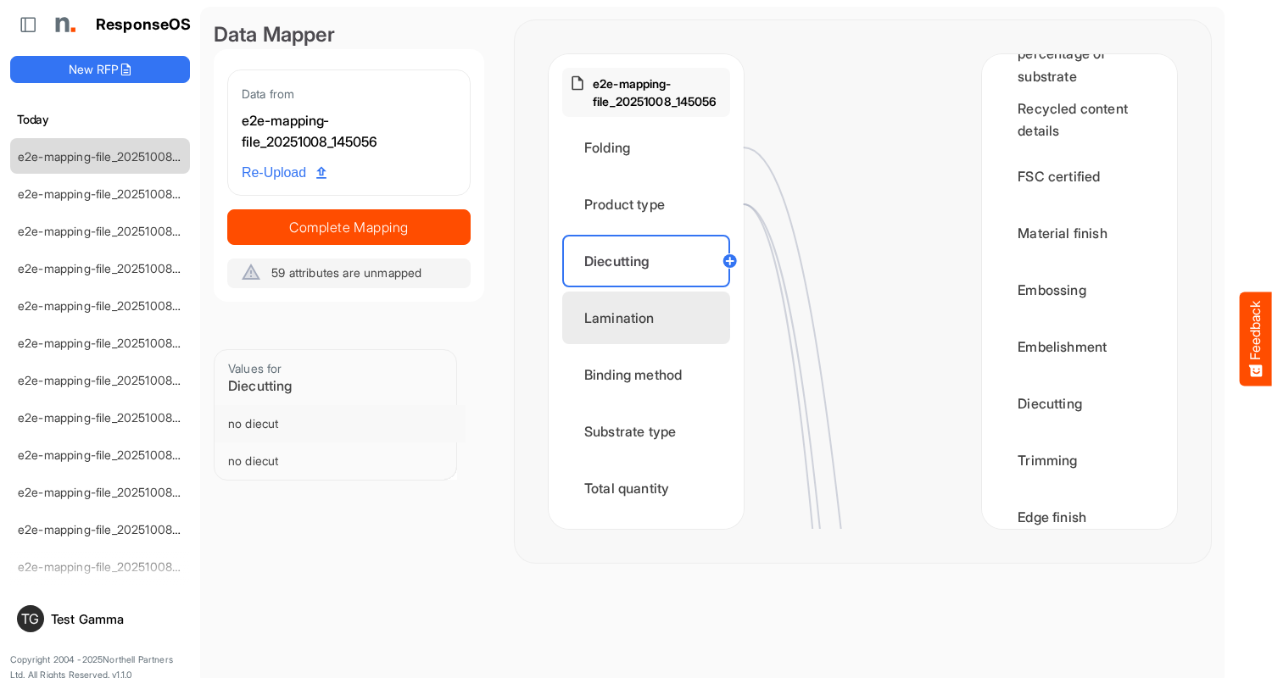
click at [650, 318] on div "Lamination" at bounding box center [646, 318] width 168 height 53
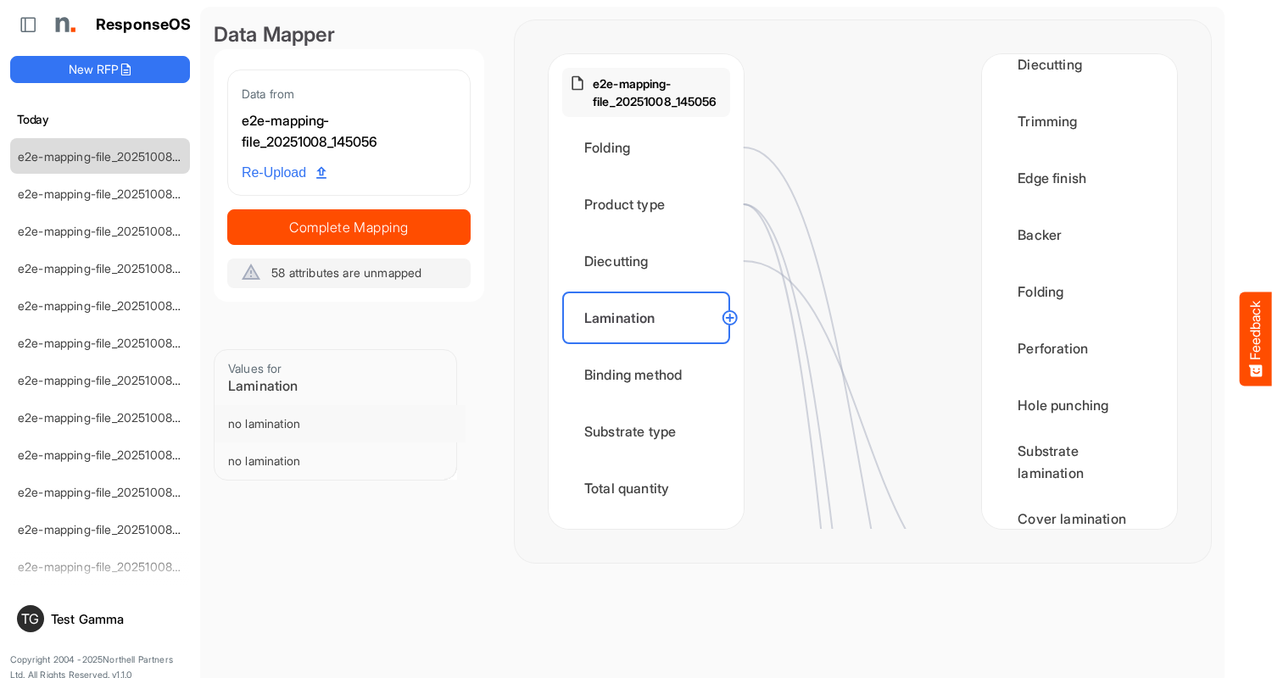
click at [1074, 480] on div "Substrate lamination" at bounding box center [1079, 462] width 168 height 53
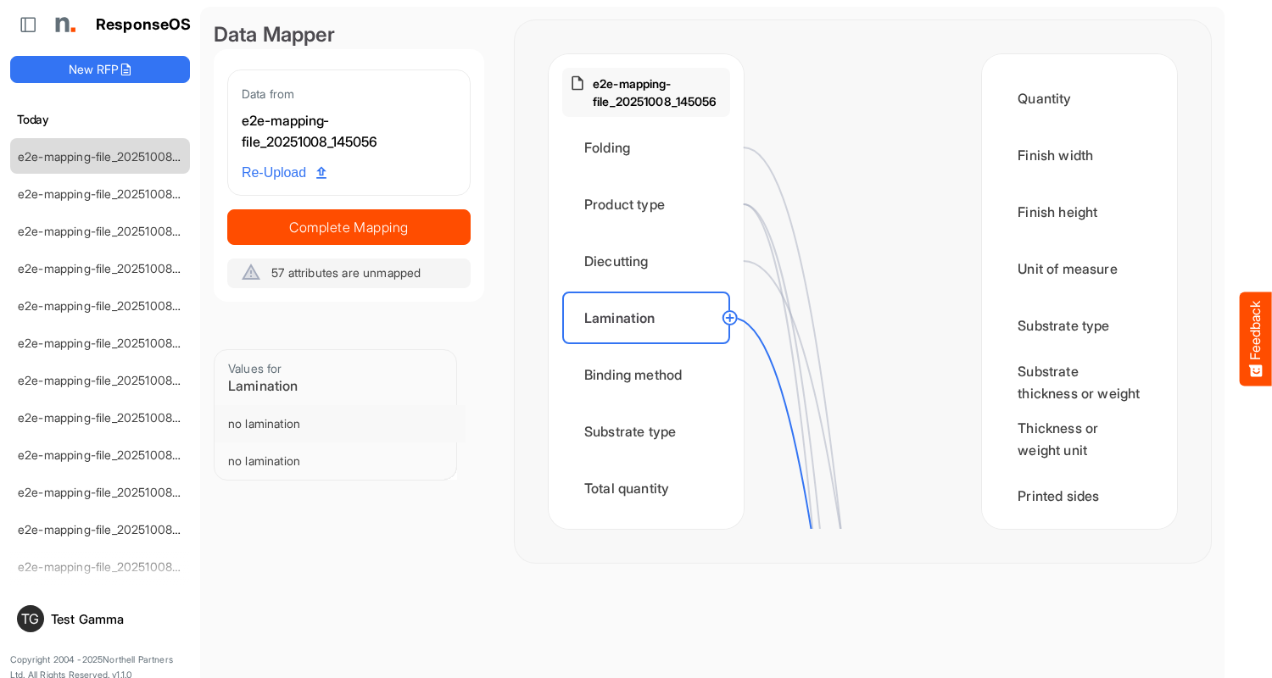
click at [729, 318] on circle at bounding box center [730, 318] width 20 height 20
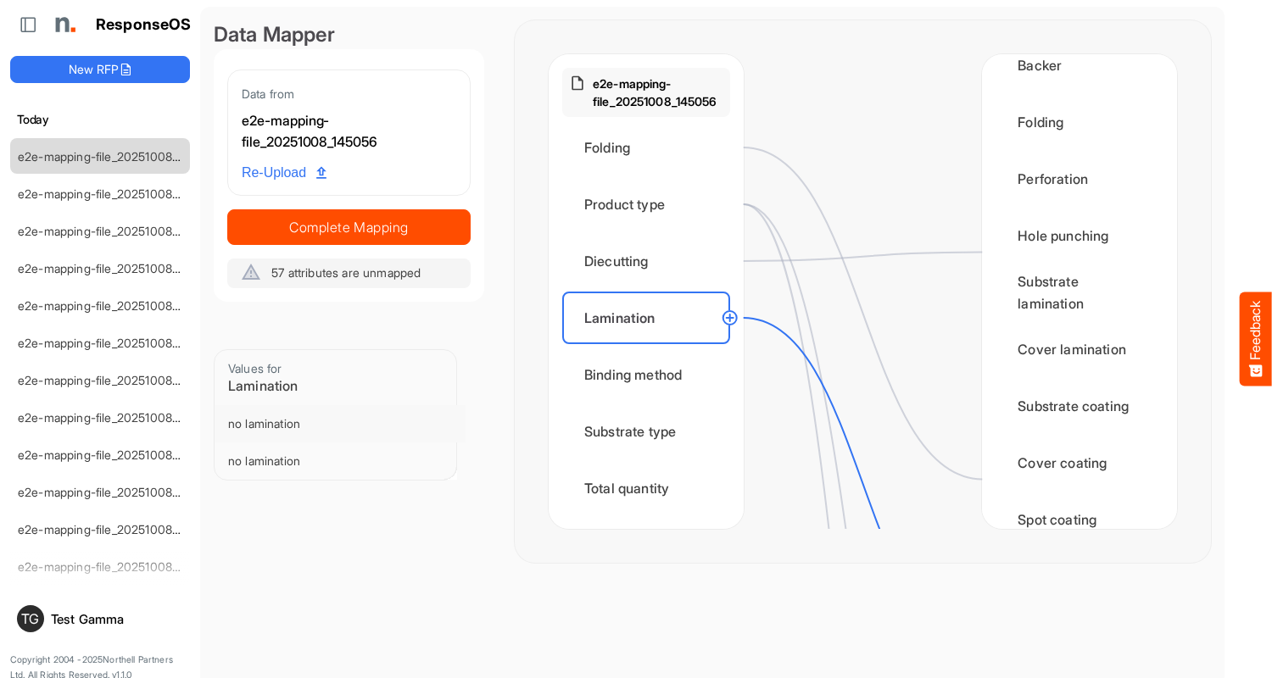
click at [1074, 367] on div "Cover lamination" at bounding box center [1079, 349] width 168 height 53
click at [650, 375] on div "Binding method" at bounding box center [646, 374] width 168 height 53
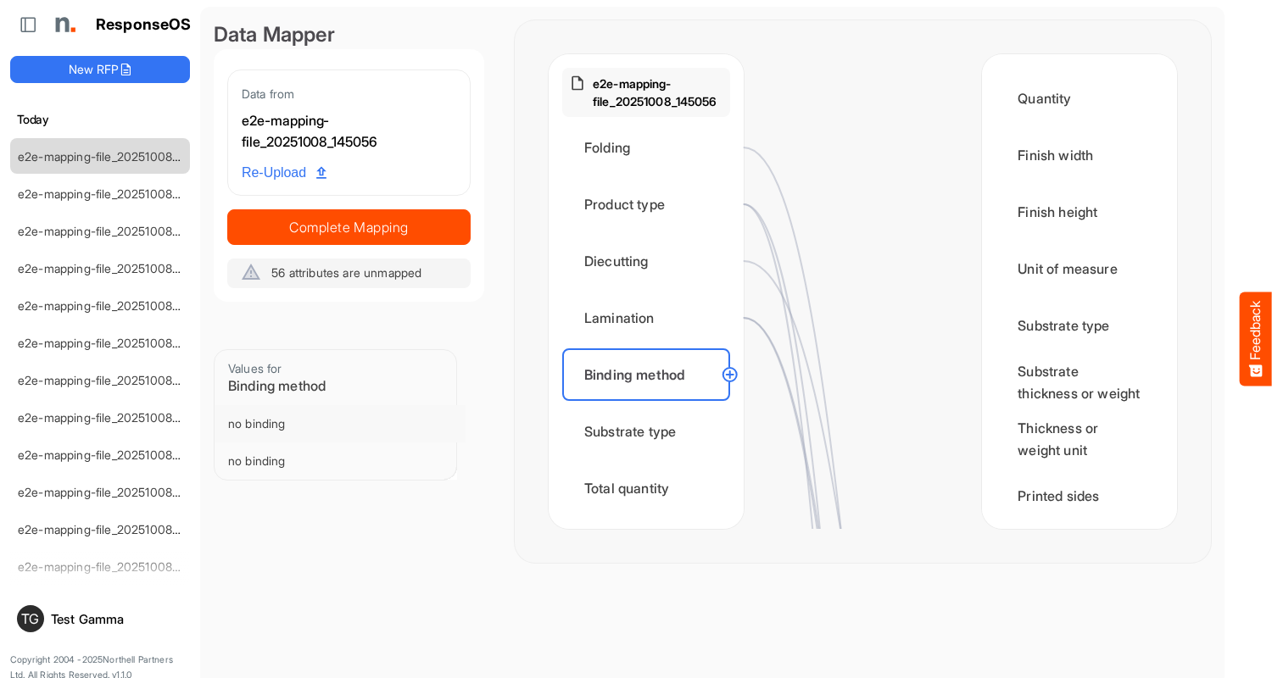
click at [729, 375] on circle at bounding box center [730, 375] width 20 height 20
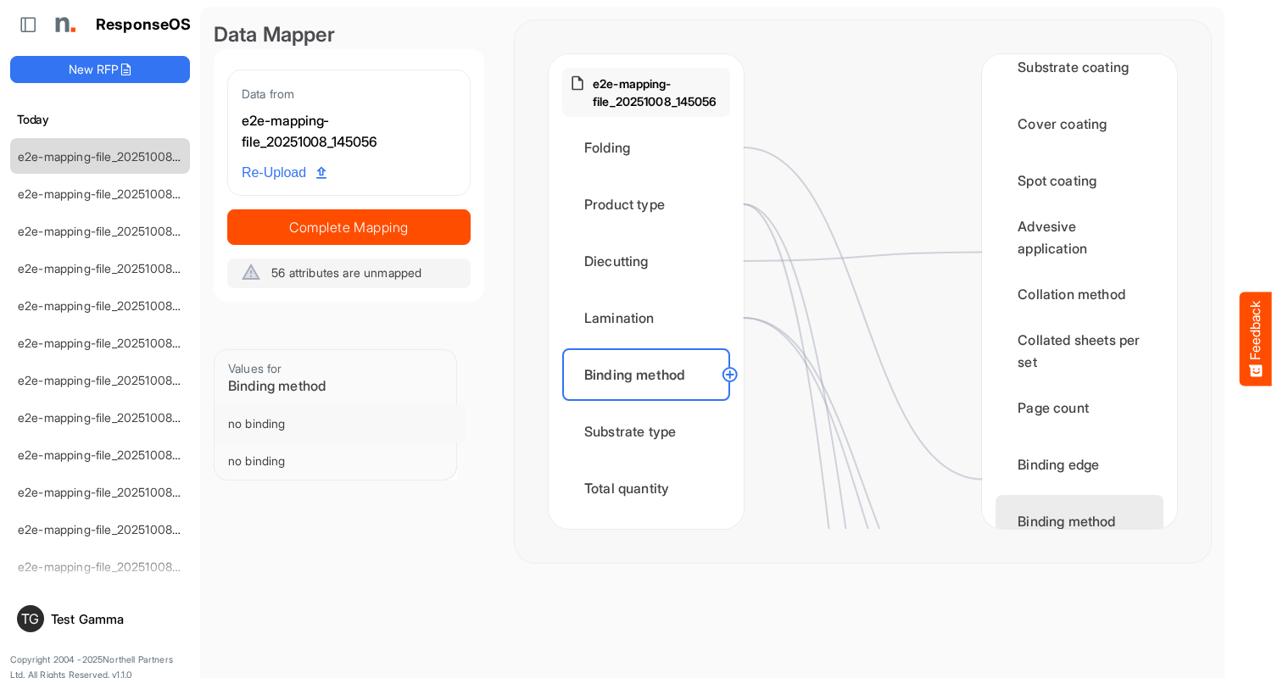
click at [1074, 495] on div "Binding method" at bounding box center [1079, 521] width 168 height 53
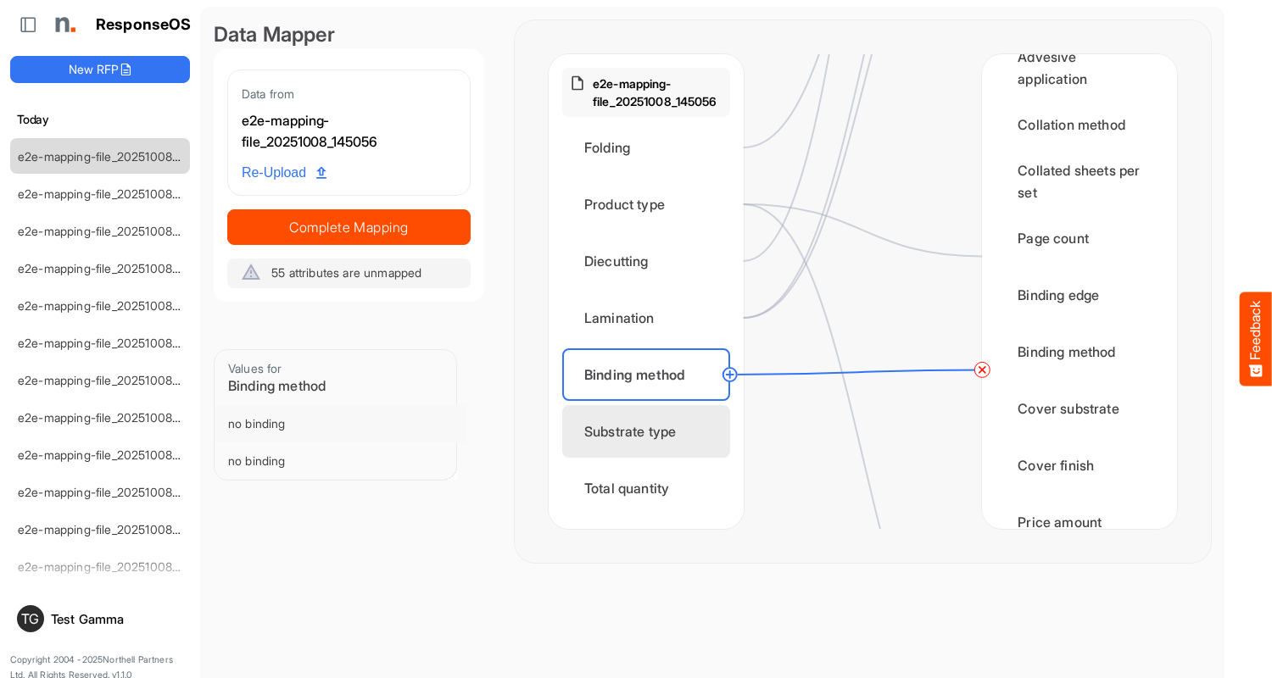
click at [650, 432] on div "Substrate type" at bounding box center [646, 431] width 168 height 53
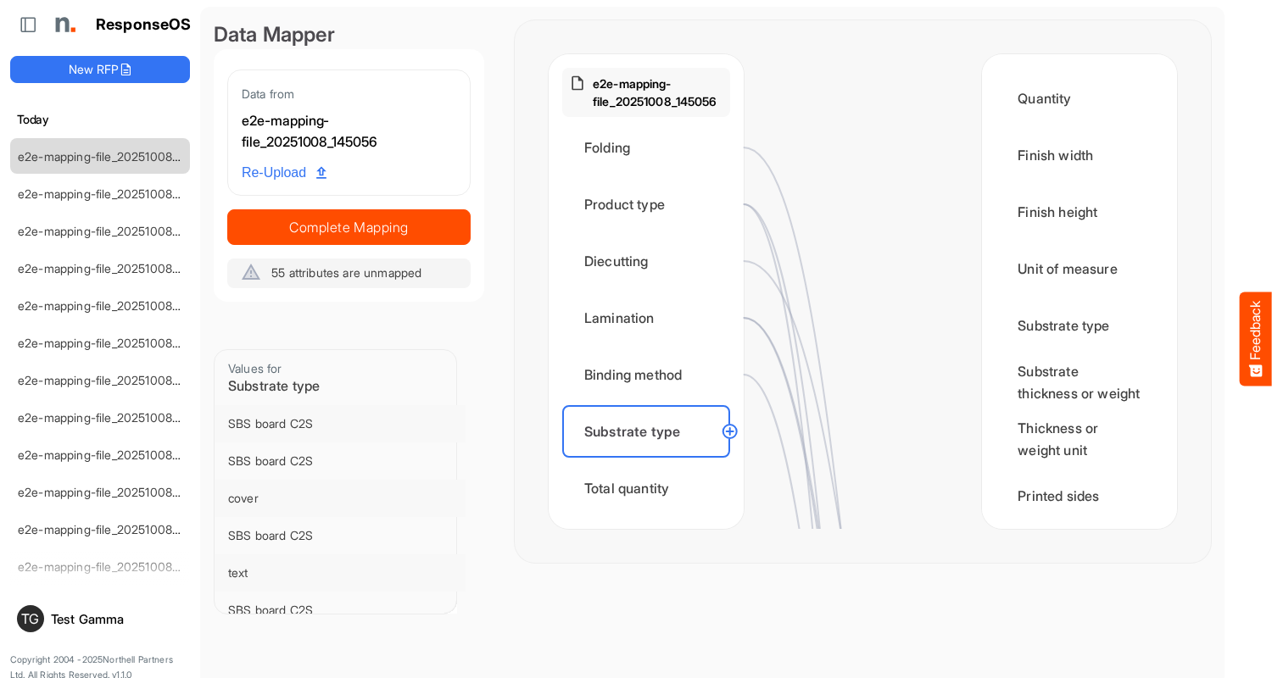
click at [729, 432] on circle at bounding box center [730, 431] width 20 height 20
click at [1074, 326] on div "Substrate type" at bounding box center [1079, 325] width 168 height 53
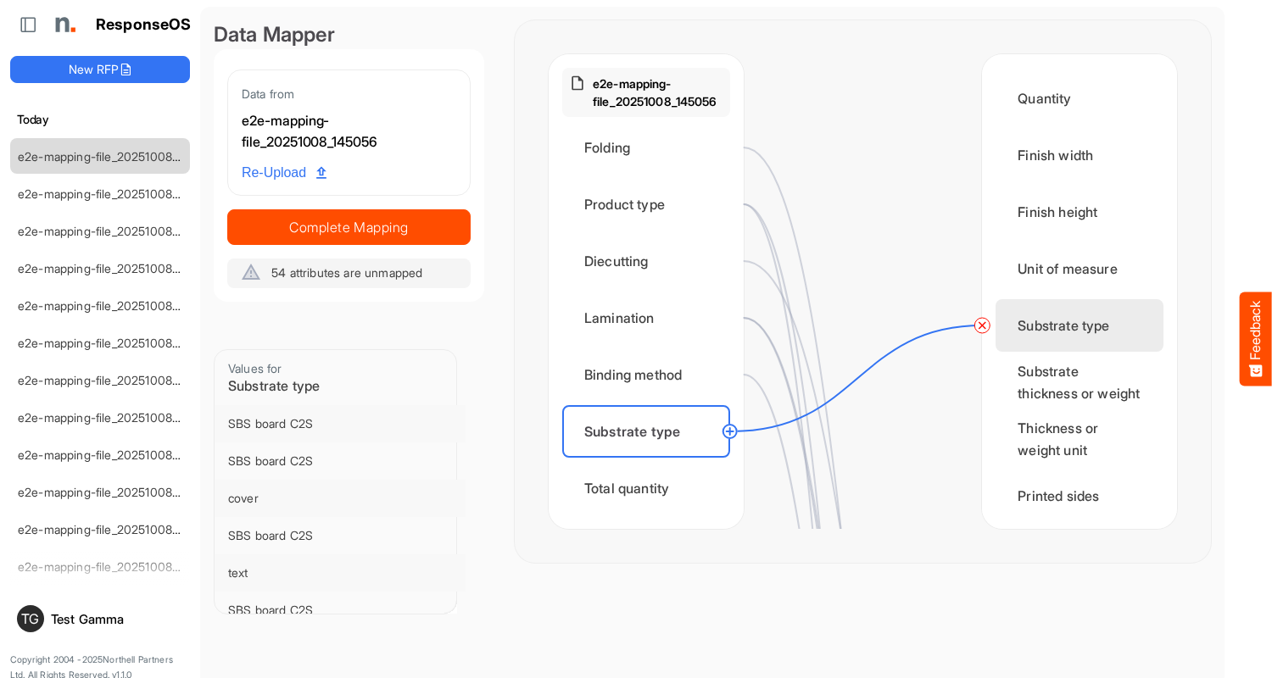
click at [650, 488] on div "Total quantity" at bounding box center [646, 488] width 168 height 53
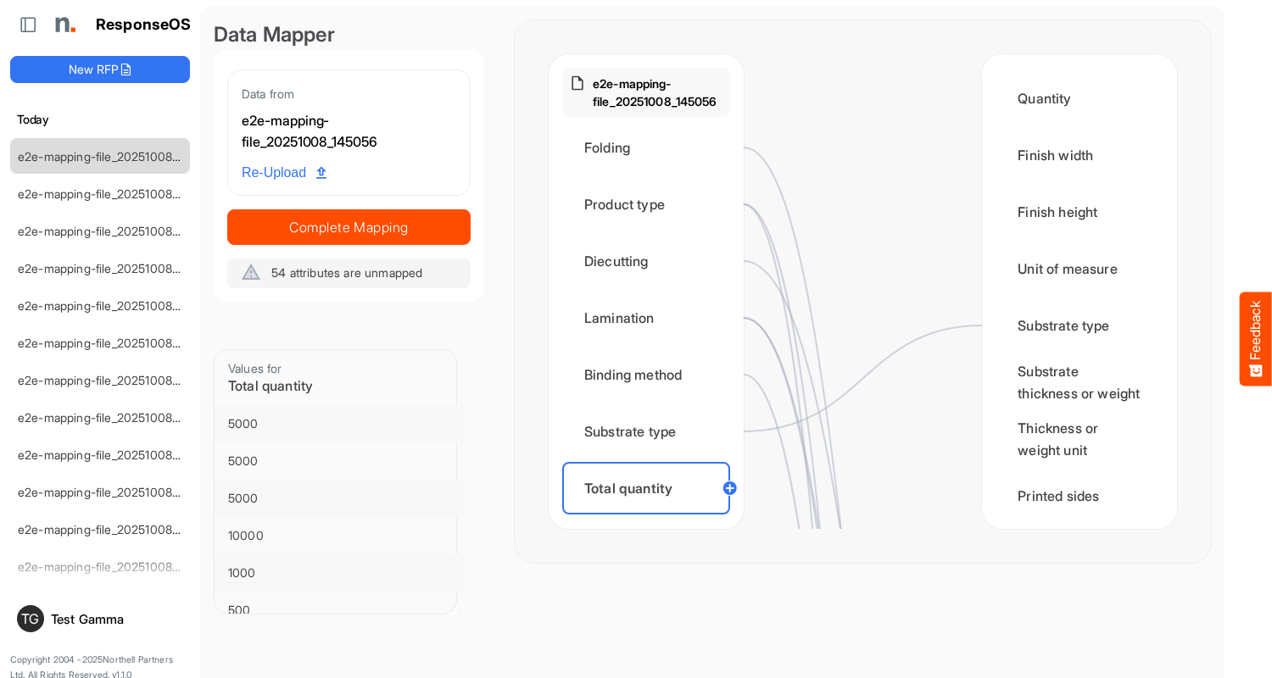
click at [1074, 98] on div "Quantity" at bounding box center [1079, 98] width 168 height 53
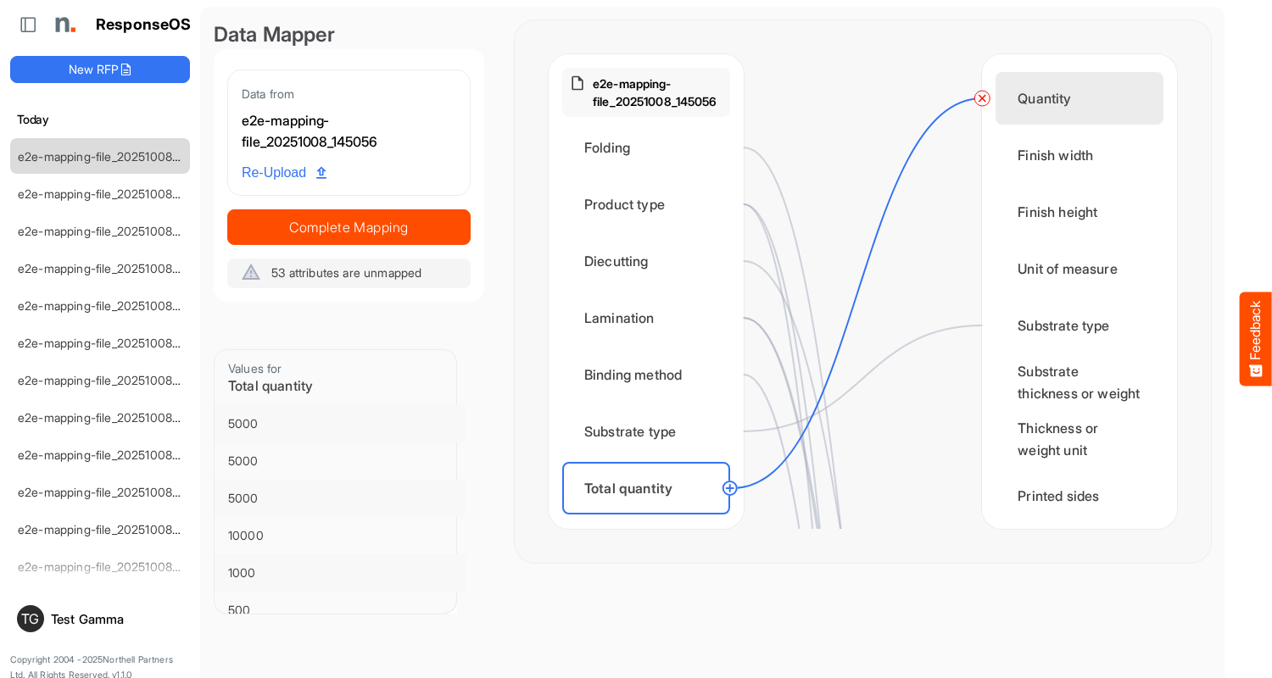
click at [729, 488] on circle at bounding box center [730, 488] width 20 height 20
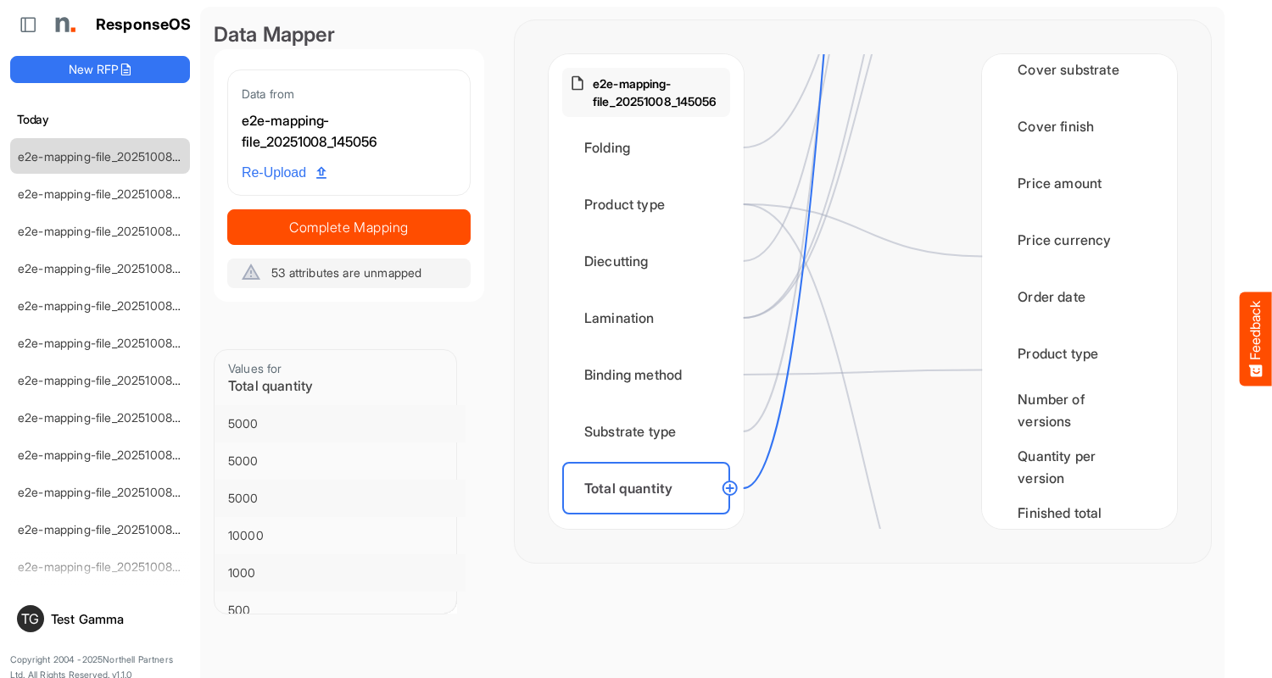
click at [1074, 498] on div "Finished total quantity" at bounding box center [1079, 524] width 168 height 53
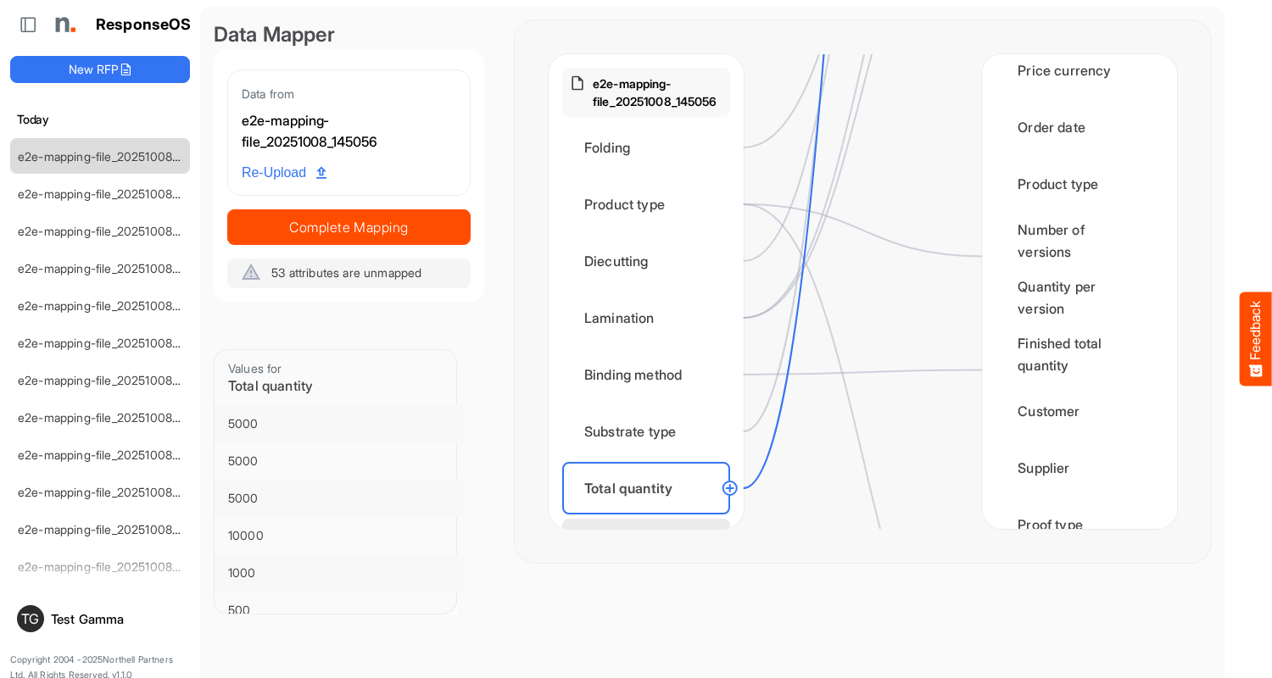
click at [650, 519] on div "Flat size width" at bounding box center [646, 545] width 168 height 53
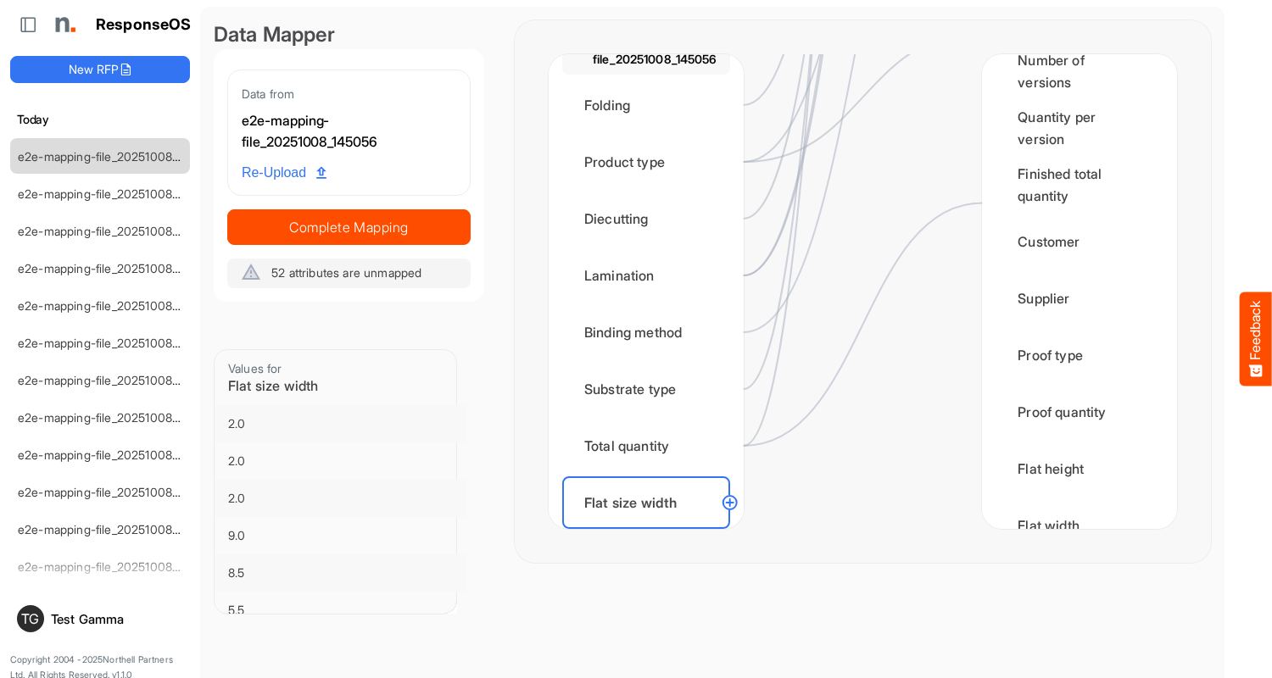
click at [1074, 499] on div "Flat width" at bounding box center [1079, 525] width 168 height 53
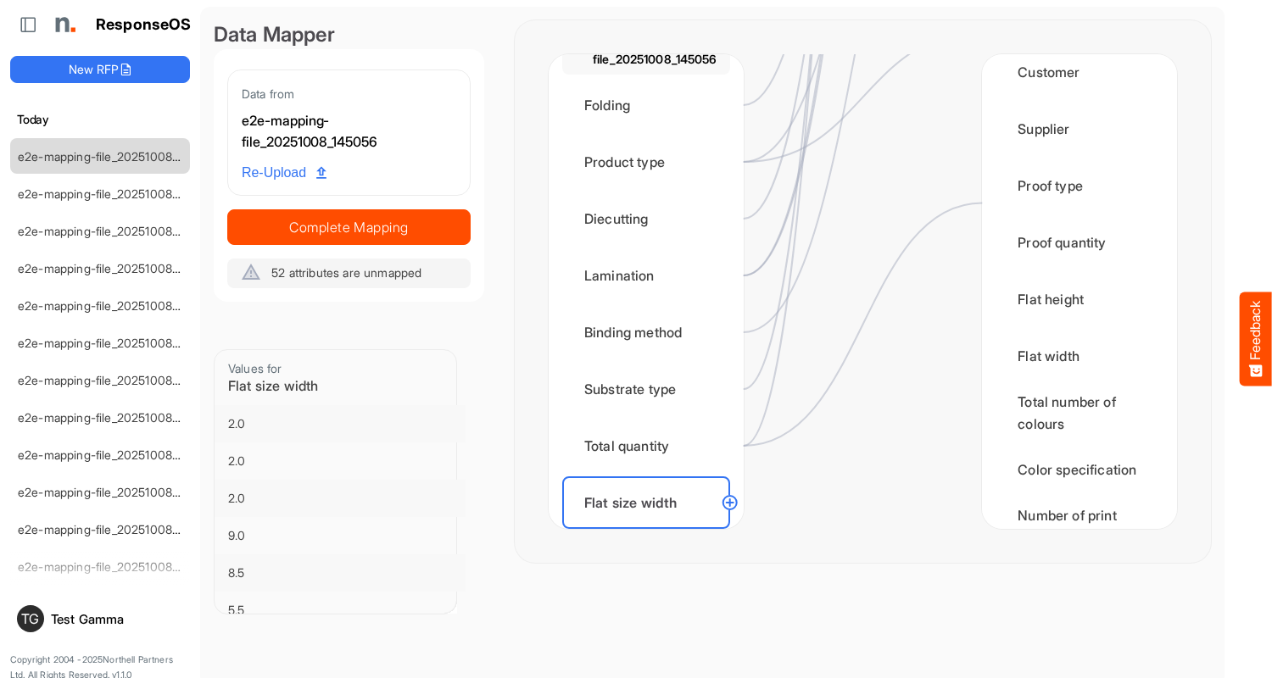
click at [650, 533] on div "Flat size height" at bounding box center [646, 559] width 168 height 53
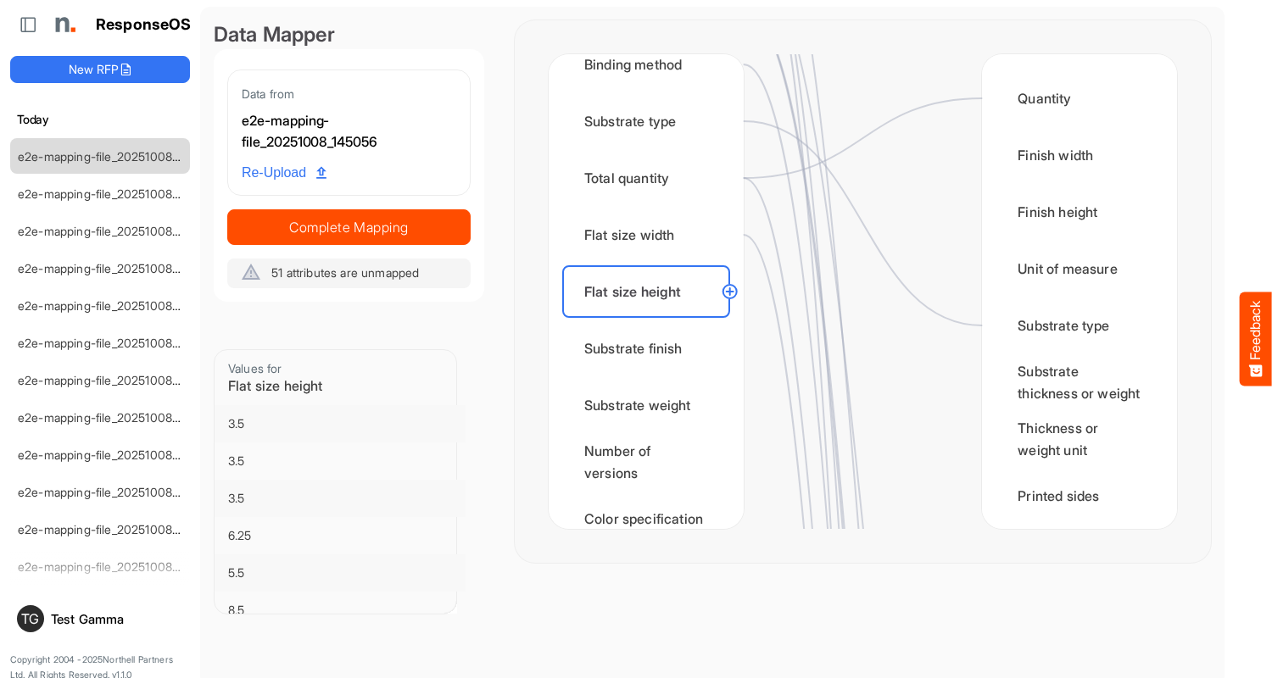
click at [729, 292] on circle at bounding box center [730, 291] width 20 height 20
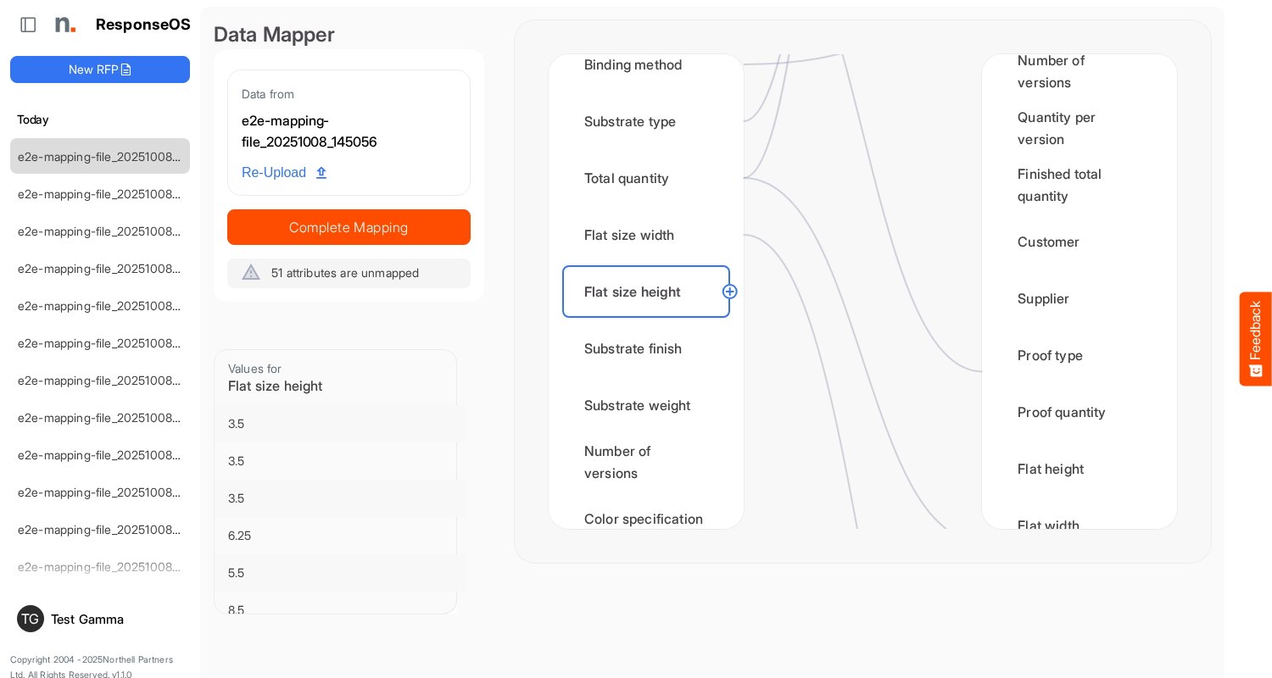
click at [1074, 487] on div "Flat height" at bounding box center [1079, 469] width 168 height 53
click at [650, 348] on div "Substrate finish" at bounding box center [646, 348] width 168 height 53
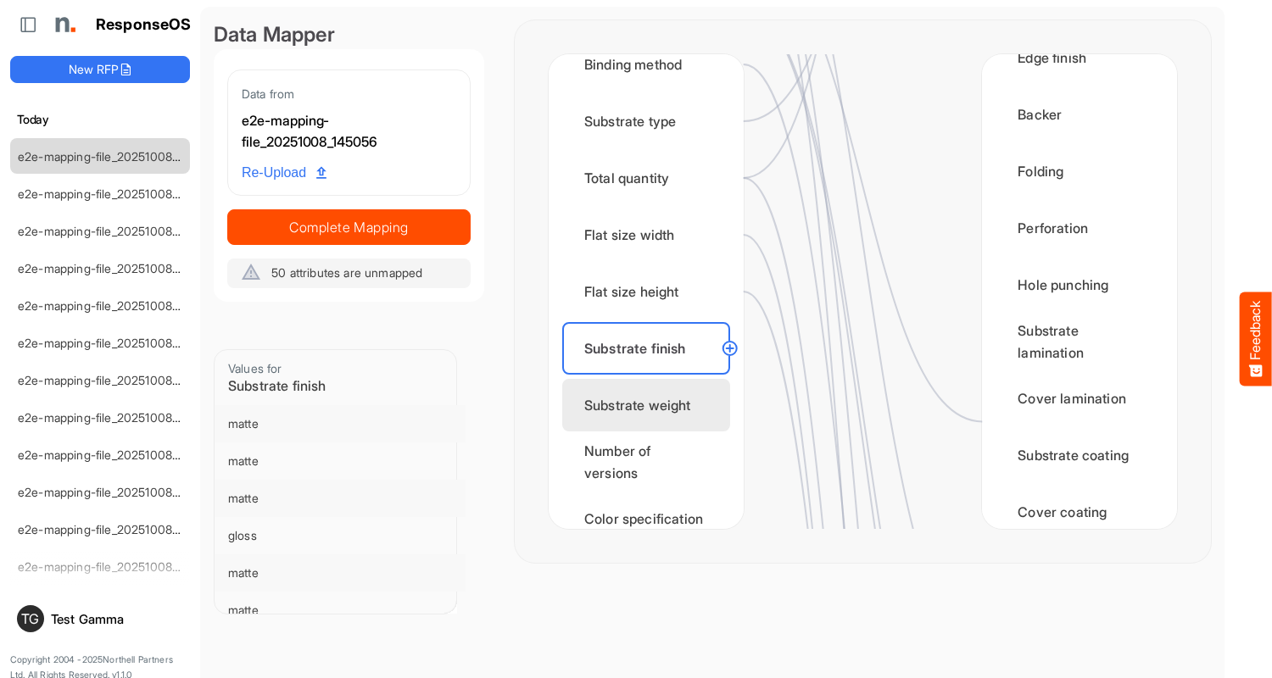
click at [1074, 429] on div "Substrate coating" at bounding box center [1079, 455] width 168 height 53
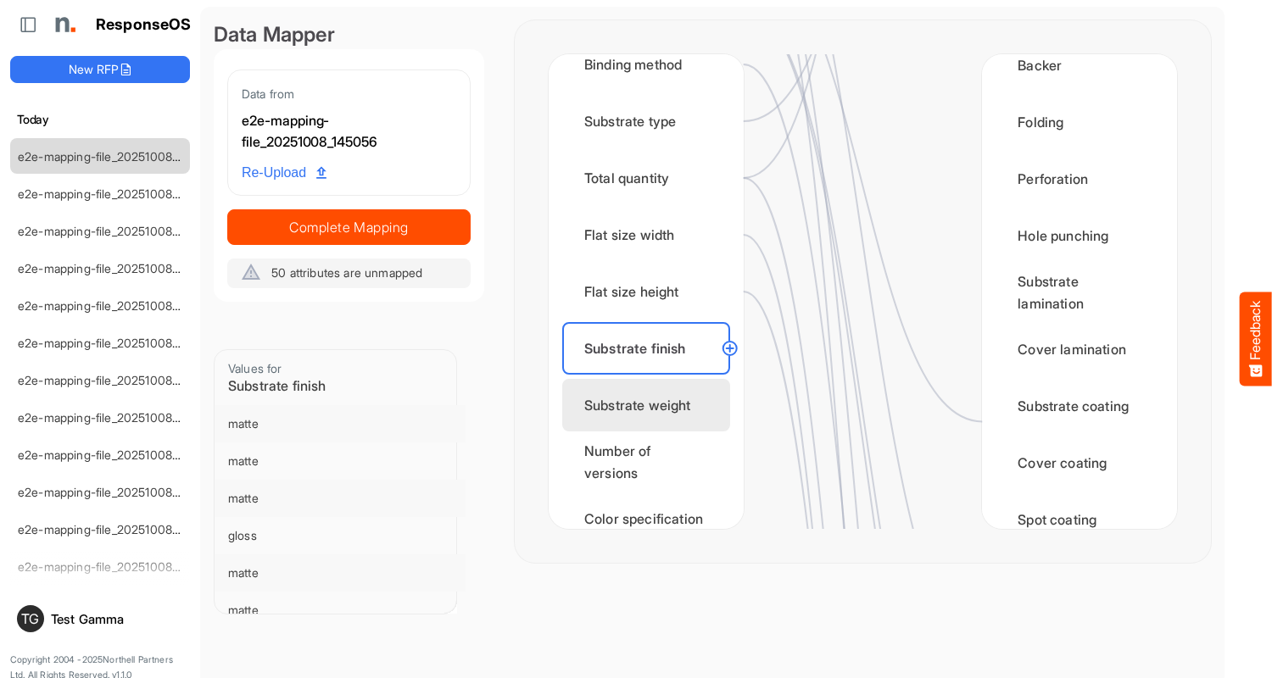
click at [650, 405] on div "Substrate weight" at bounding box center [646, 405] width 168 height 53
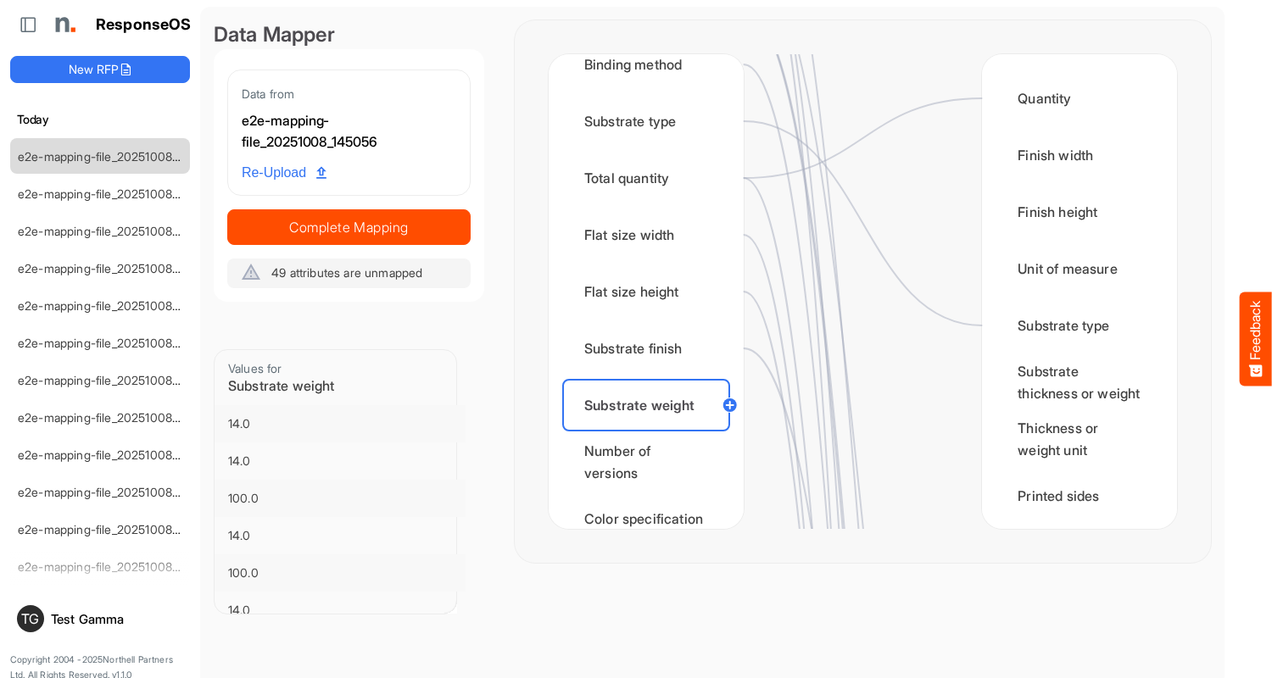
click at [1074, 391] on div "Substrate thickness or weight" at bounding box center [1079, 382] width 168 height 53
click at [650, 462] on div "Number of versions" at bounding box center [646, 462] width 168 height 53
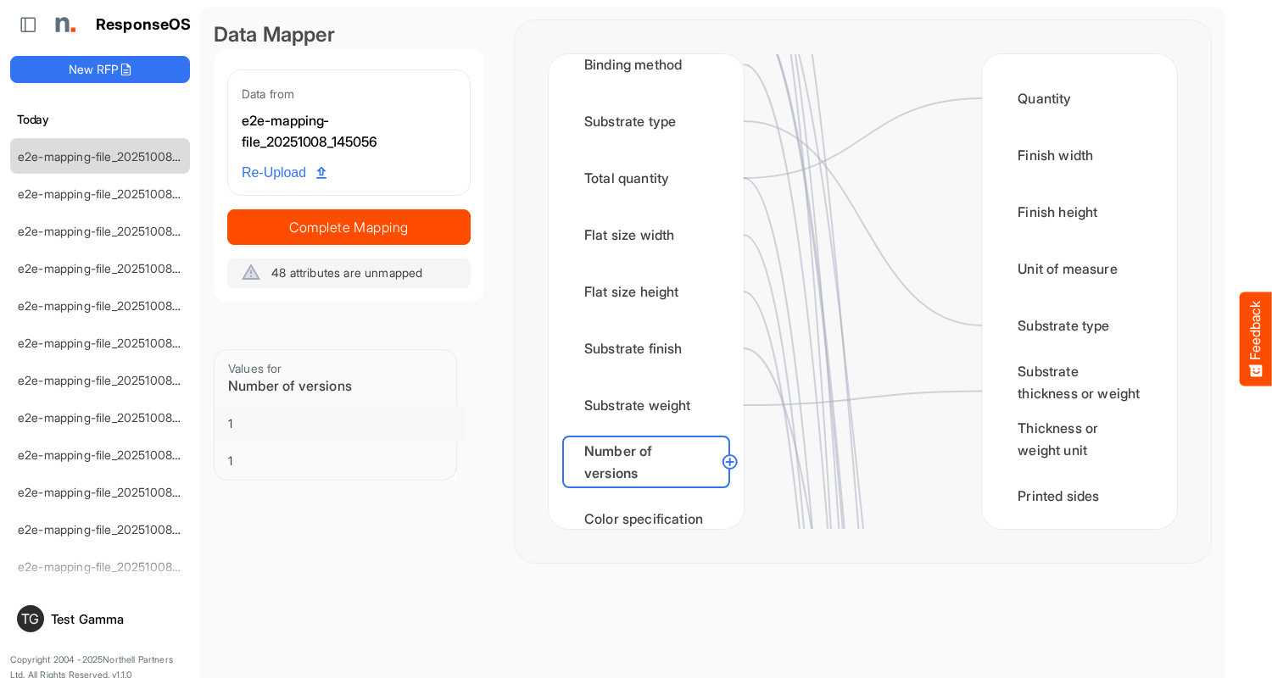
click at [729, 462] on circle at bounding box center [730, 462] width 20 height 20
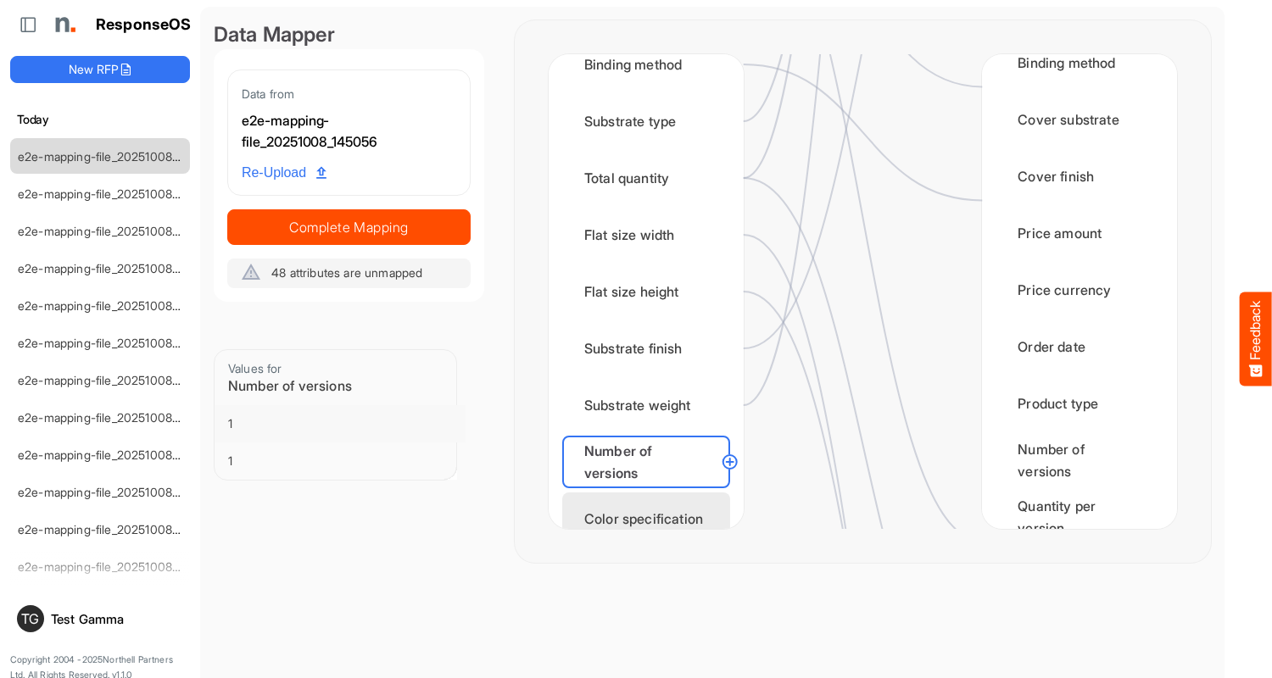
click at [1074, 434] on div "Number of versions" at bounding box center [1079, 460] width 168 height 53
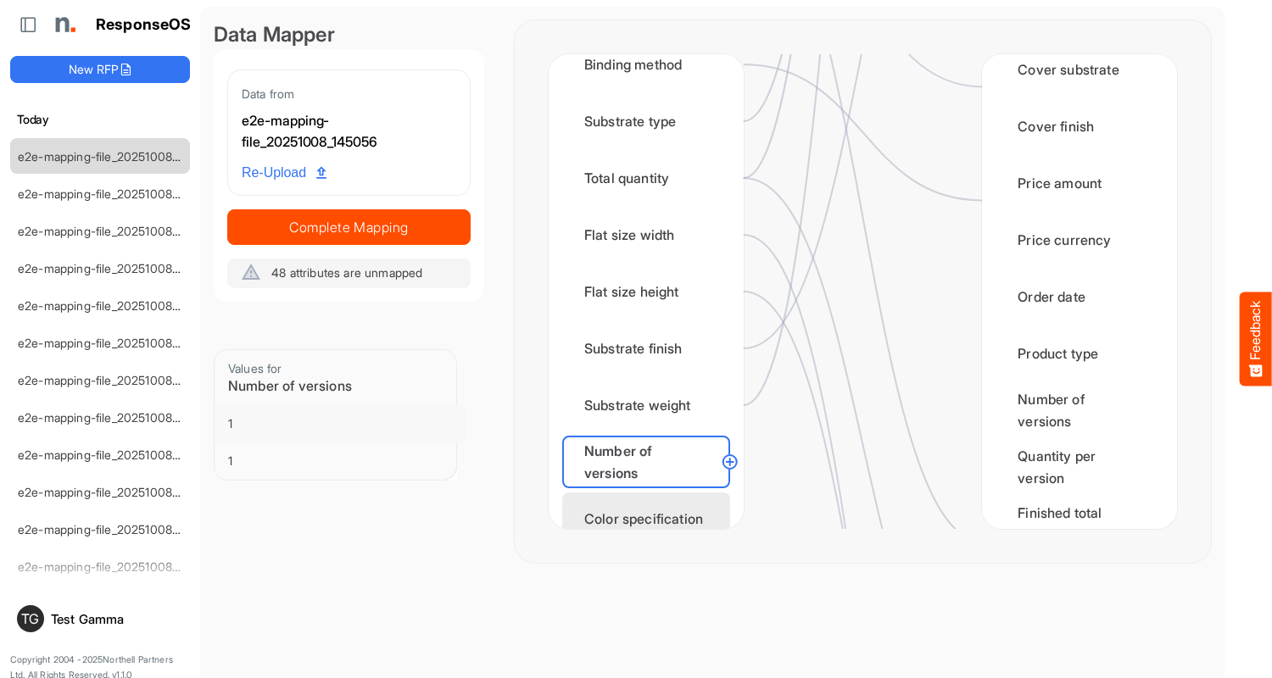
click at [650, 503] on div "Color specification" at bounding box center [646, 519] width 168 height 53
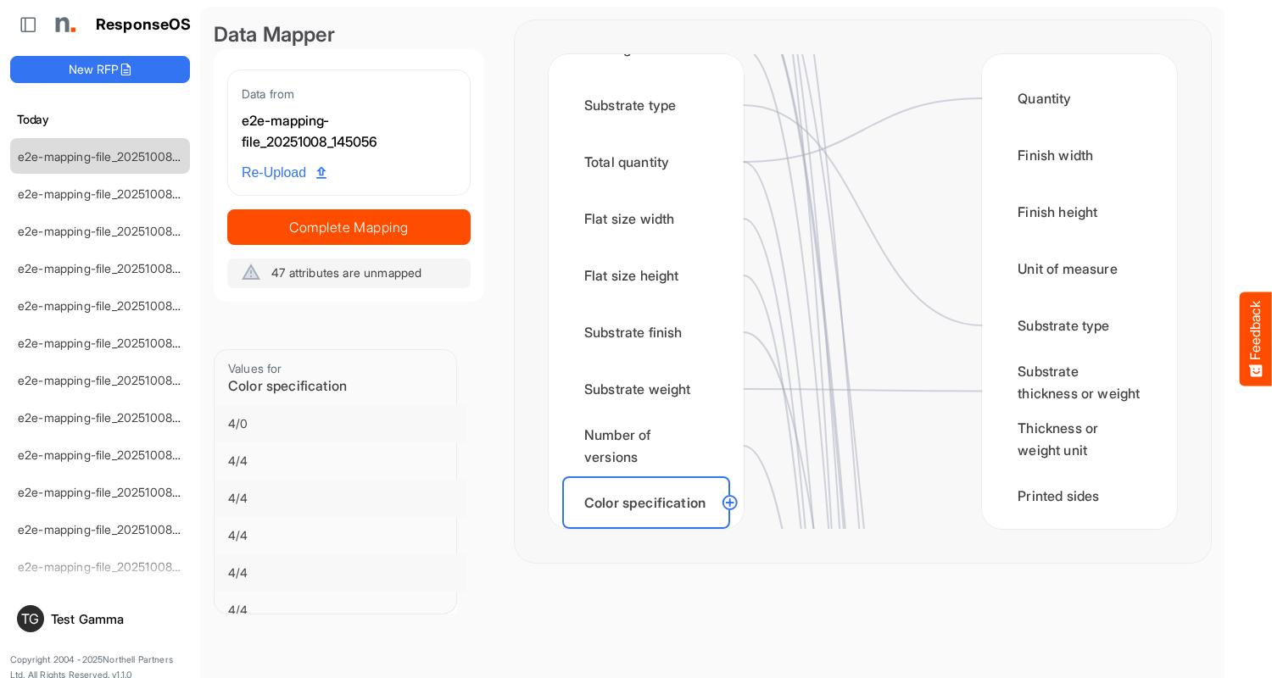
click at [729, 503] on circle at bounding box center [730, 503] width 20 height 20
click at [1074, 503] on div "Printed sides" at bounding box center [1079, 496] width 168 height 53
click at [729, 503] on circle at bounding box center [730, 503] width 20 height 20
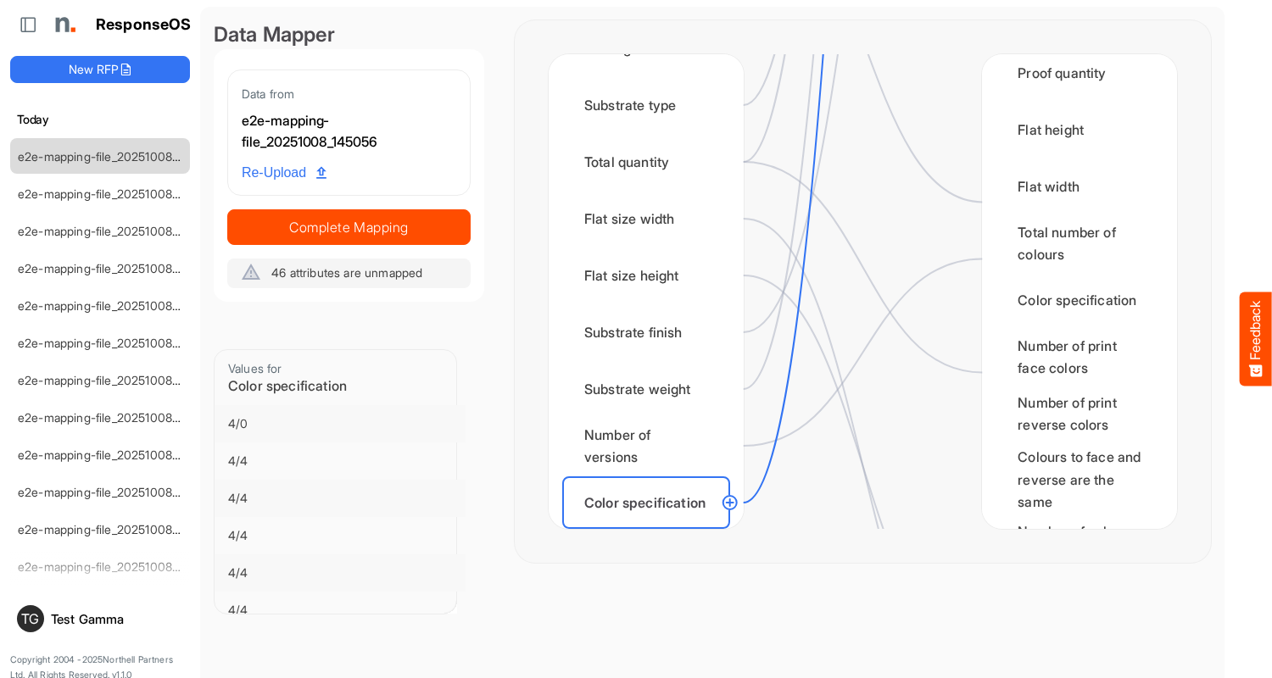
click at [1074, 594] on div "Total number of colours single sided" at bounding box center [1079, 629] width 168 height 70
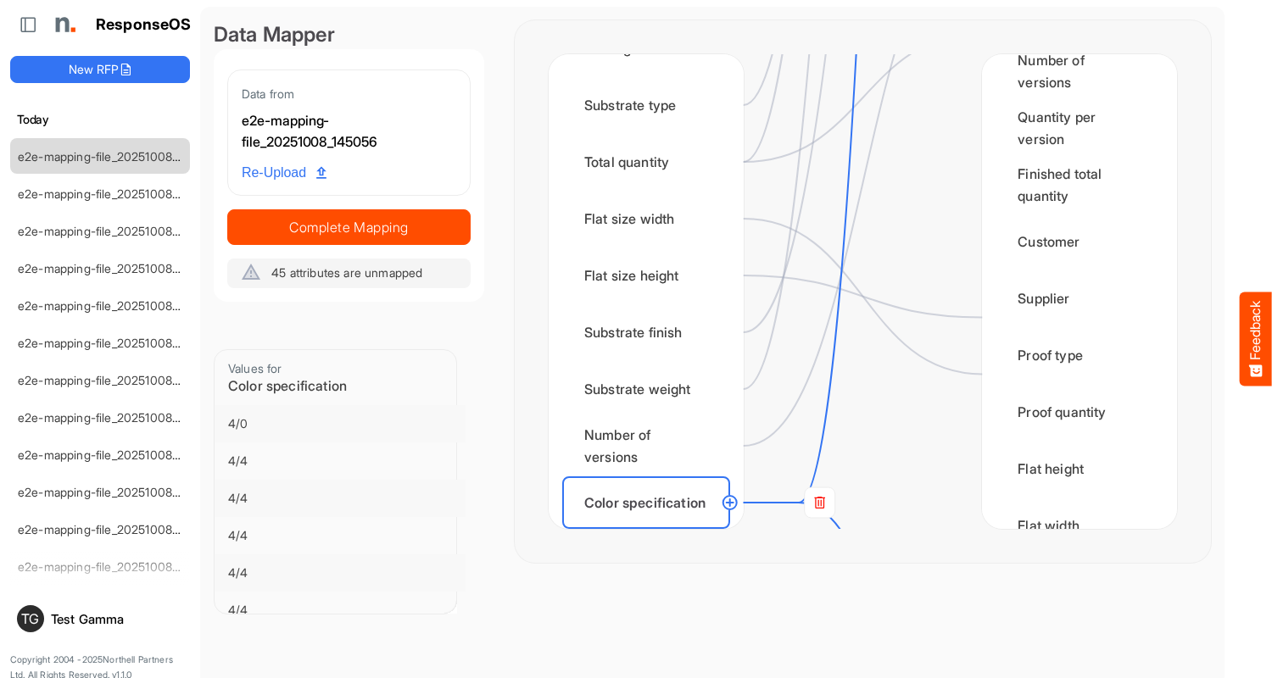
click at [1074, 613] on div "Color specification" at bounding box center [1079, 639] width 168 height 53
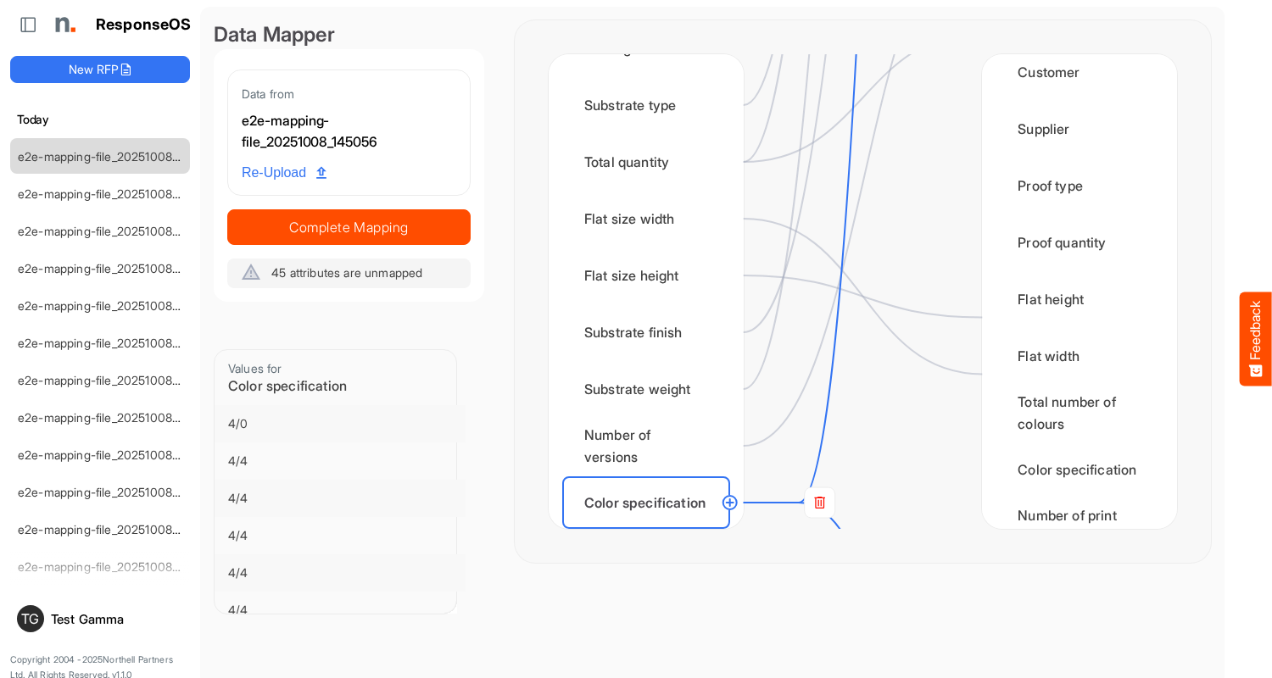
click at [650, 533] on div "Finished size width" at bounding box center [646, 559] width 168 height 53
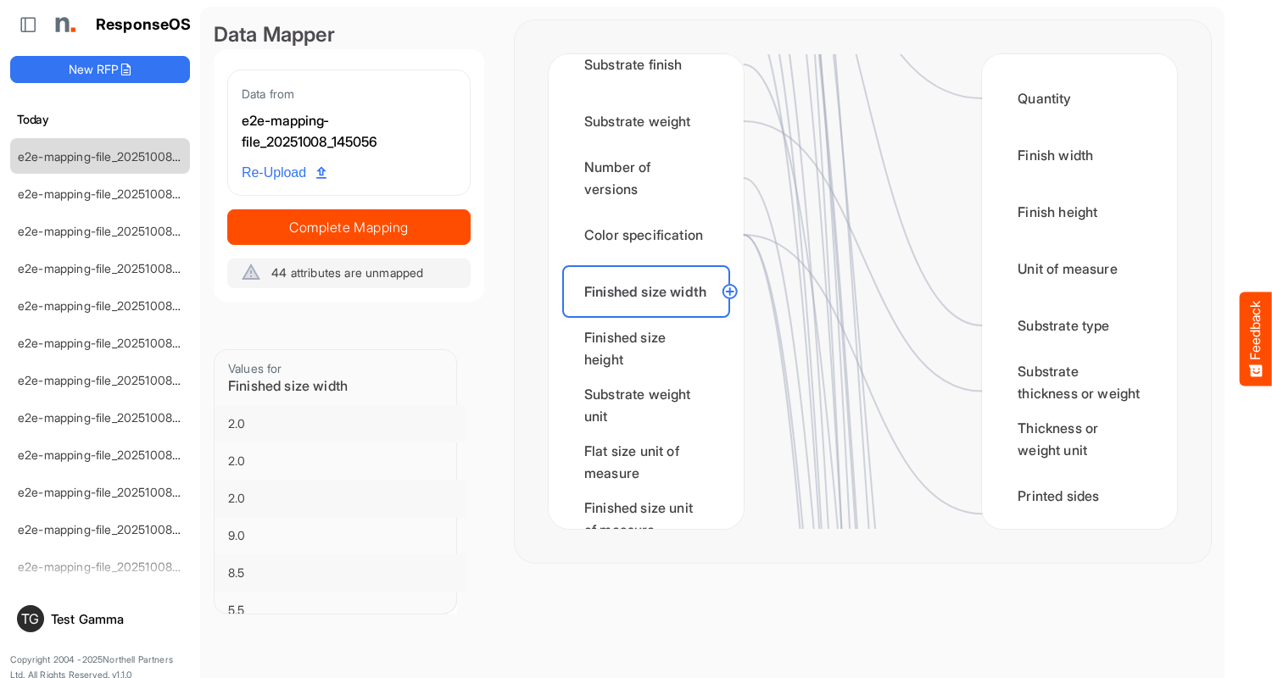
click at [729, 292] on circle at bounding box center [730, 291] width 20 height 20
click at [1074, 155] on div "Finish width" at bounding box center [1079, 155] width 168 height 53
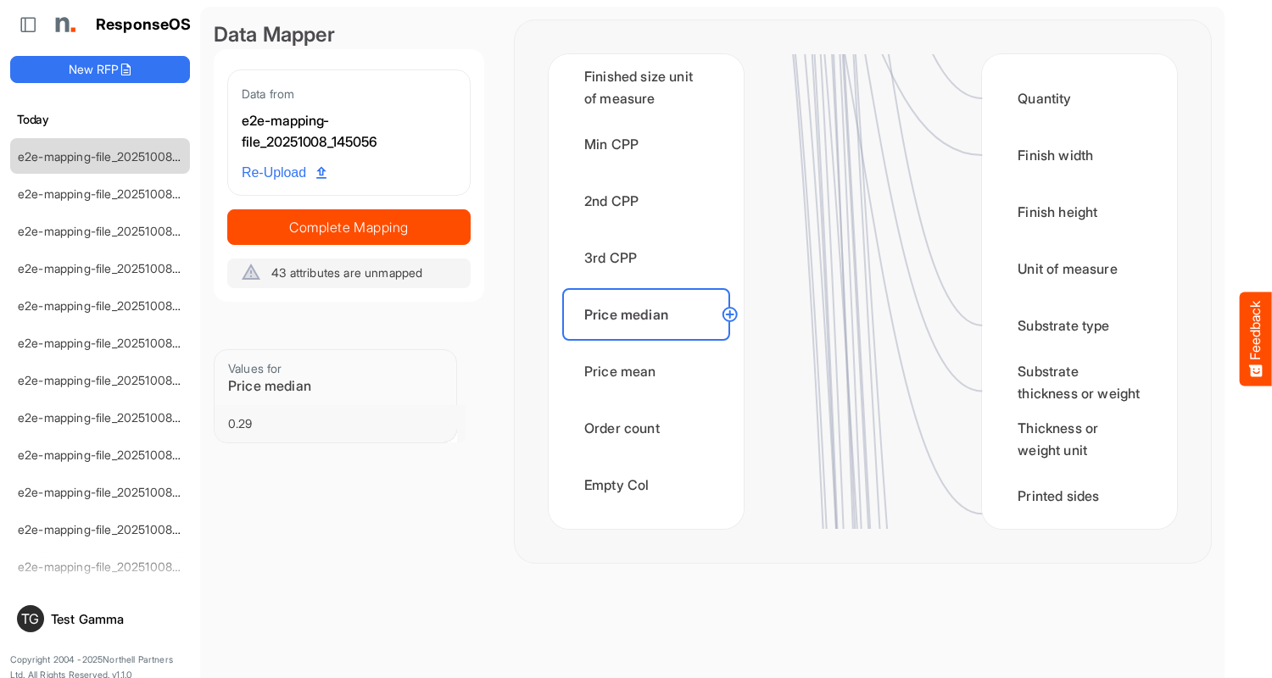
click at [729, 315] on circle at bounding box center [730, 314] width 20 height 20
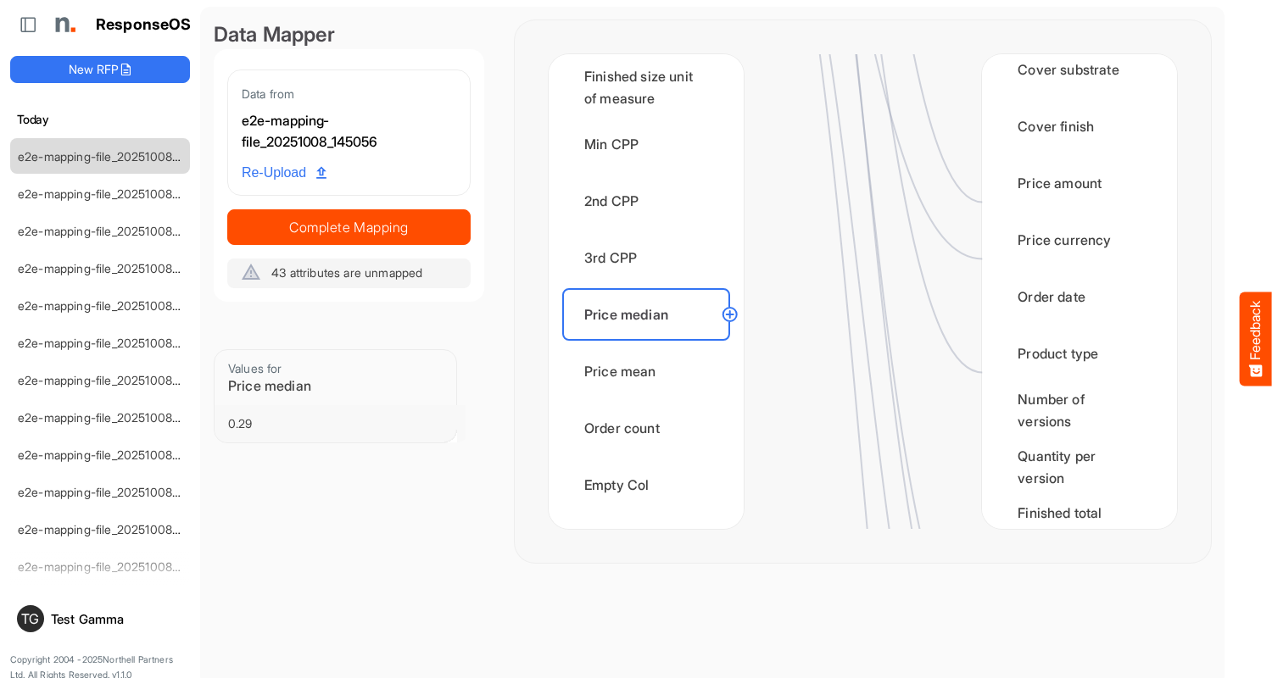
click at [1074, 611] on div "Supplier" at bounding box center [1079, 637] width 168 height 53
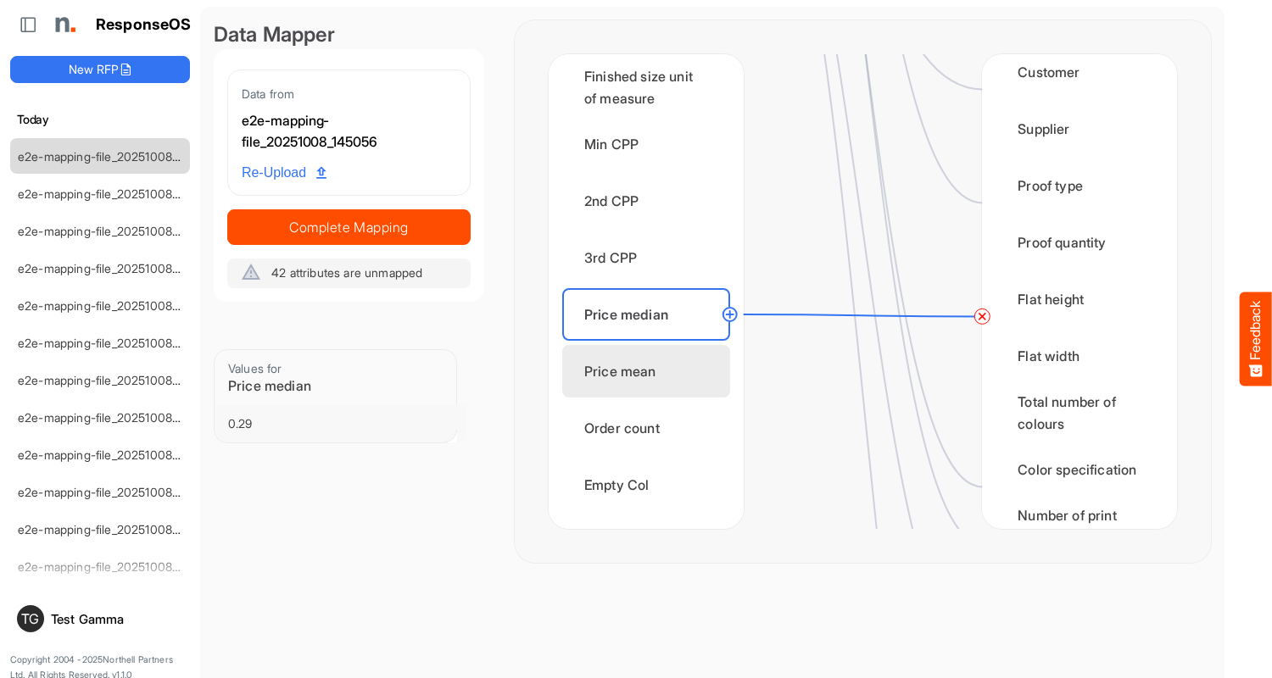
click at [1074, 374] on div "Flat width" at bounding box center [1079, 356] width 168 height 53
click at [650, 371] on div "Price mean" at bounding box center [646, 371] width 168 height 53
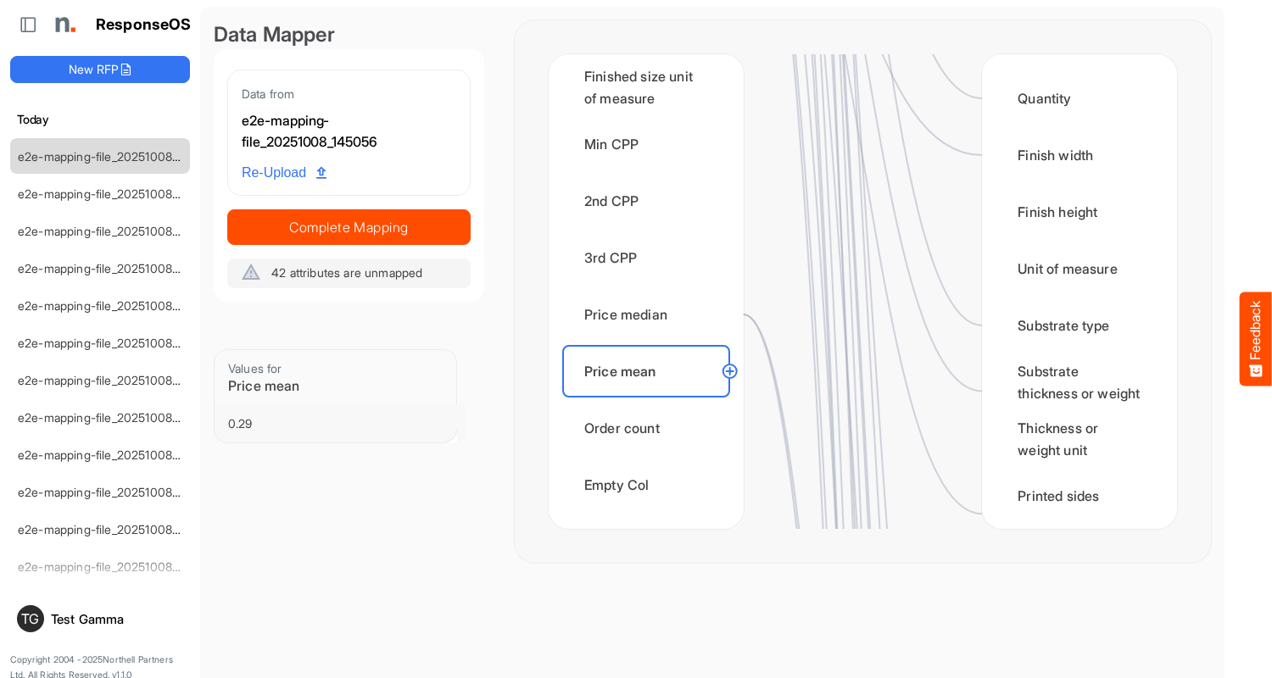
click at [729, 371] on circle at bounding box center [730, 371] width 20 height 20
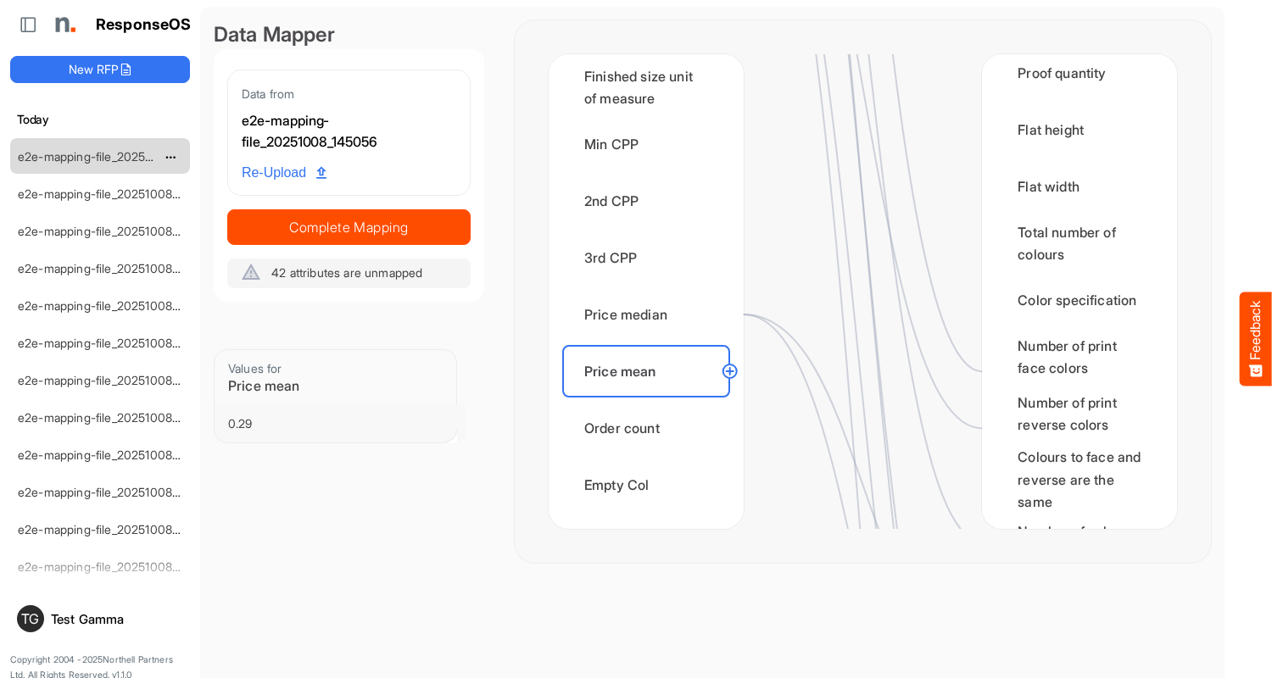
click at [1074, 432] on div "Number of print reverse colors" at bounding box center [1079, 413] width 168 height 53
click at [170, 156] on span "dropdownbutton" at bounding box center [168, 158] width 8 height 12
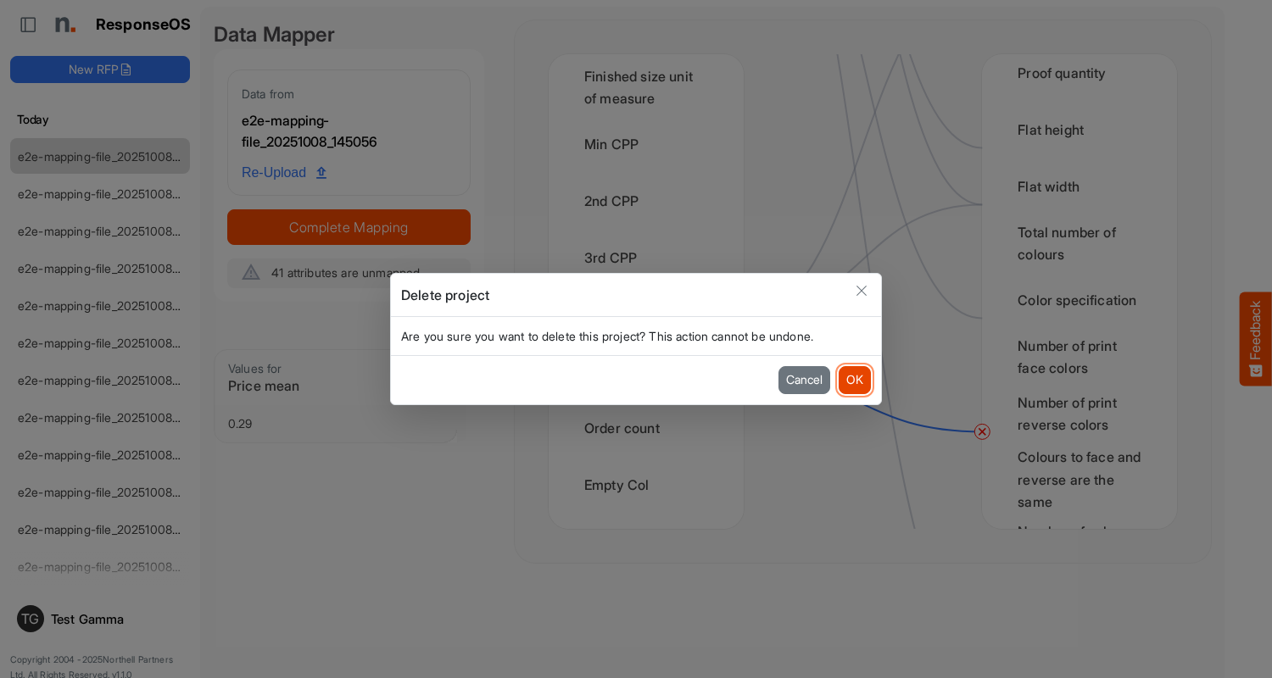
click at [854, 380] on button "OK" at bounding box center [855, 379] width 32 height 27
